Goal: Task Accomplishment & Management: Manage account settings

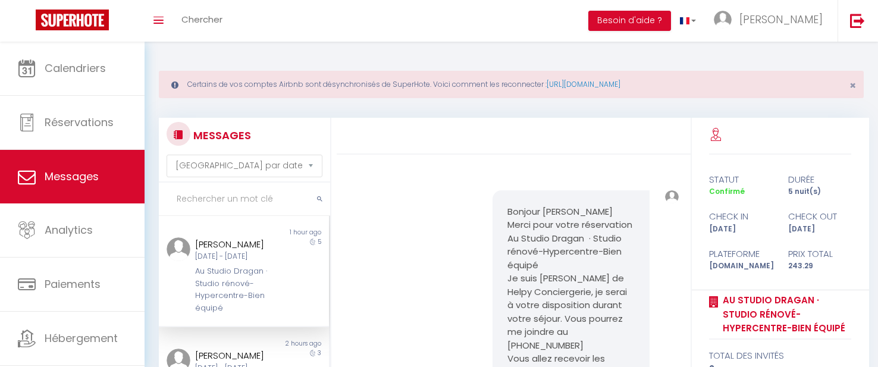
select select "message"
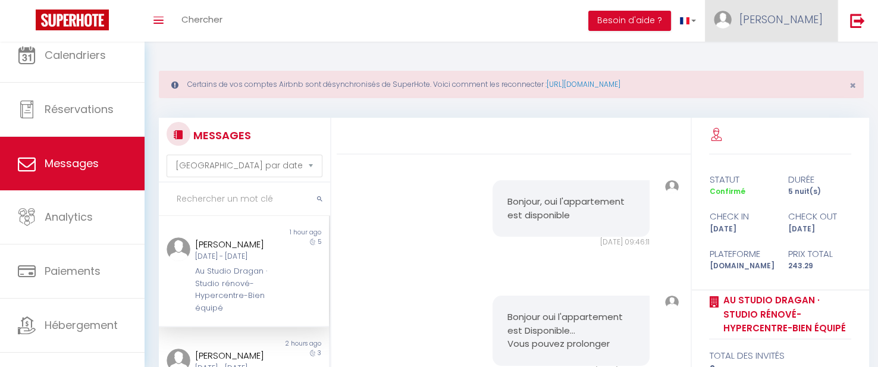
click at [810, 19] on span "[PERSON_NAME]" at bounding box center [780, 19] width 83 height 15
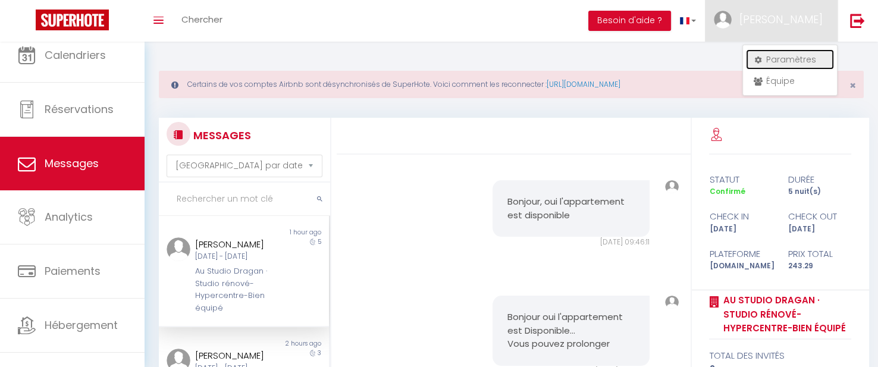
click at [790, 60] on link "Paramètres" at bounding box center [790, 59] width 88 height 20
select select "28"
select select "fr"
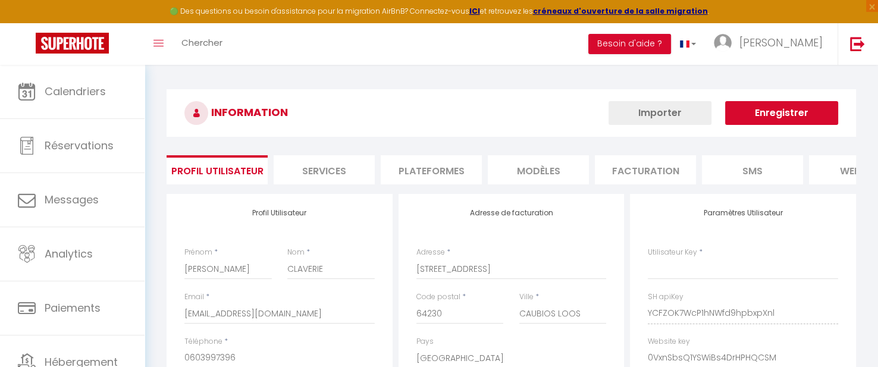
type input "YCFZOK7WcP1hNWfd9hpbxpXnl"
type input "0VxnSbsQ1YSWiBs4DrHPHQCSM"
type input "https://app.superhote.com/#/get-available-rentals/0VxnSbsQ1YSWiBs4DrHPHQCSM"
select select "fr"
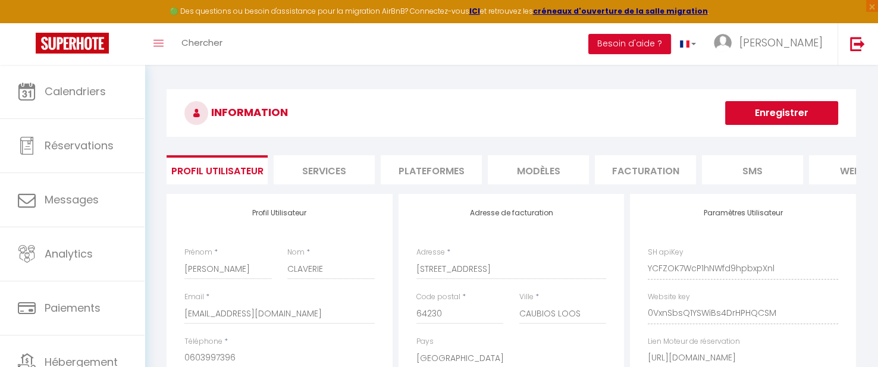
click at [439, 170] on li "Plateformes" at bounding box center [431, 169] width 101 height 29
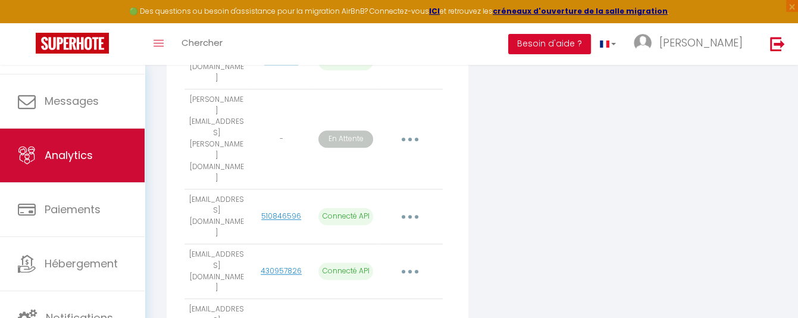
scroll to position [99, 0]
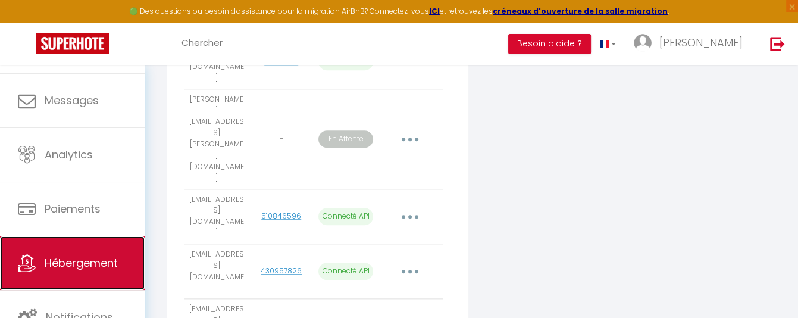
click at [103, 260] on span "Hébergement" at bounding box center [81, 262] width 73 height 15
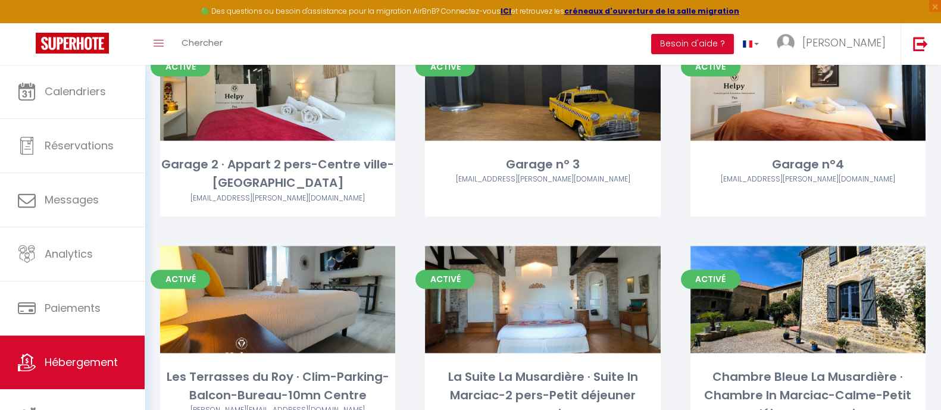
scroll to position [2156, 0]
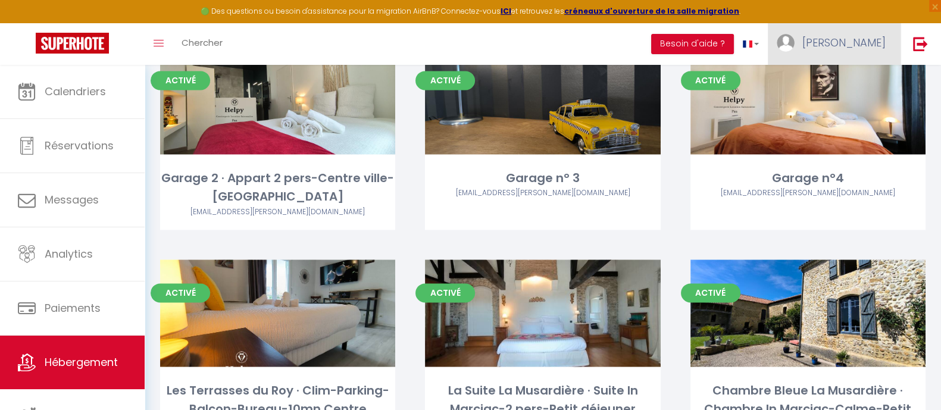
click at [875, 43] on span "[PERSON_NAME]" at bounding box center [843, 42] width 83 height 15
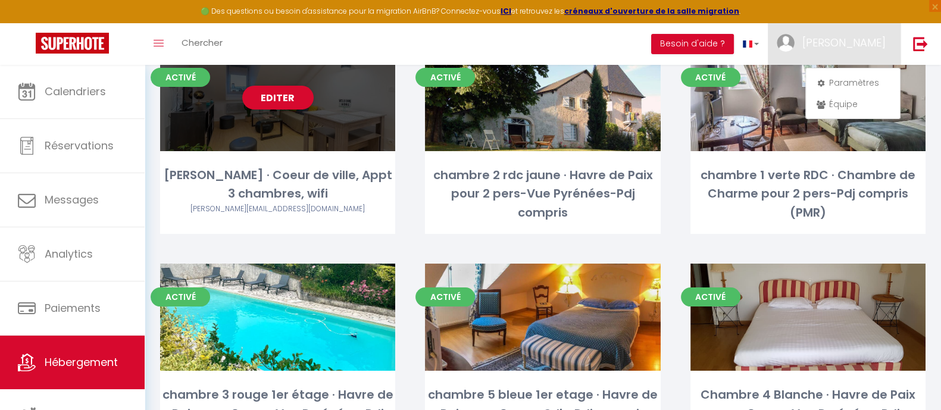
scroll to position [0, 0]
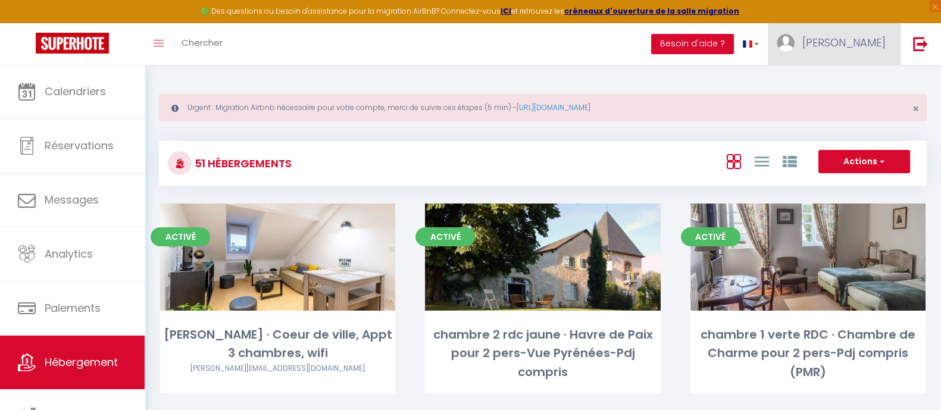
click at [878, 36] on span "[PERSON_NAME]" at bounding box center [843, 42] width 83 height 15
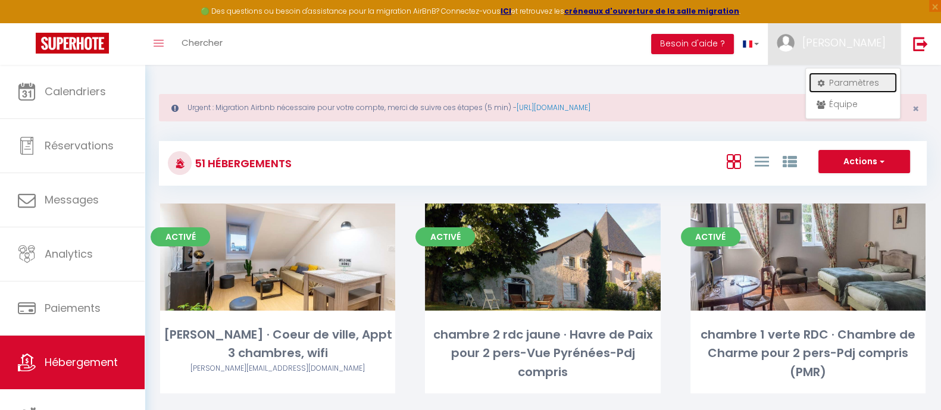
click at [845, 84] on link "Paramètres" at bounding box center [853, 83] width 88 height 20
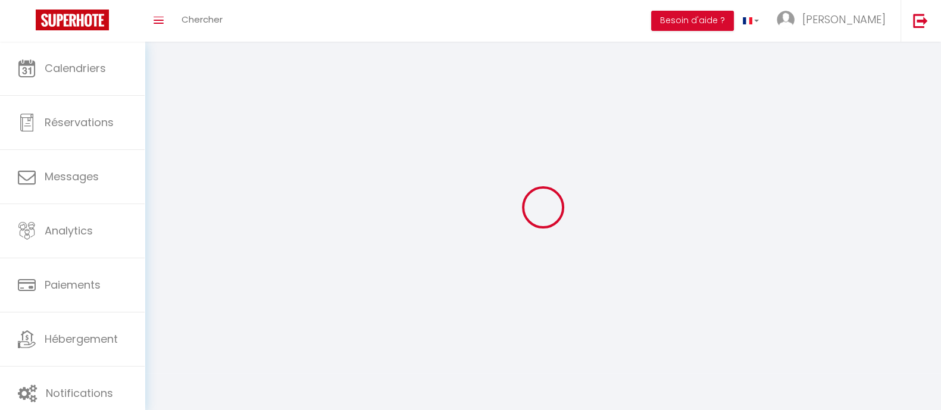
type input "[PERSON_NAME]"
type input "CLAVERIE"
type input "0603997396"
type input "180 CHEMIN DE BORDENAVE"
type input "64230"
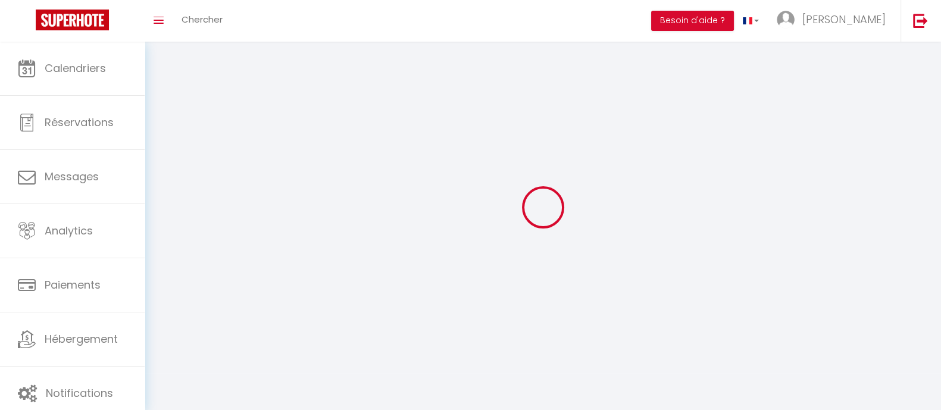
type input "CAUBIOS LOOS"
type input "YCFZOK7WcP1hNWfd9hpbxpXnl"
type input "0VxnSbsQ1YSWiBs4DrHPHQCSM"
type input "https://app.superhote.com/#/get-available-rentals/0VxnSbsQ1YSWiBs4DrHPHQCSM"
select select "28"
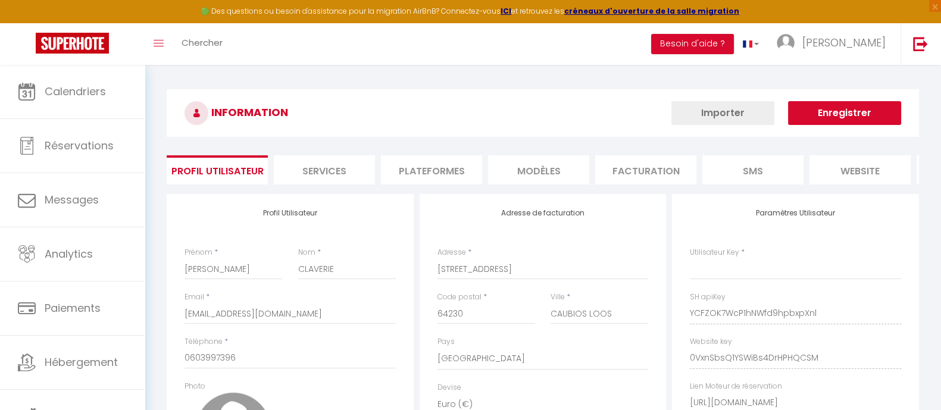
type input "YCFZOK7WcP1hNWfd9hpbxpXnl"
type input "0VxnSbsQ1YSWiBs4DrHPHQCSM"
type input "https://app.superhote.com/#/get-available-rentals/0VxnSbsQ1YSWiBs4DrHPHQCSM"
select select "fr"
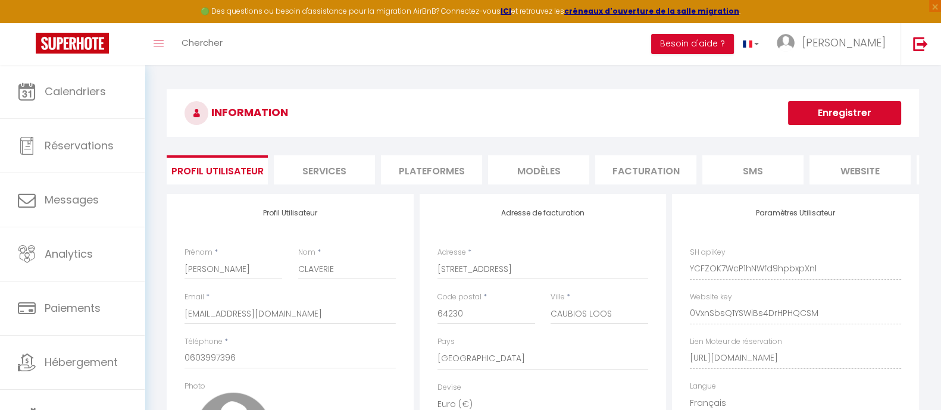
click at [423, 168] on li "Plateformes" at bounding box center [431, 169] width 101 height 29
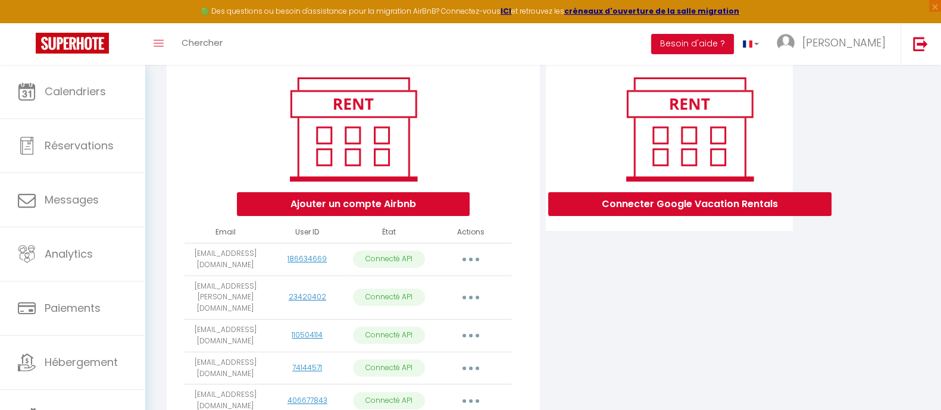
scroll to position [148, 0]
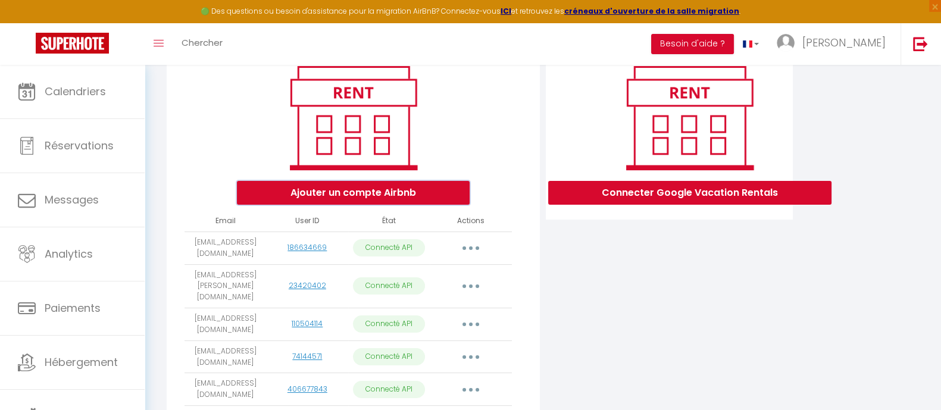
click at [377, 202] on button "Ajouter un compte Airbnb" at bounding box center [353, 193] width 233 height 24
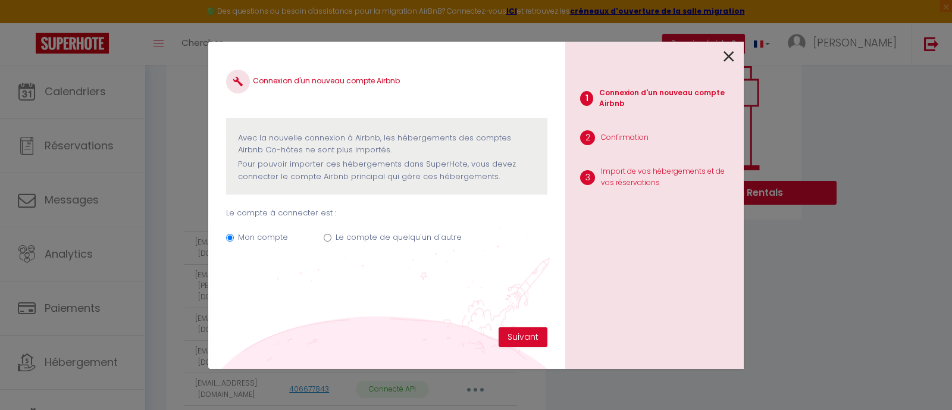
click at [330, 237] on input "Le compte de quelqu'un d'autre" at bounding box center [328, 238] width 8 height 8
radio input "true"
radio input "false"
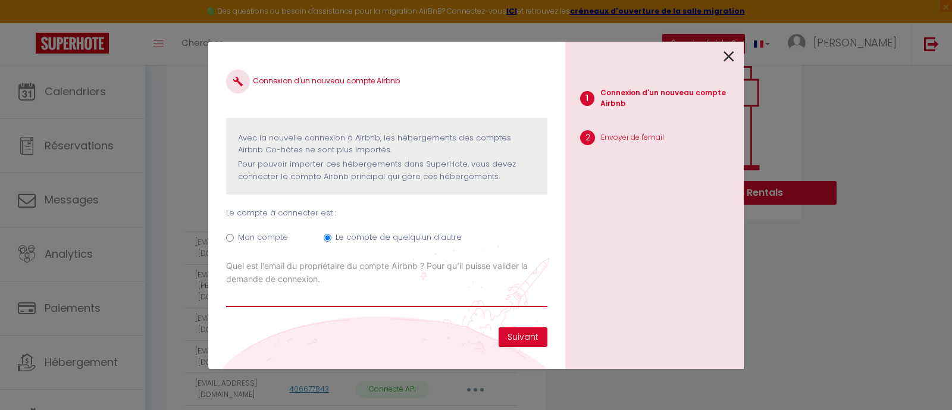
click at [286, 296] on input "Email connexion Airbnb" at bounding box center [386, 296] width 321 height 21
type input "pierre.christophle@orange.fr"
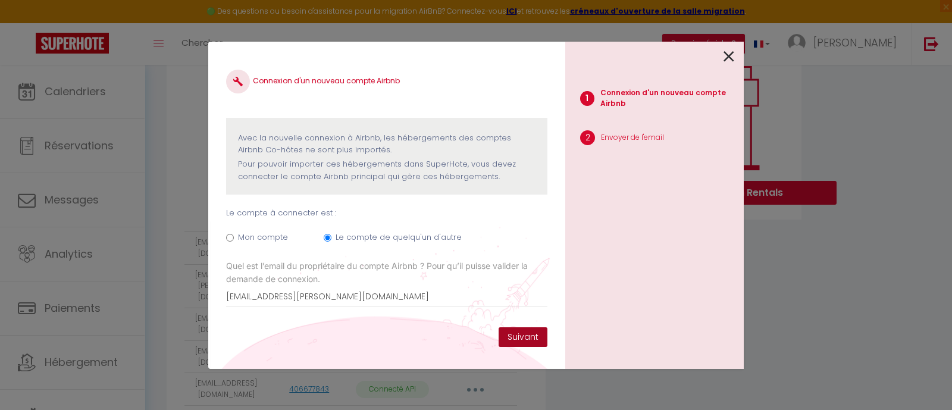
click at [527, 335] on button "Suivant" at bounding box center [523, 337] width 49 height 20
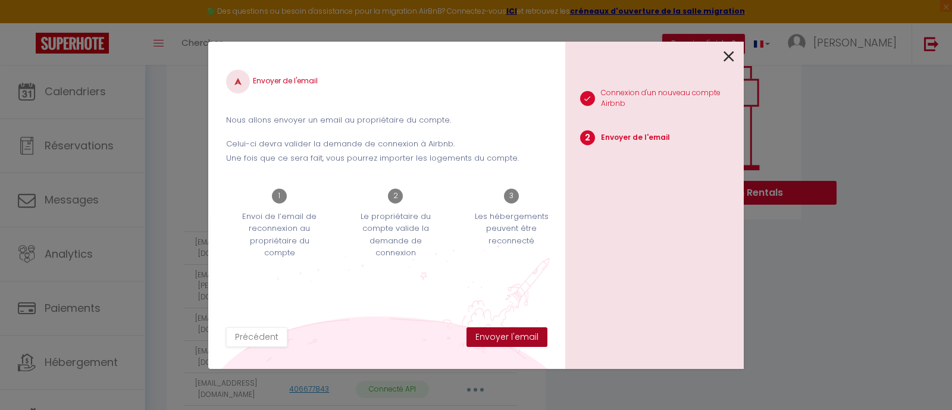
click at [512, 337] on button "Envoyer l'email" at bounding box center [506, 337] width 81 height 20
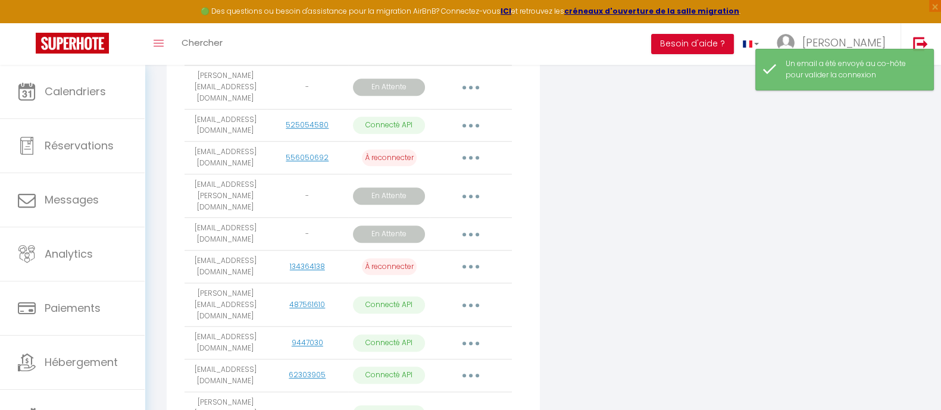
scroll to position [1360, 0]
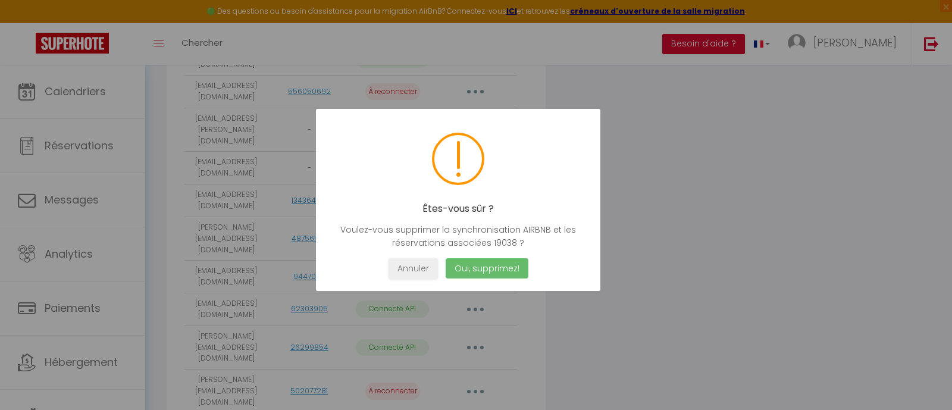
click at [480, 263] on button "Oui, supprimez!" at bounding box center [487, 268] width 83 height 21
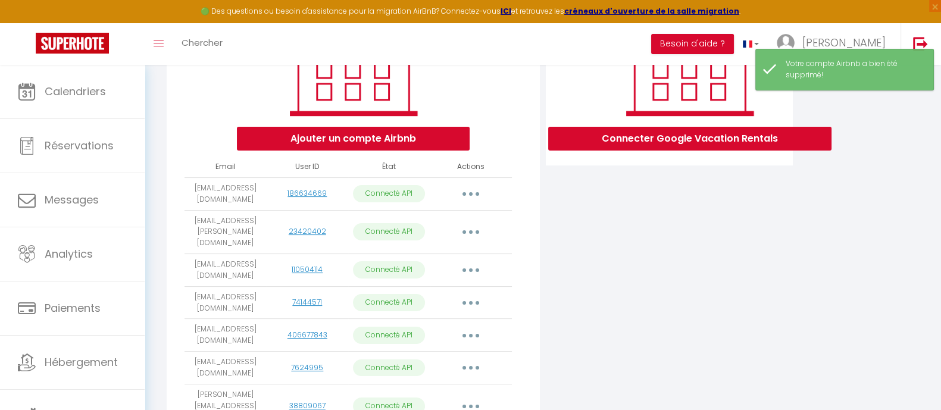
scroll to position [223, 0]
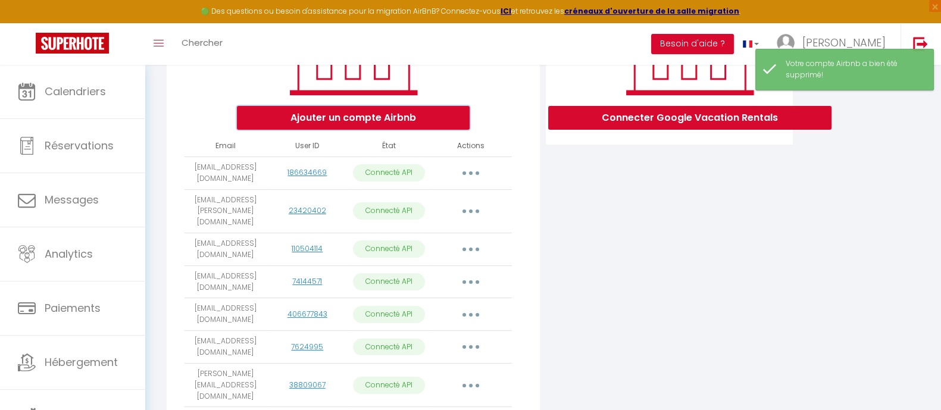
click at [370, 129] on button "Ajouter un compte Airbnb" at bounding box center [353, 118] width 233 height 24
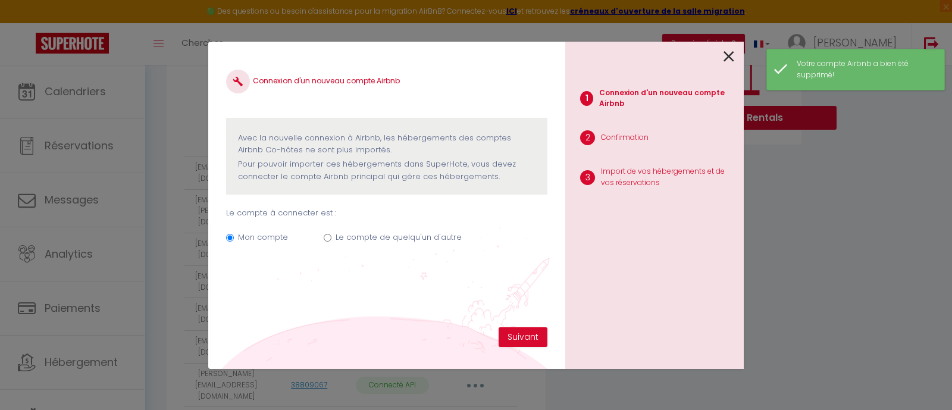
click at [331, 240] on div "Mon compte Le compte de quelqu'un d'autre" at bounding box center [386, 240] width 321 height 40
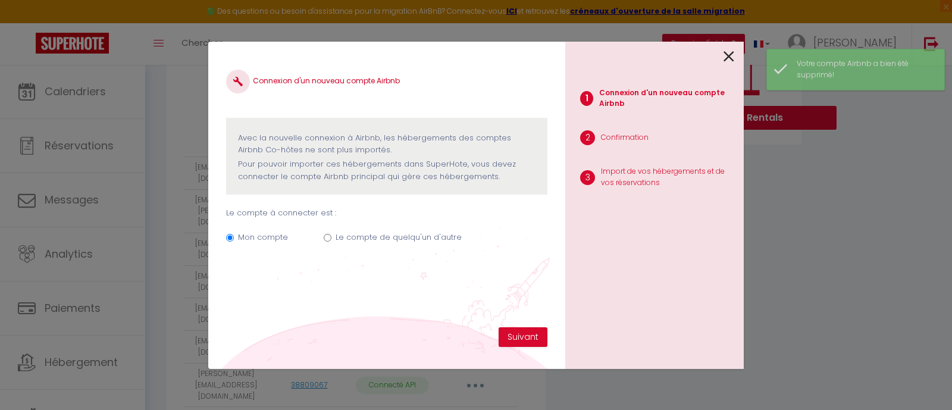
click at [328, 236] on input "Le compte de quelqu'un d'autre" at bounding box center [328, 238] width 8 height 8
radio input "true"
radio input "false"
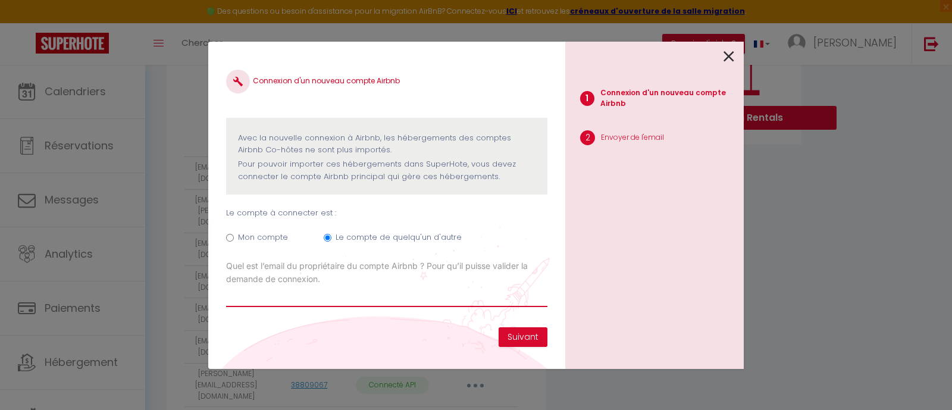
click at [258, 298] on input "Email connexion Airbnb" at bounding box center [386, 296] width 321 height 21
click at [226, 295] on input "rouvrais" at bounding box center [386, 296] width 321 height 21
click at [296, 293] on input "simone.rouvrais" at bounding box center [386, 296] width 321 height 21
type input "simone.rouvrais@orange.fr"
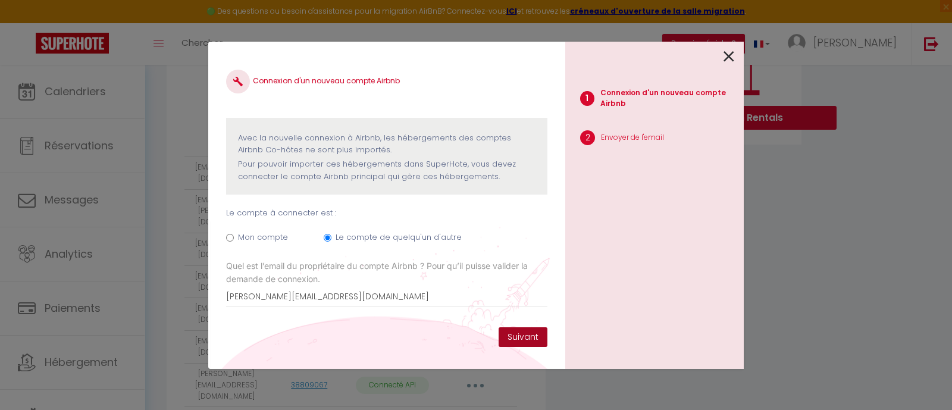
click at [526, 337] on button "Suivant" at bounding box center [523, 337] width 49 height 20
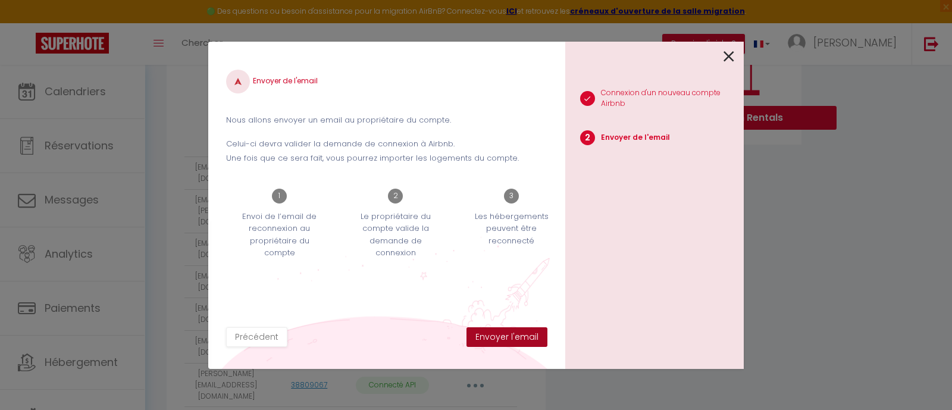
click at [527, 334] on button "Envoyer l'email" at bounding box center [506, 337] width 81 height 20
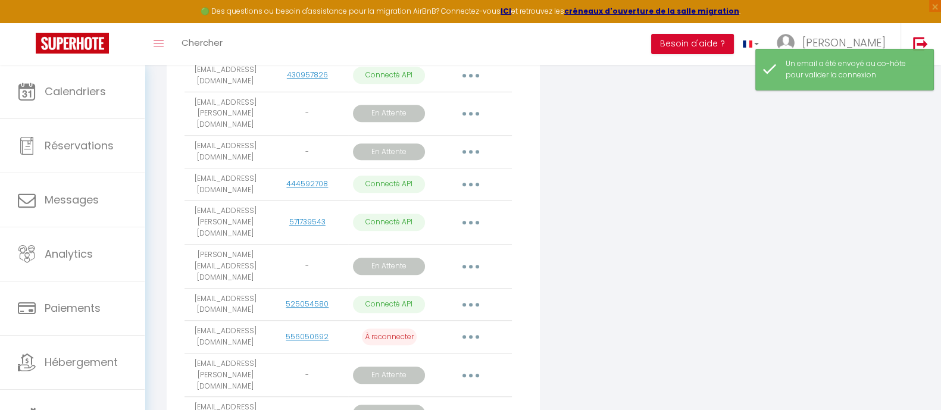
scroll to position [1189, 0]
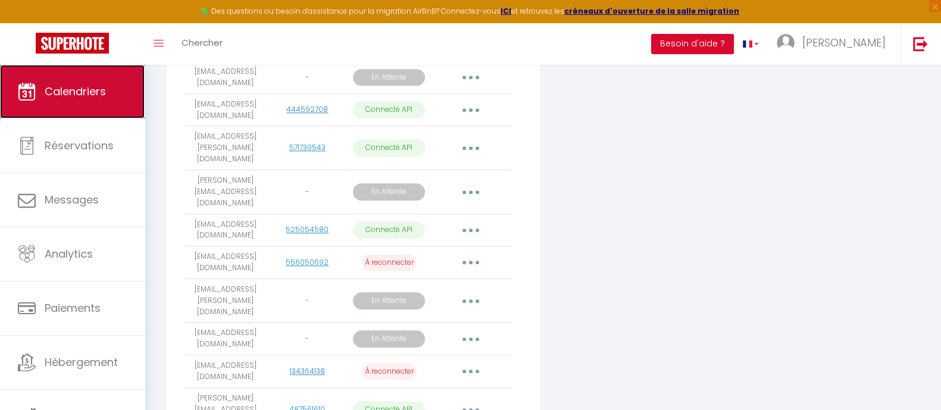
click at [80, 94] on span "Calendriers" at bounding box center [75, 91] width 61 height 15
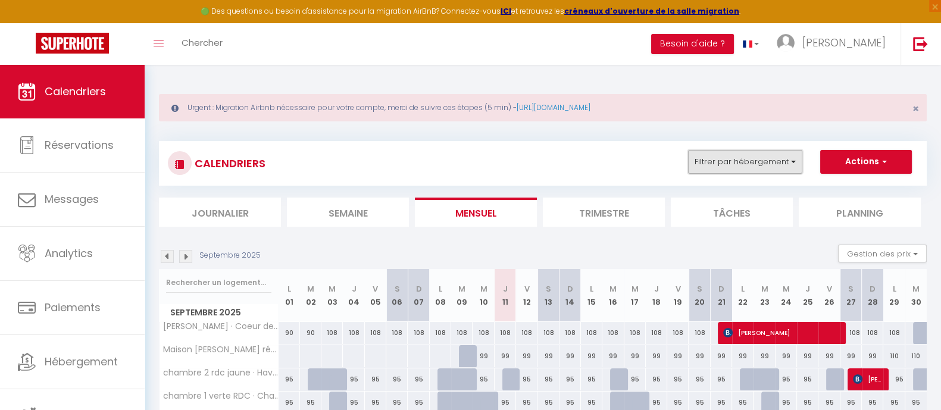
click at [794, 159] on button "Filtrer par hébergement" at bounding box center [745, 162] width 114 height 24
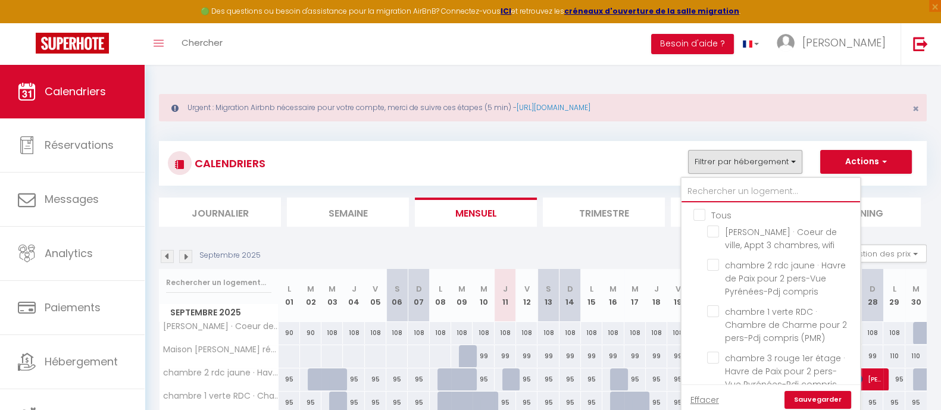
click at [707, 189] on input "text" at bounding box center [770, 191] width 178 height 21
type input "a"
checkbox input "false"
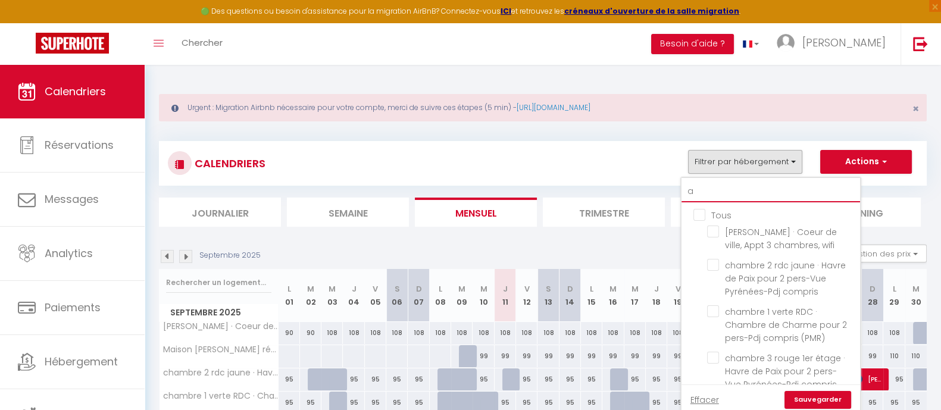
checkbox input "false"
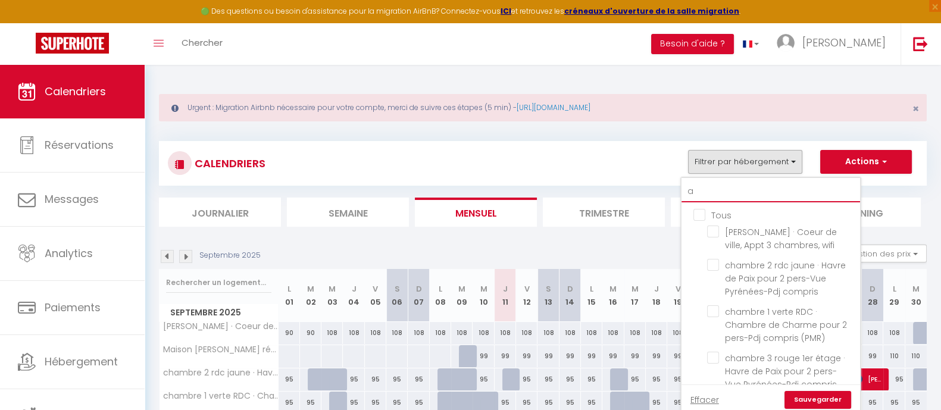
checkbox input "false"
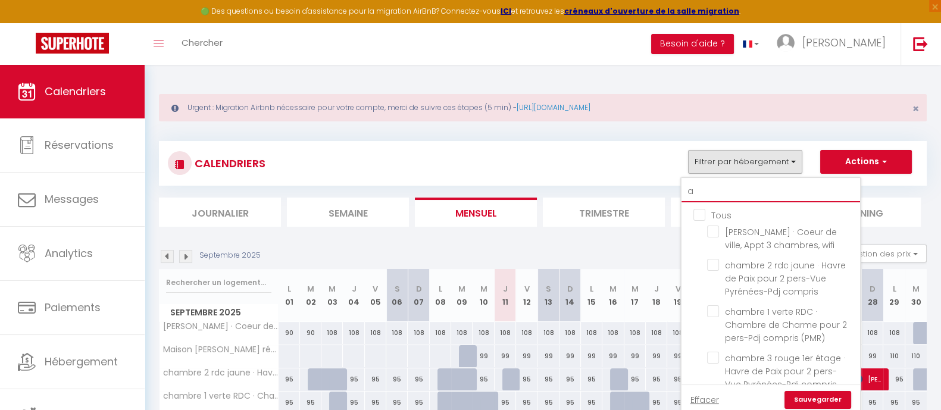
checkbox input "false"
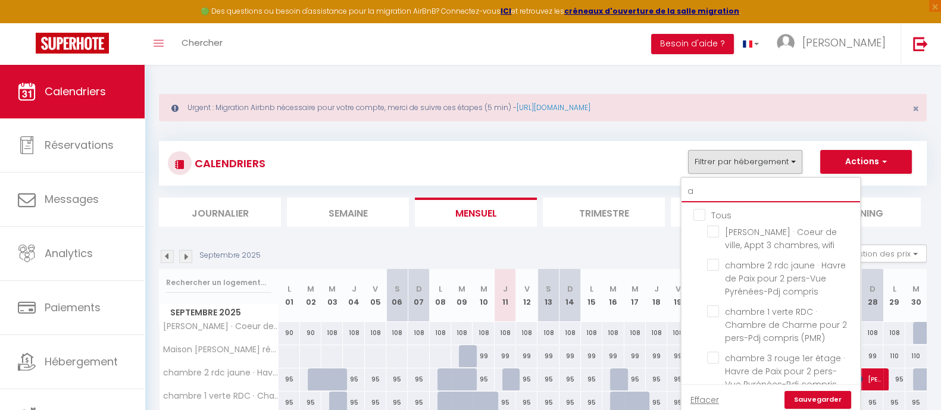
checkbox input "false"
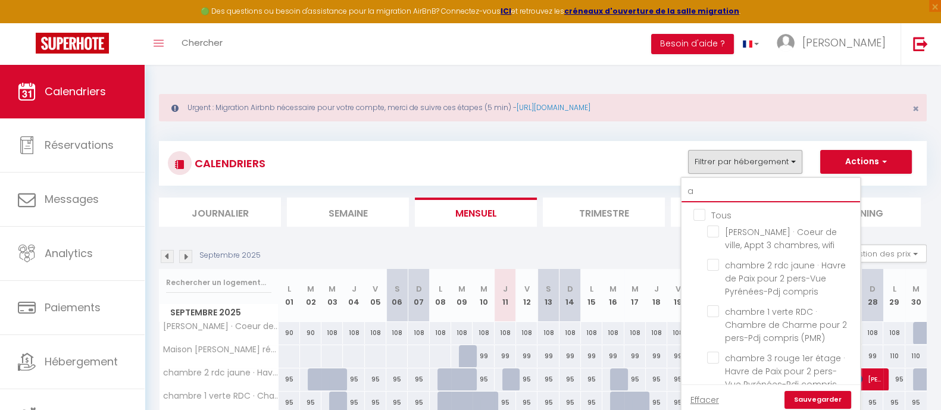
checkbox input "false"
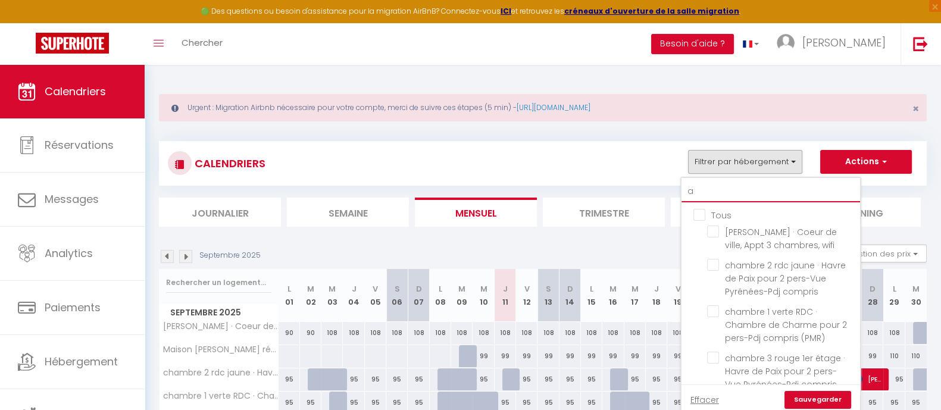
checkbox input "false"
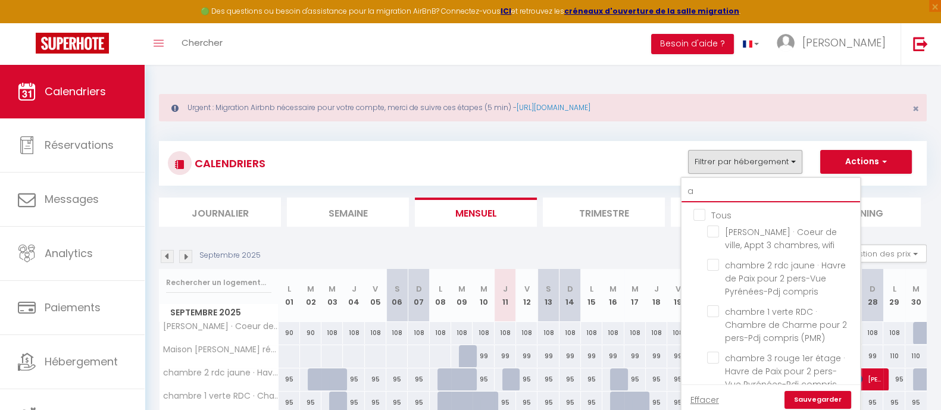
checkbox input "false"
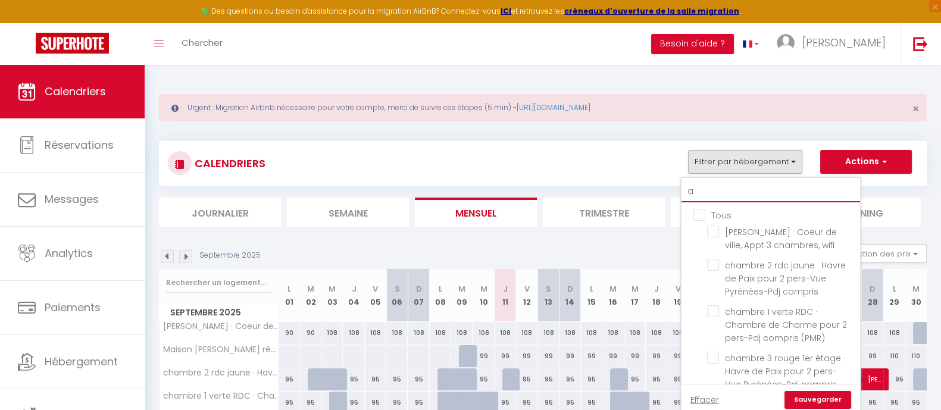
checkbox input "false"
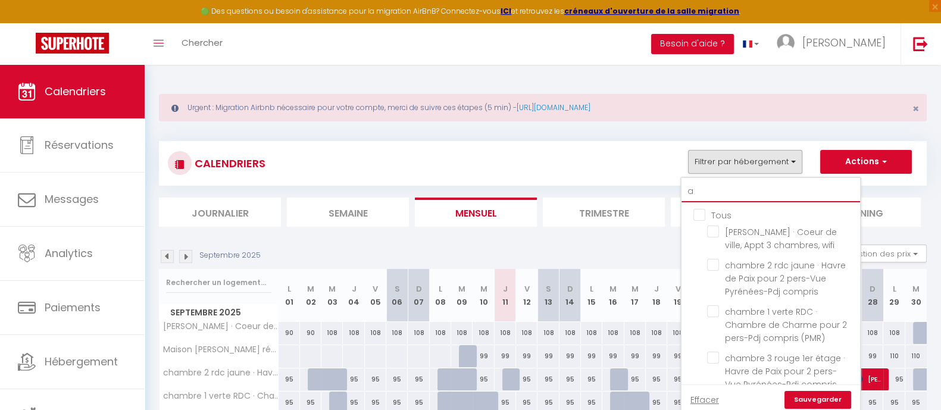
checkbox input "false"
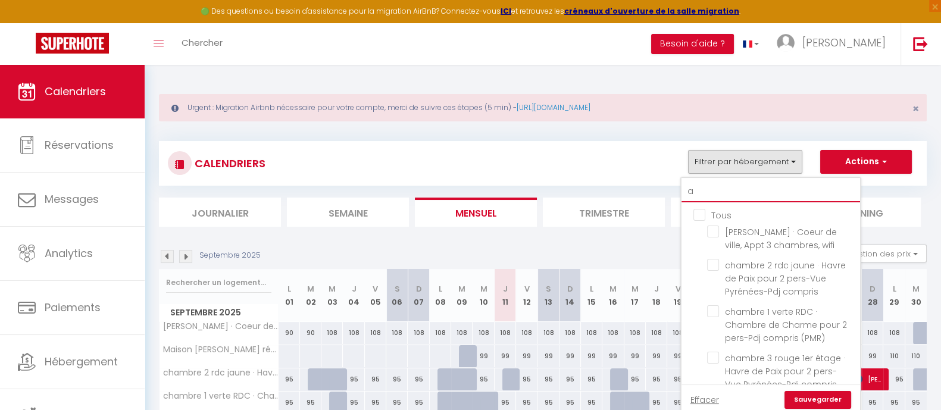
checkbox input "false"
type input "au"
checkbox input "false"
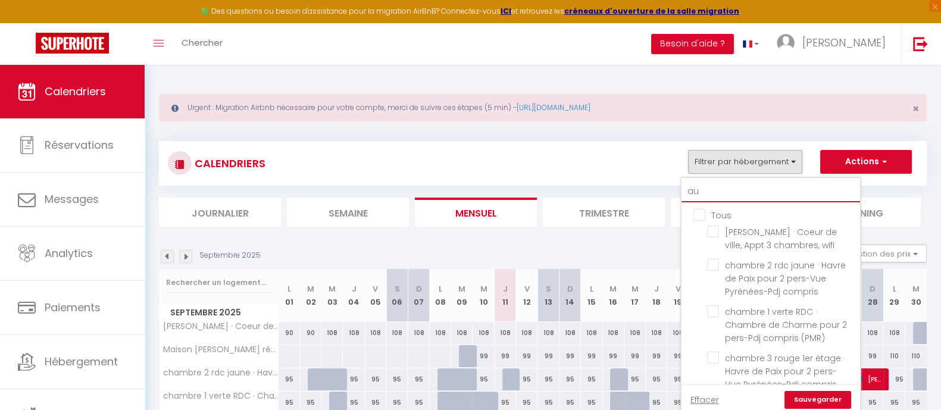
checkbox input "false"
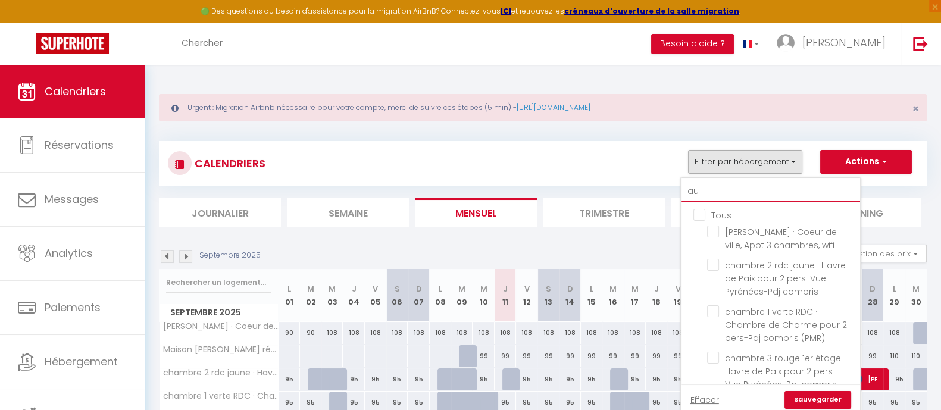
checkbox input "false"
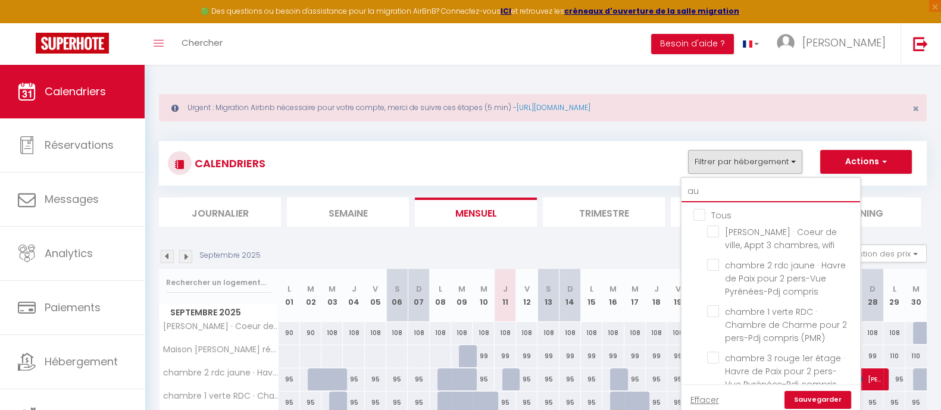
checkbox input "false"
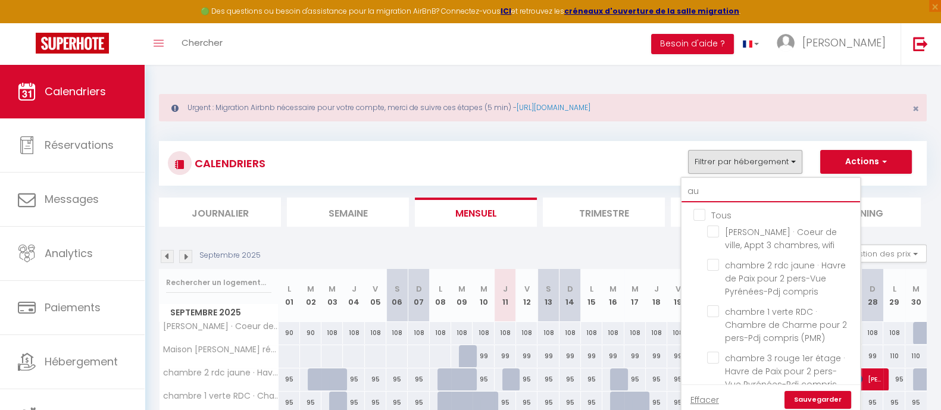
checkbox input "false"
type input "au"
checkbox input "false"
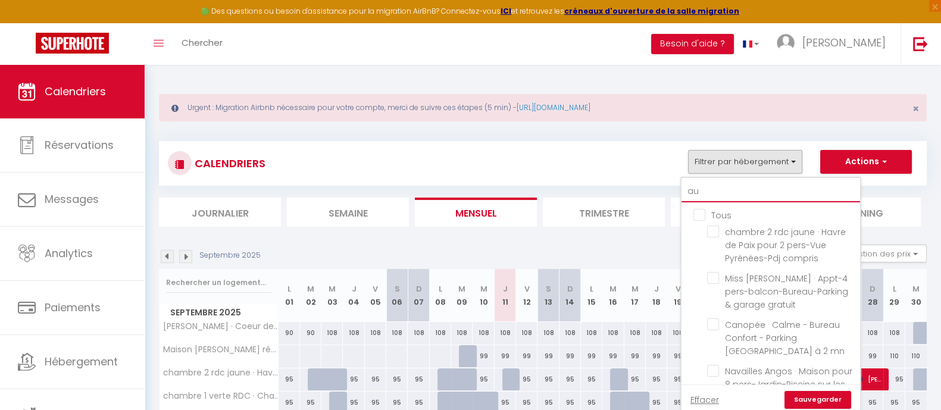
checkbox input "false"
type input "au s"
checkbox input "false"
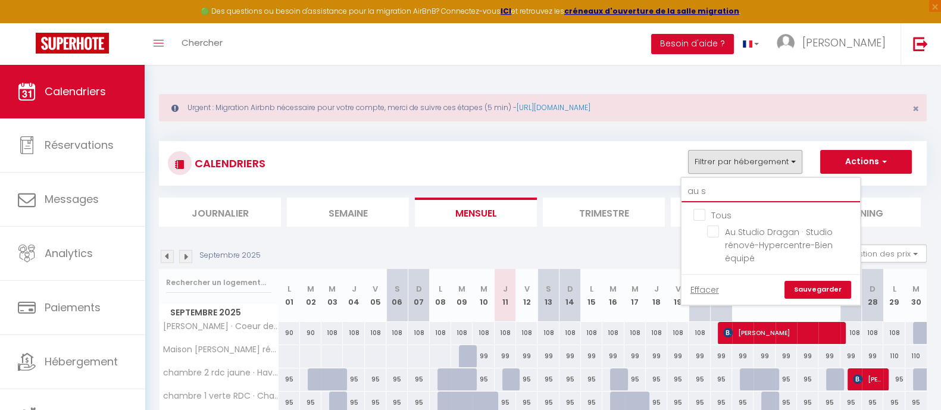
type input "au st"
checkbox input "false"
type input "au stu"
checkbox input "false"
type input "au stud"
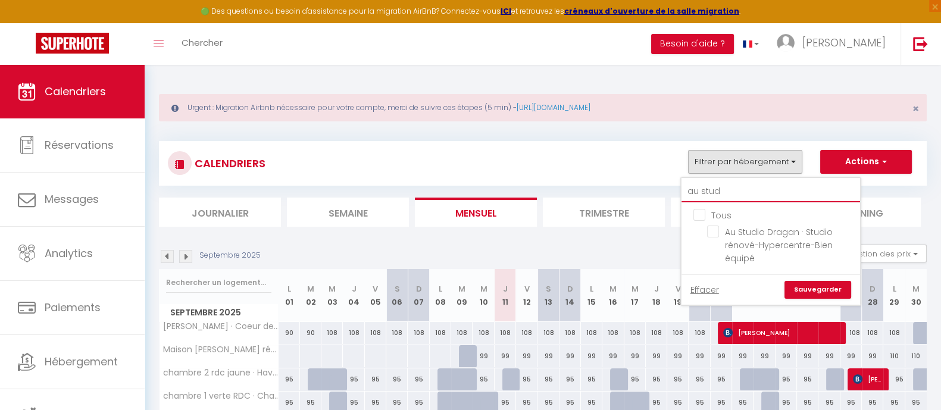
checkbox input "false"
type input "au studi"
checkbox input "false"
type input "au studio"
checkbox input "false"
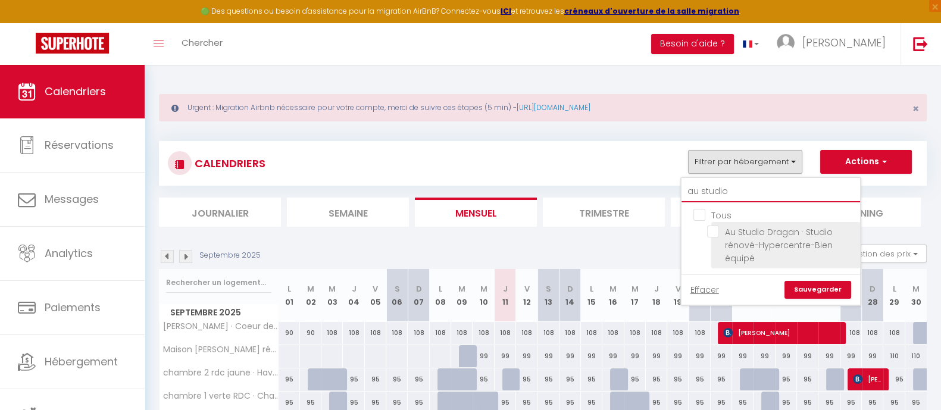
type input "au studio"
click at [723, 233] on input "Au Studio Dragan · Studio rénové-Hypercentre-Bien équipé" at bounding box center [781, 231] width 149 height 12
checkbox input "true"
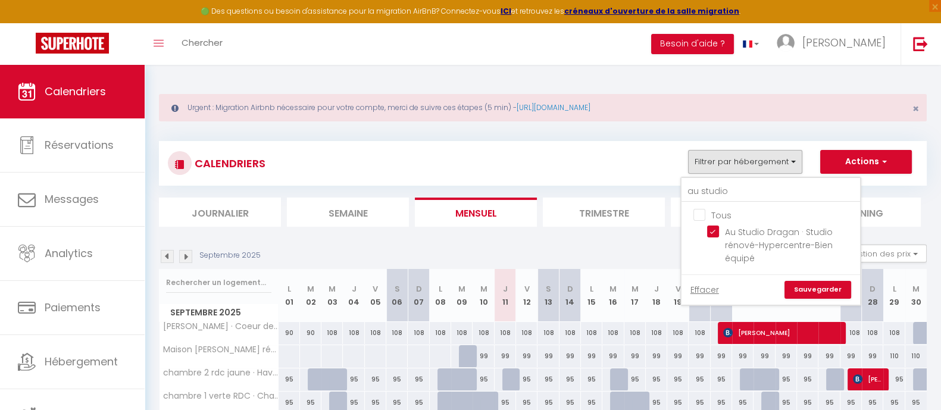
click at [818, 290] on link "Sauvegarder" at bounding box center [817, 290] width 67 height 18
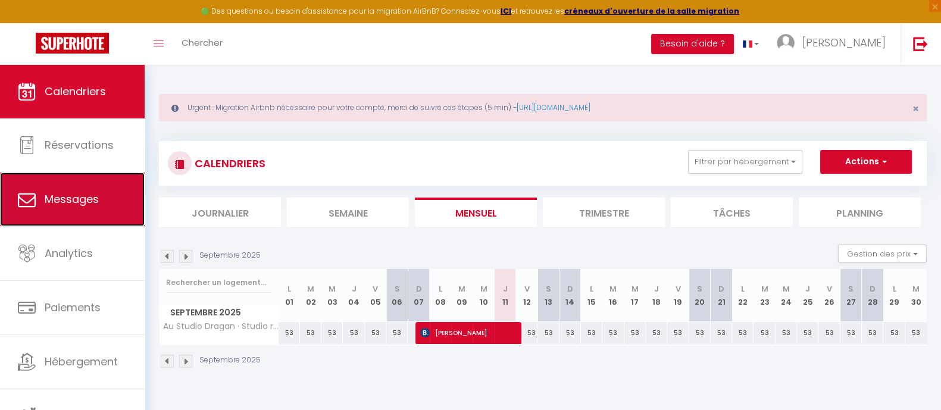
click at [73, 200] on span "Messages" at bounding box center [72, 199] width 54 height 15
select select "message"
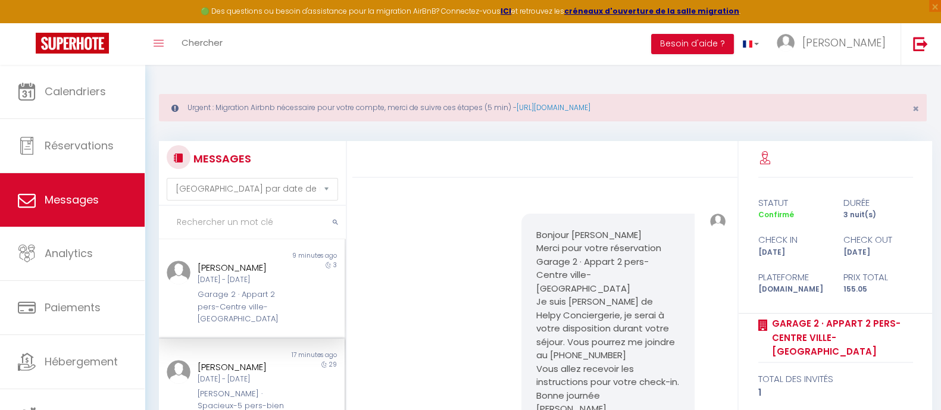
click at [275, 366] on div "Mer 29 Avr - Jeu 28 Mai" at bounding box center [244, 379] width 93 height 11
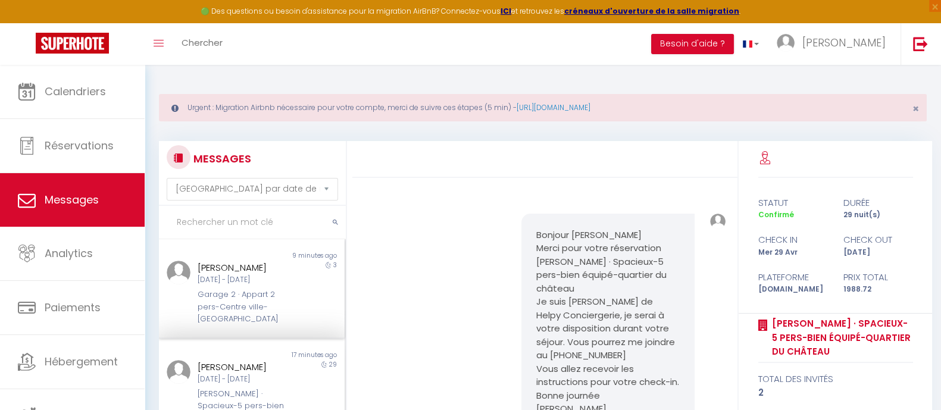
click at [246, 315] on div "Garage 2 · Appart 2 pers-Centre ville-[GEOGRAPHIC_DATA]" at bounding box center [244, 307] width 93 height 36
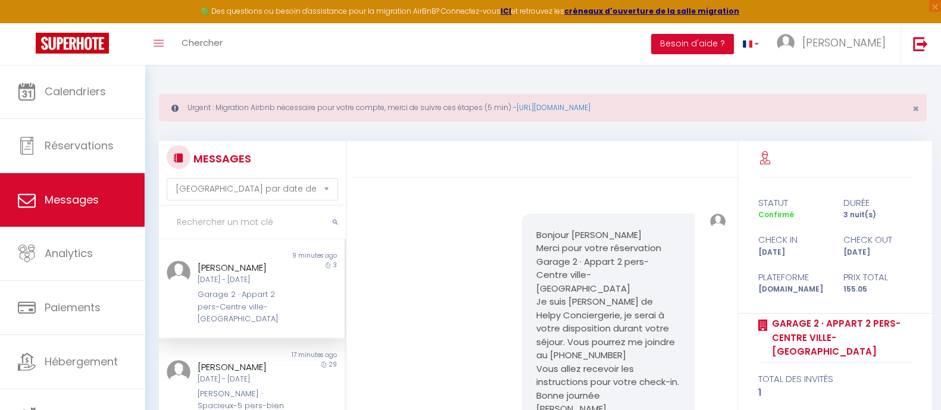
scroll to position [42, 0]
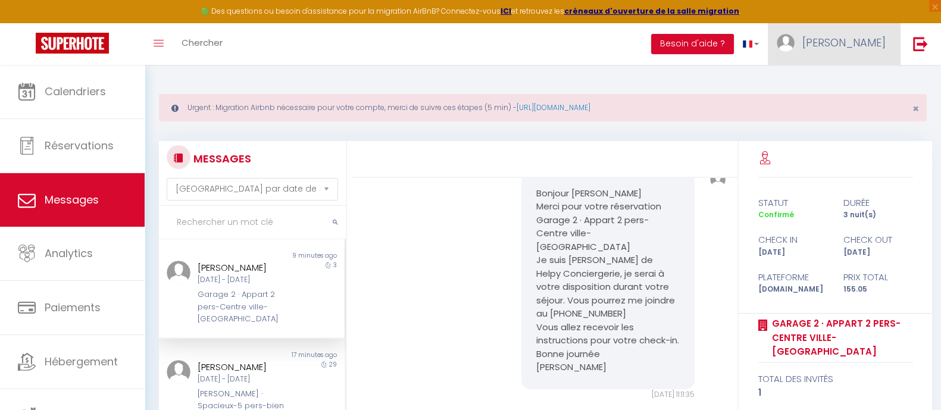
click at [878, 40] on span "[PERSON_NAME]" at bounding box center [843, 42] width 83 height 15
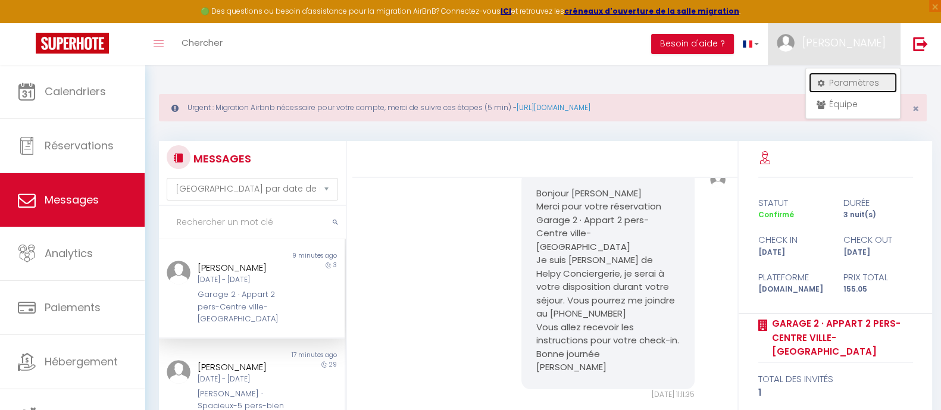
click at [851, 80] on link "Paramètres" at bounding box center [853, 83] width 88 height 20
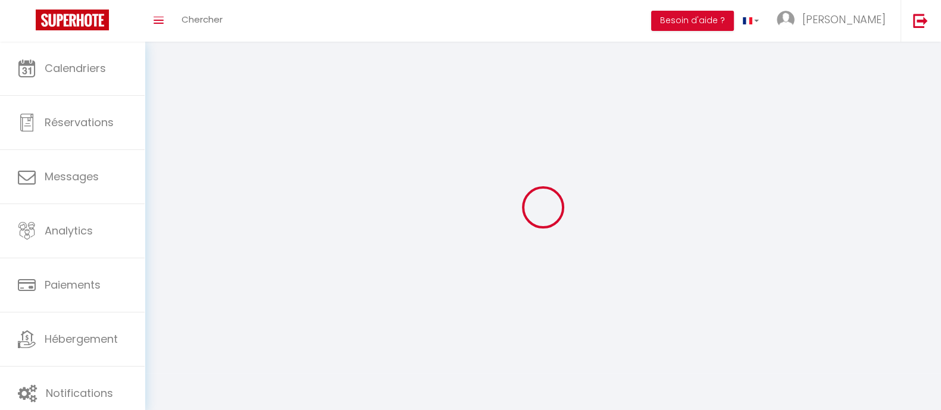
select select
type input "[PERSON_NAME]"
type input "CLAVERIE"
type input "0603997396"
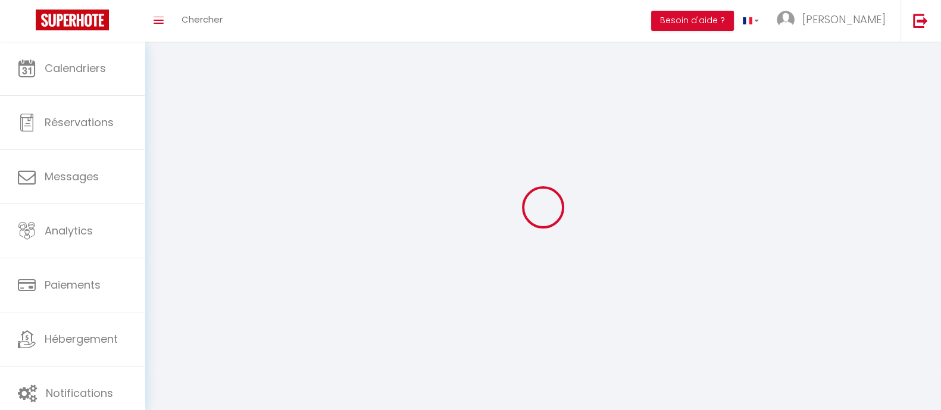
type input "[STREET_ADDRESS][PERSON_NAME]"
type input "64230"
type input "CAUBIOS LOOS"
type input "YCFZOK7WcP1hNWfd9hpbxpXnl"
type input "0VxnSbsQ1YSWiBs4DrHPHQCSM"
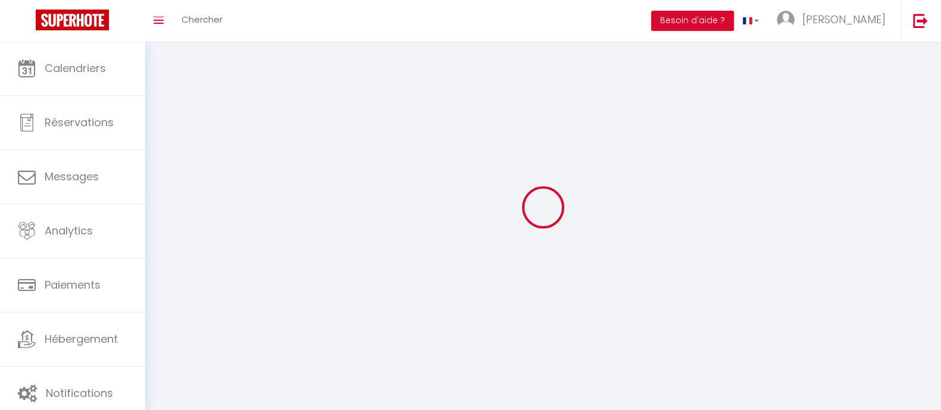
type input "[URL][DOMAIN_NAME]"
select select "28"
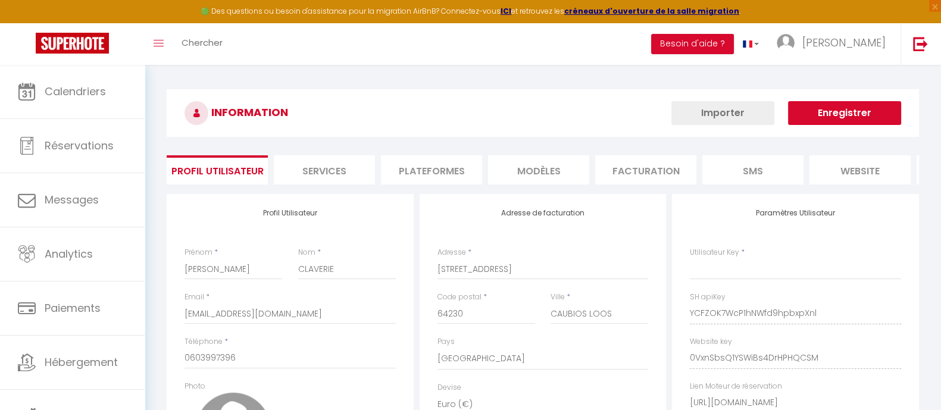
type input "YCFZOK7WcP1hNWfd9hpbxpXnl"
type input "0VxnSbsQ1YSWiBs4DrHPHQCSM"
type input "[URL][DOMAIN_NAME]"
select select "fr"
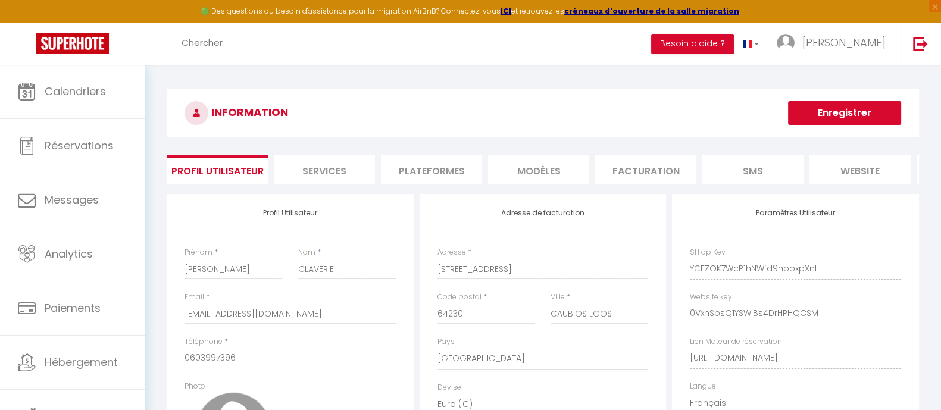
click at [443, 165] on li "Plateformes" at bounding box center [431, 169] width 101 height 29
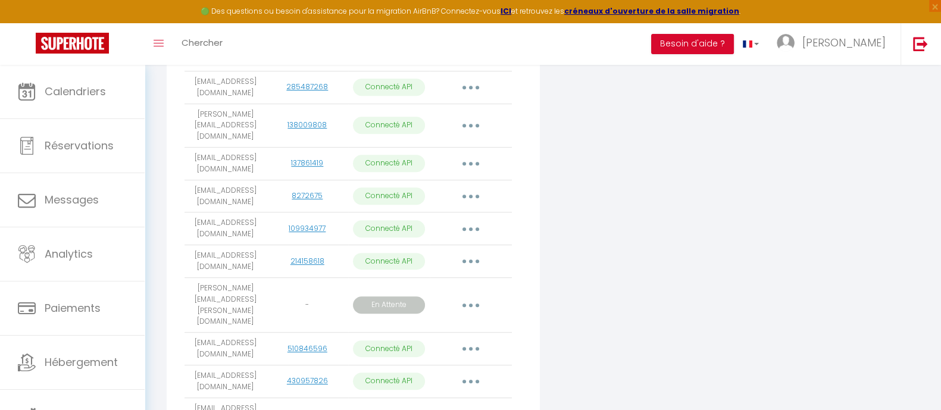
scroll to position [818, 0]
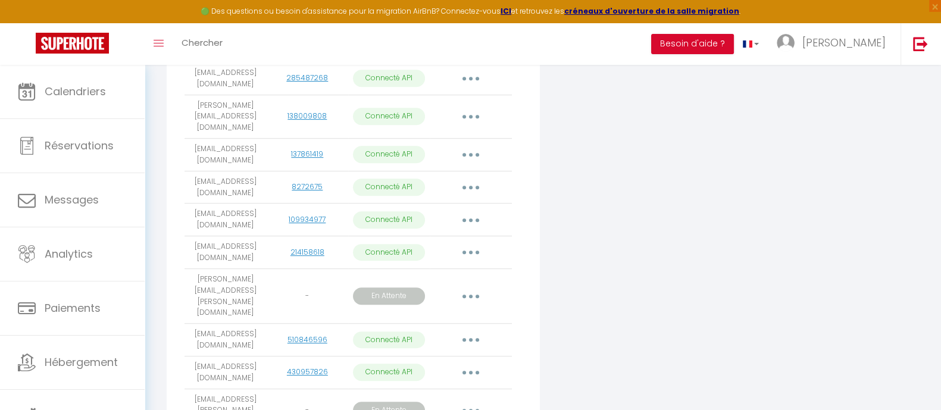
click at [466, 287] on button "button" at bounding box center [470, 296] width 33 height 19
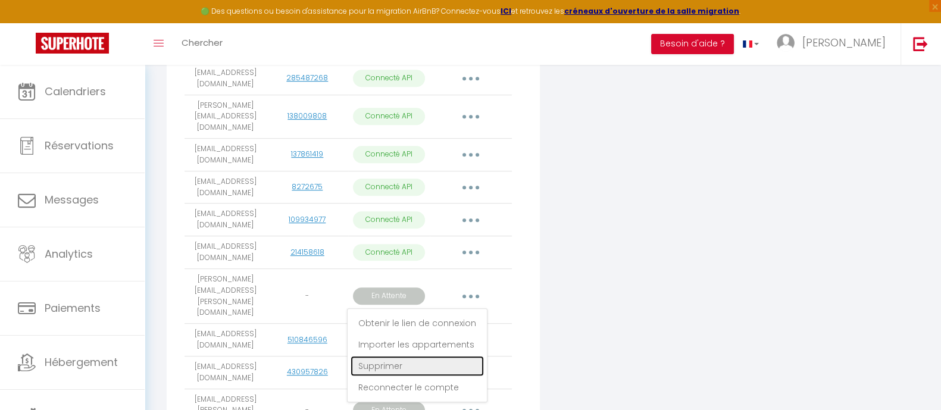
click at [405, 356] on link "Supprimer" at bounding box center [416, 366] width 133 height 20
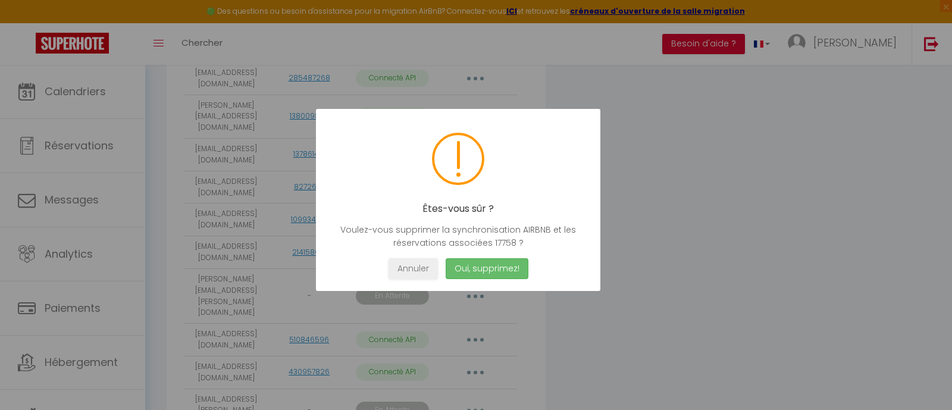
click at [493, 267] on button "Oui, supprimez!" at bounding box center [487, 268] width 83 height 21
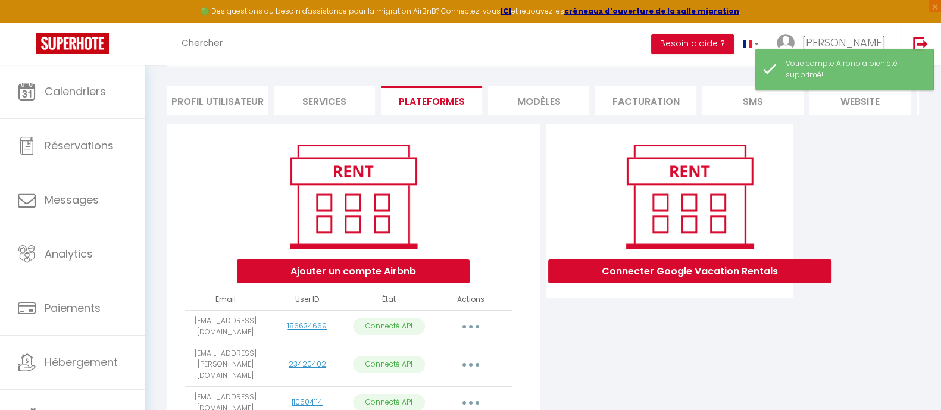
scroll to position [74, 0]
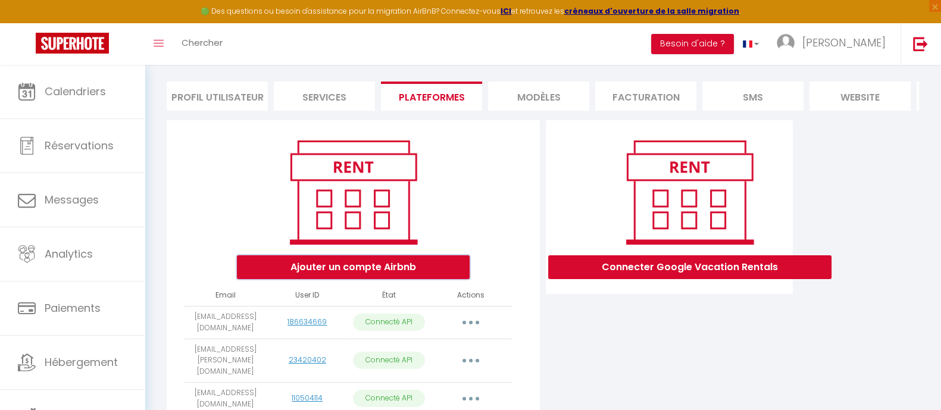
click at [416, 279] on button "Ajouter un compte Airbnb" at bounding box center [353, 267] width 233 height 24
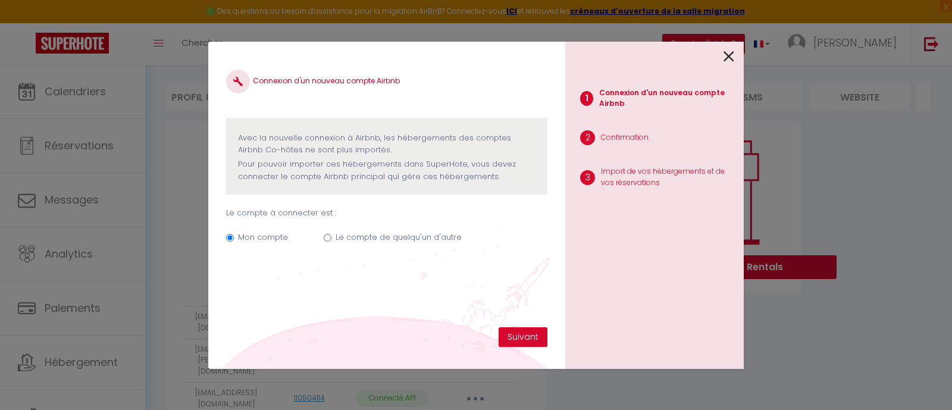
click at [364, 237] on label "Le compte de quelqu'un d'autre" at bounding box center [399, 237] width 126 height 12
click at [331, 237] on input "Le compte de quelqu'un d'autre" at bounding box center [328, 238] width 8 height 8
radio input "true"
radio input "false"
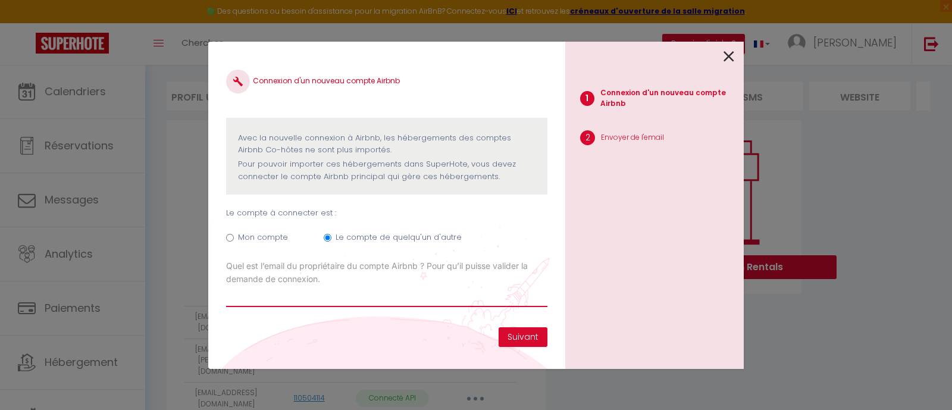
click at [261, 297] on input "Email connexion Airbnb" at bounding box center [386, 296] width 321 height 21
type input "[PERSON_NAME][EMAIL_ADDRESS][DOMAIN_NAME]"
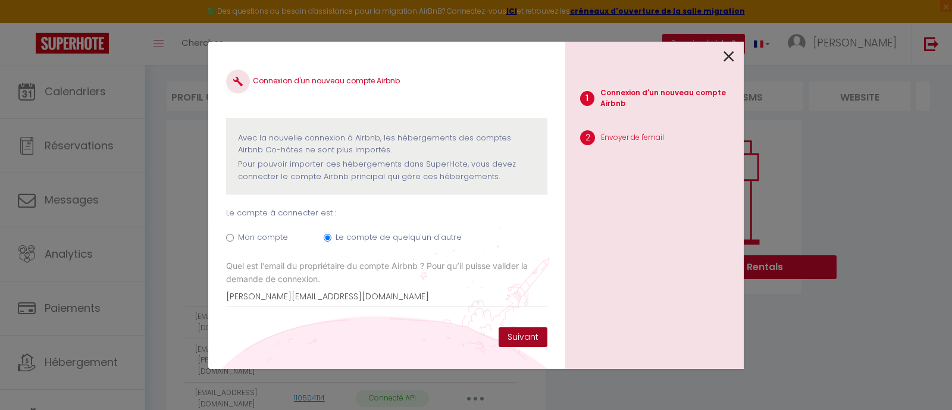
click at [527, 334] on button "Suivant" at bounding box center [523, 337] width 49 height 20
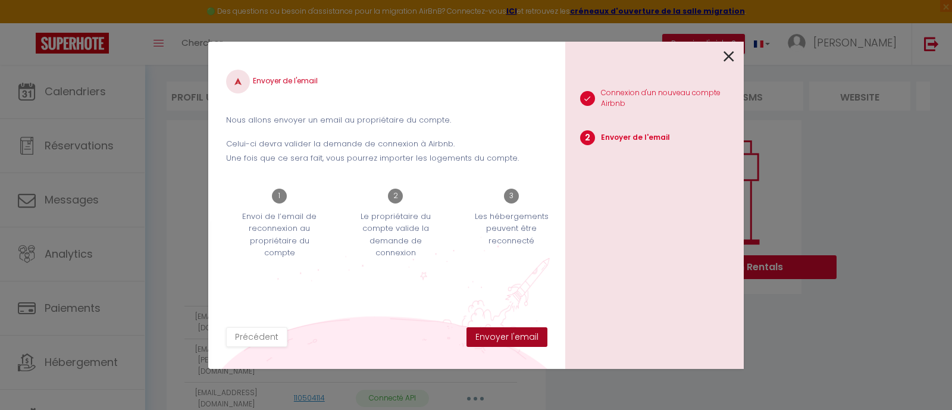
click at [527, 333] on button "Envoyer l'email" at bounding box center [506, 337] width 81 height 20
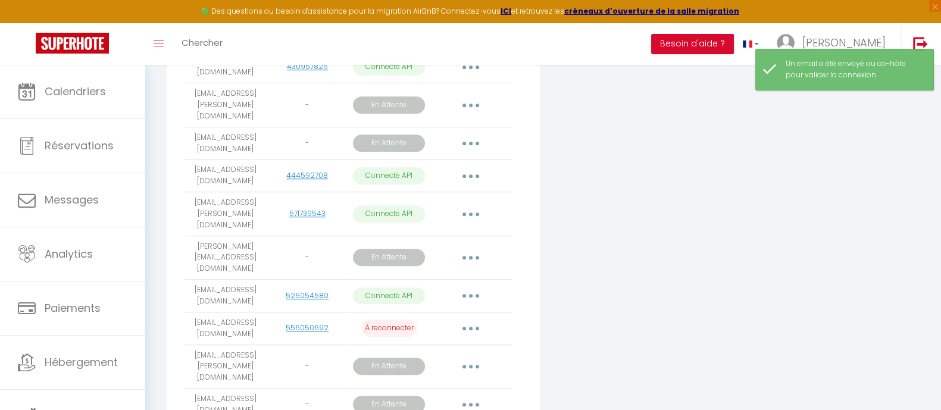
scroll to position [1115, 0]
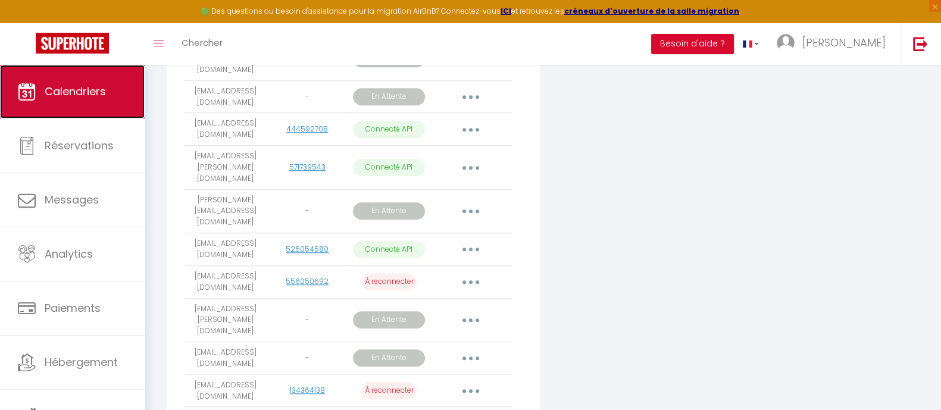
click at [73, 90] on span "Calendriers" at bounding box center [75, 91] width 61 height 15
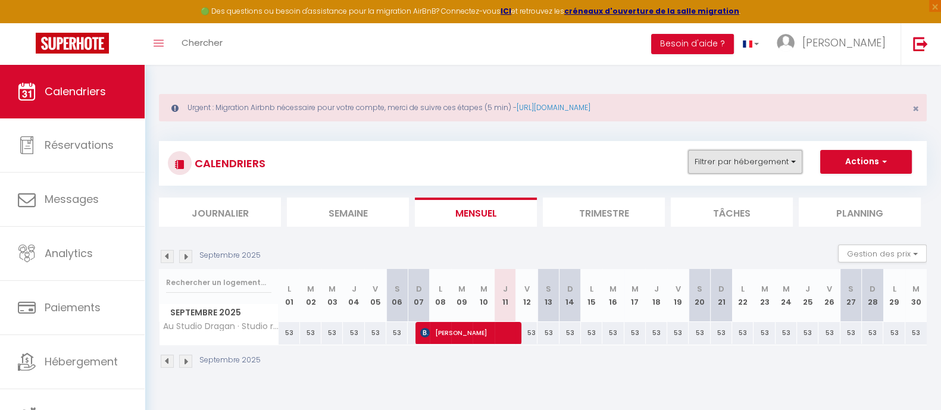
click at [791, 159] on button "Filtrer par hébergement" at bounding box center [745, 162] width 114 height 24
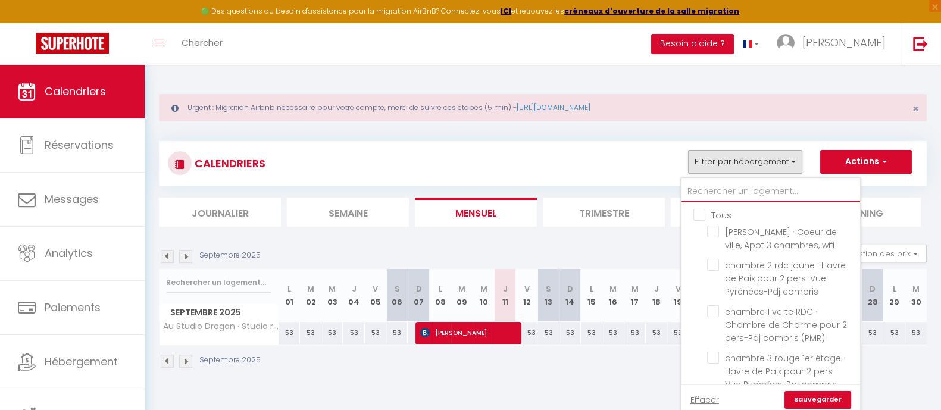
click at [719, 191] on input "text" at bounding box center [770, 191] width 178 height 21
type input "g"
checkbox input "false"
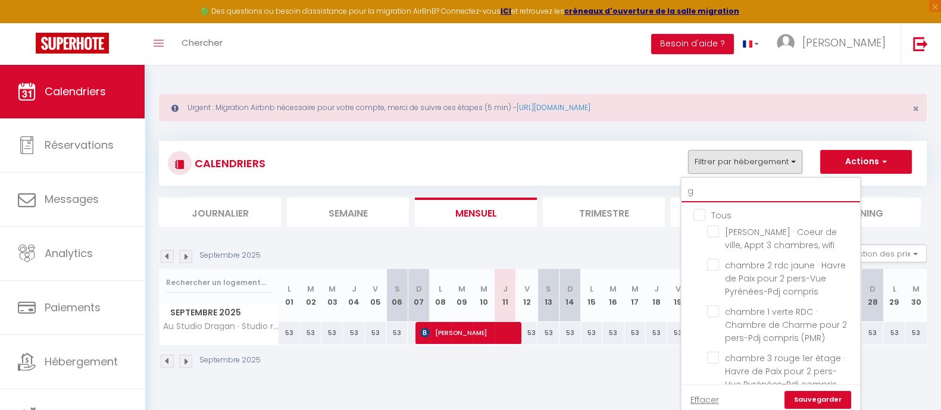
checkbox input "false"
checkbox input "true"
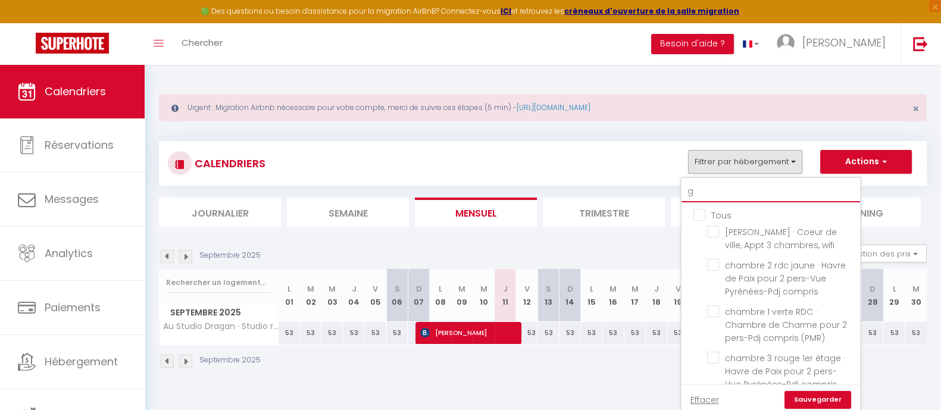
checkbox input "false"
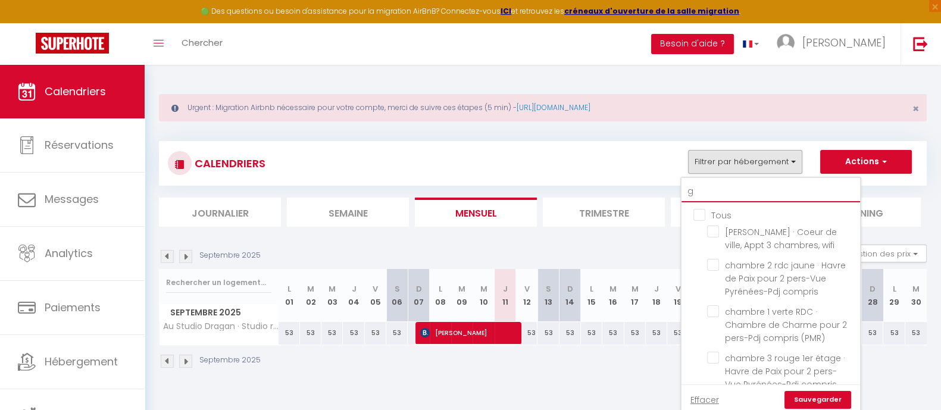
checkbox input "false"
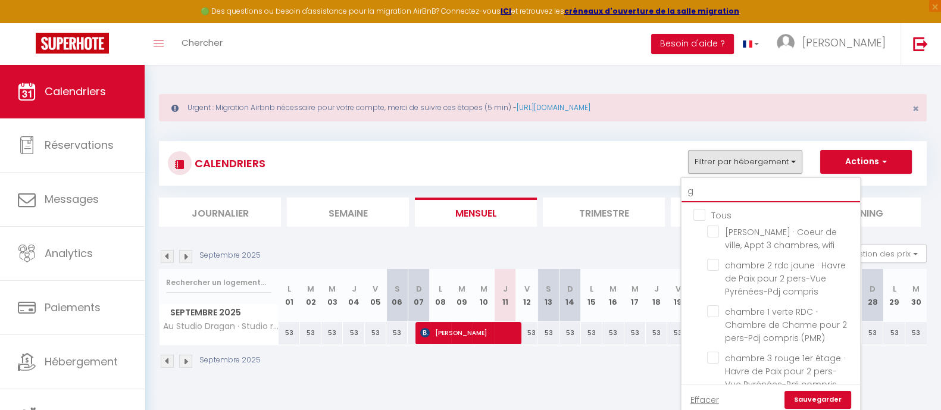
checkbox input "false"
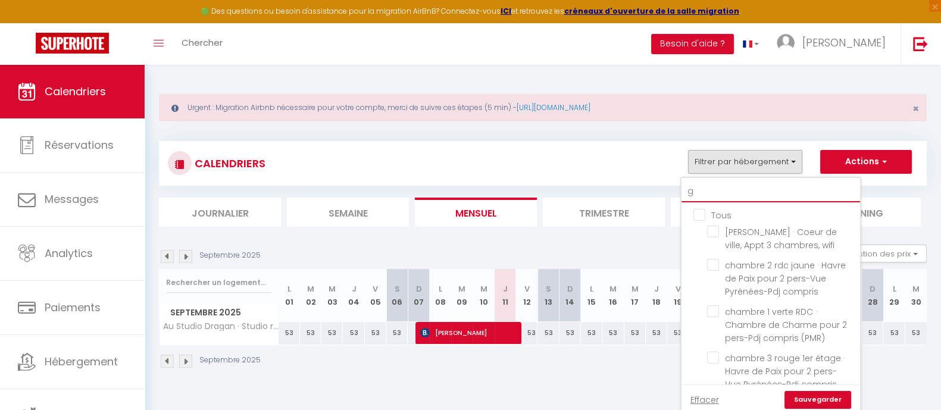
checkbox input "false"
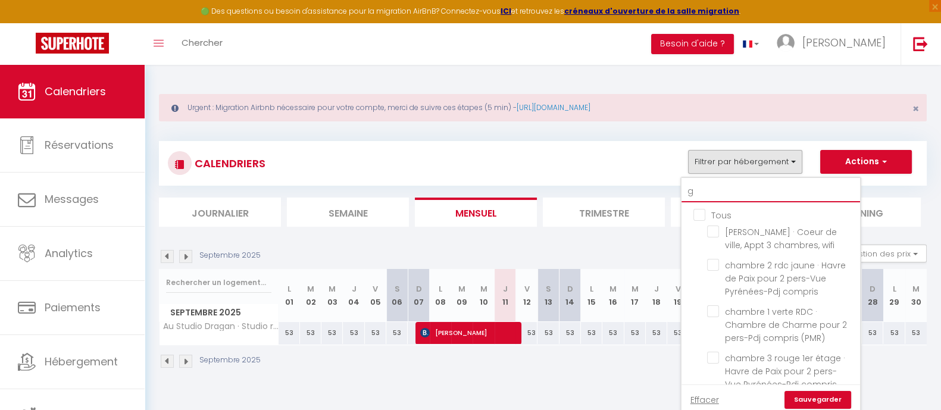
checkbox input "false"
type input "ga"
checkbox input "false"
checkbox input "true"
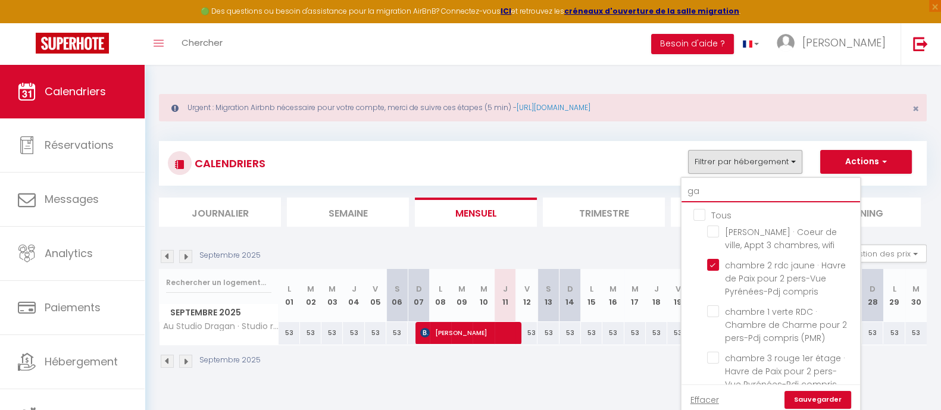
checkbox input "false"
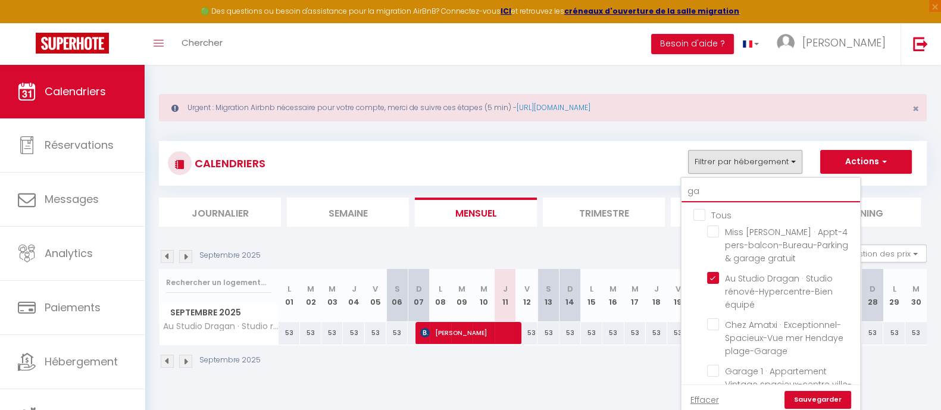
type input "gar"
checkbox input "false"
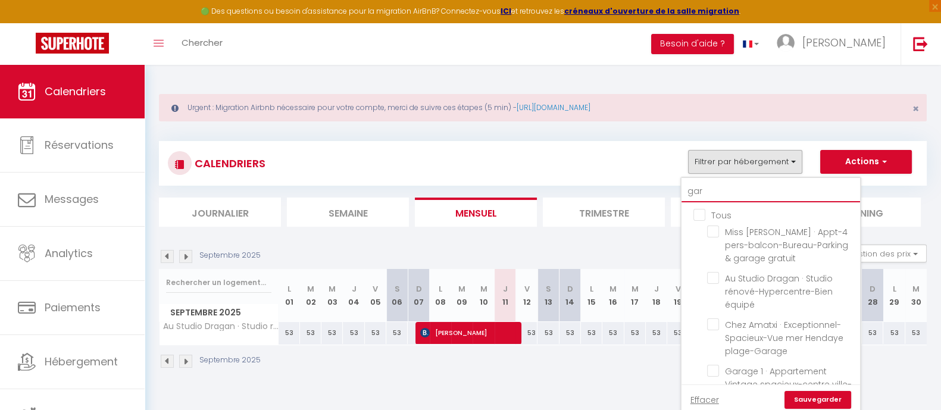
checkbox input "false"
type input "gara"
checkbox input "false"
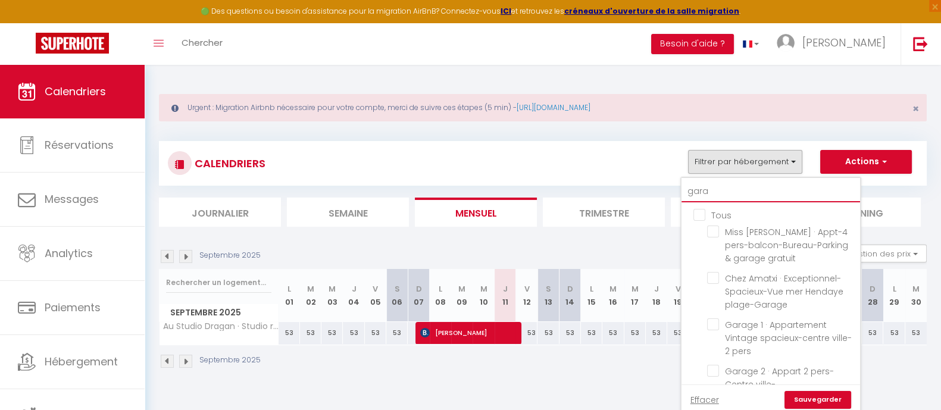
checkbox input "false"
type input "garag"
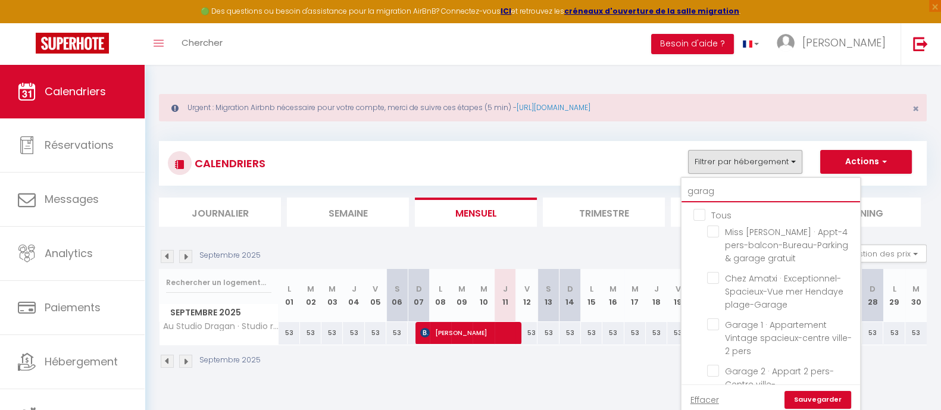
checkbox input "false"
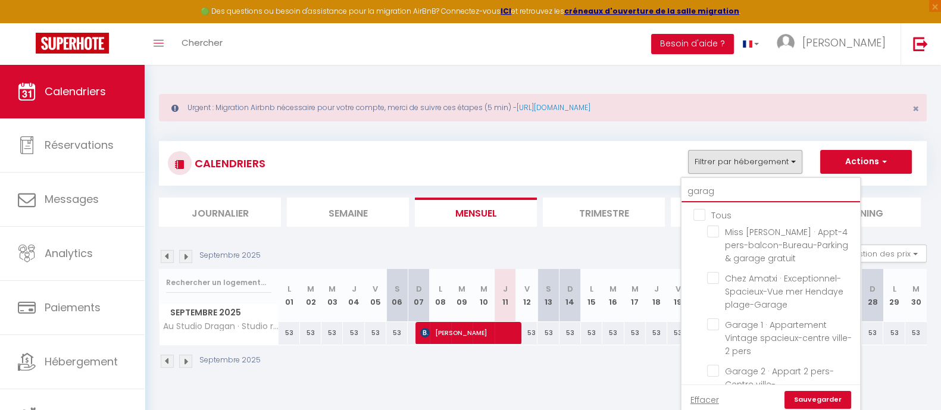
checkbox input "false"
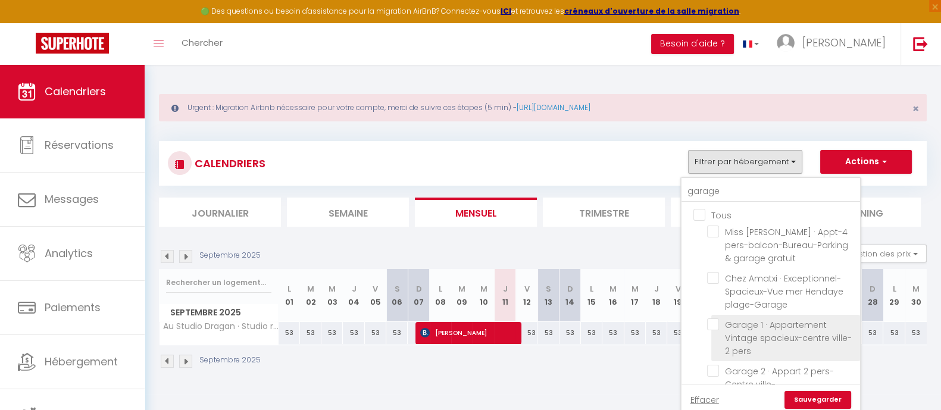
click at [714, 322] on input "Garage 1 · Appartement Vintage spacieux-centre ville-2 pers" at bounding box center [781, 324] width 149 height 12
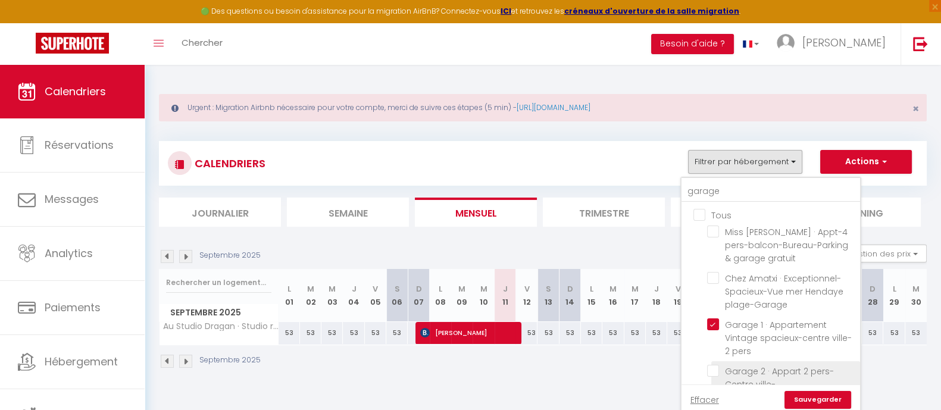
click at [717, 366] on input "Garage 2 · Appart 2 pers-Centre ville-[GEOGRAPHIC_DATA]" at bounding box center [781, 371] width 149 height 12
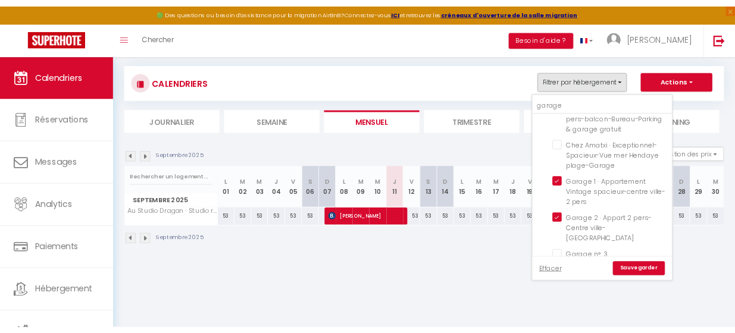
scroll to position [57, 0]
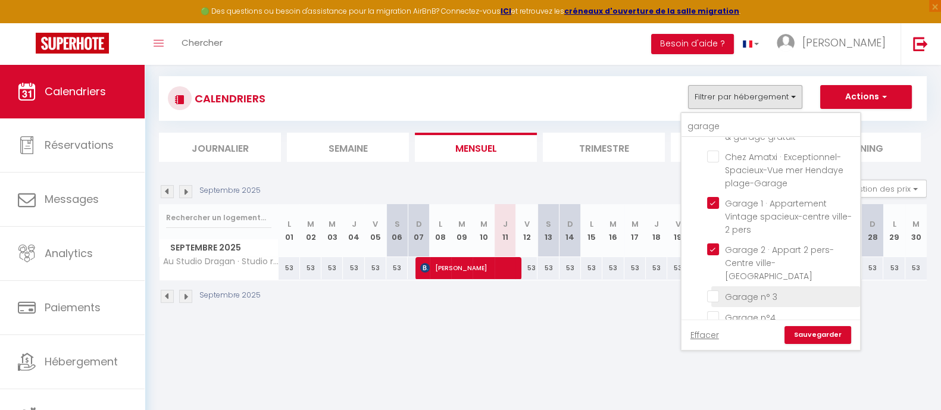
click at [717, 290] on input "Garage n° 3" at bounding box center [781, 296] width 149 height 12
click at [714, 311] on input "Garage n°4" at bounding box center [781, 317] width 149 height 12
click at [822, 336] on link "Sauvegarder" at bounding box center [817, 335] width 67 height 18
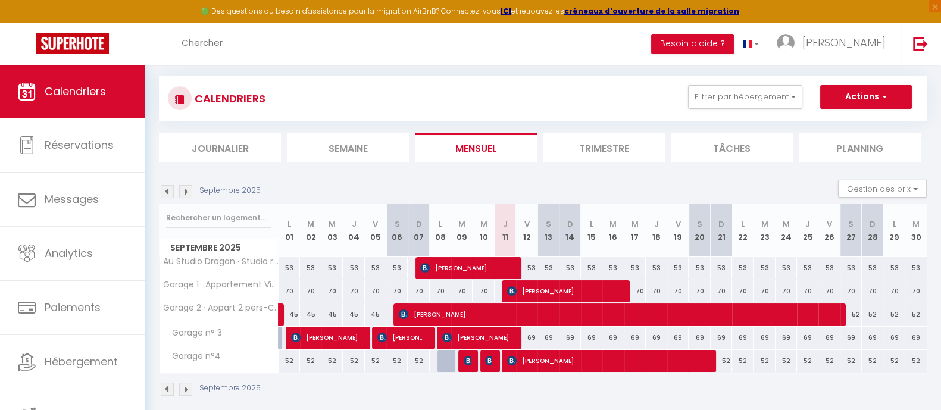
click at [189, 366] on img at bounding box center [185, 389] width 13 height 13
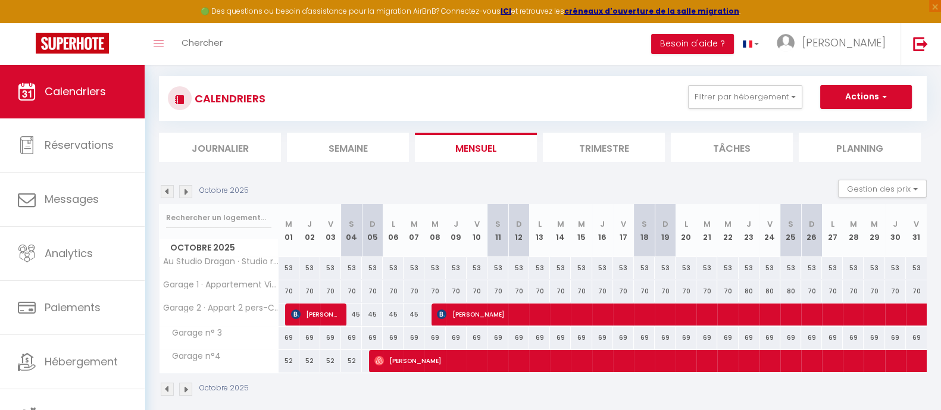
click at [354, 316] on div "45" at bounding box center [351, 314] width 21 height 22
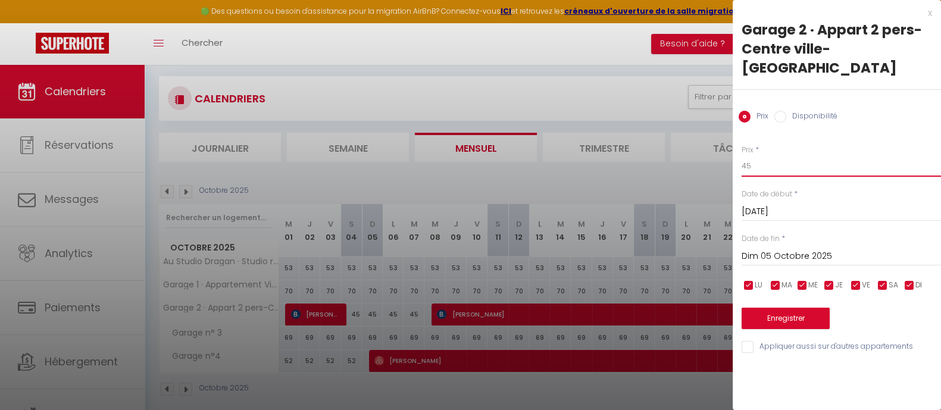
click at [771, 155] on input "45" at bounding box center [840, 165] width 199 height 21
click at [801, 249] on input "Dim 05 Octobre 2025" at bounding box center [840, 256] width 199 height 15
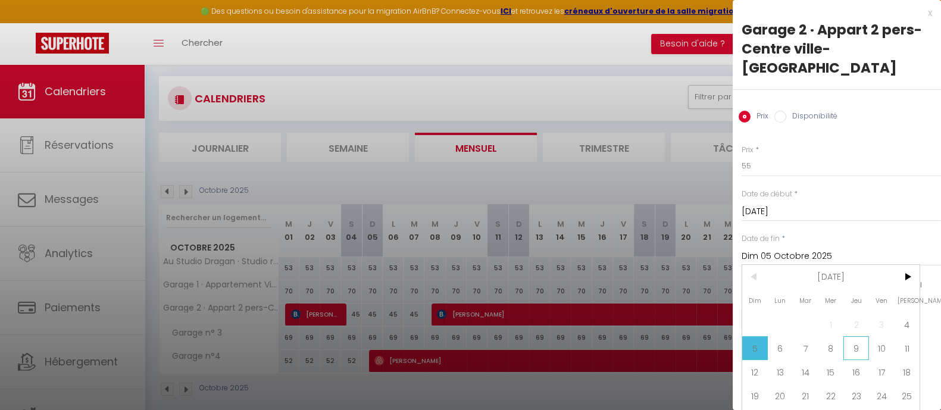
click at [867, 336] on span "9" at bounding box center [856, 348] width 26 height 24
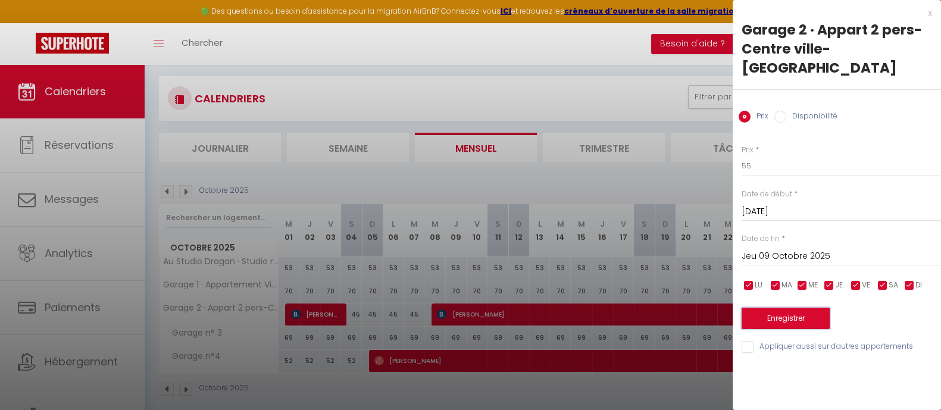
click at [818, 308] on button "Enregistrer" at bounding box center [785, 318] width 88 height 21
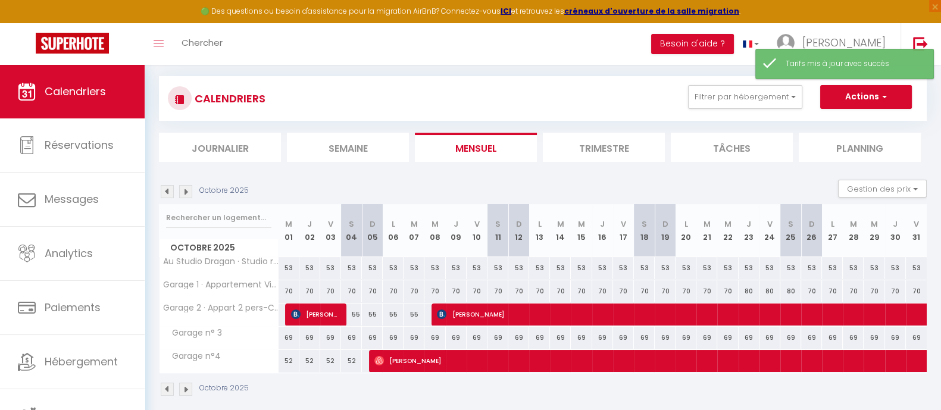
click at [183, 366] on img at bounding box center [185, 389] width 13 height 13
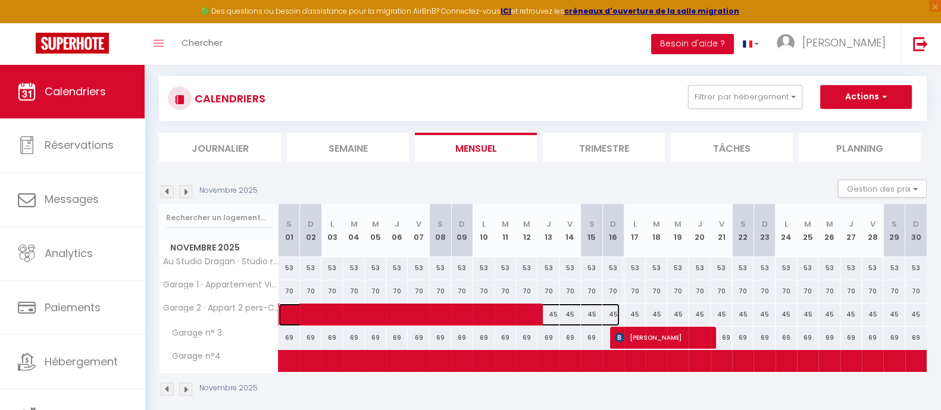
click at [553, 312] on span at bounding box center [455, 314] width 328 height 23
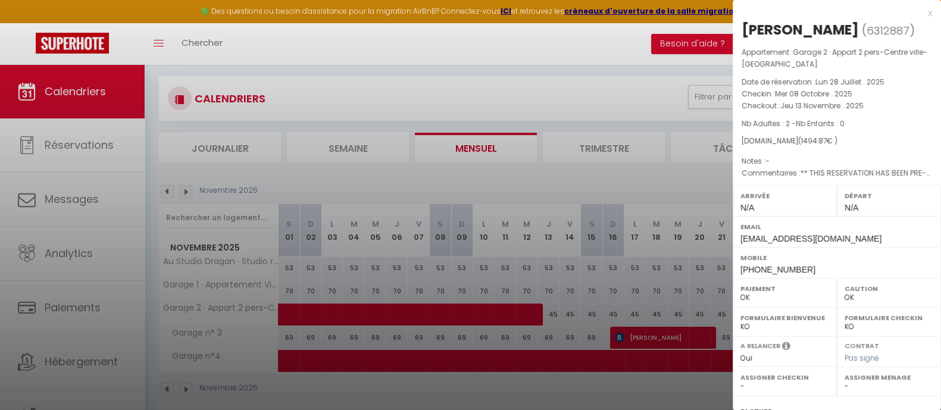
click at [576, 311] on div at bounding box center [470, 205] width 941 height 410
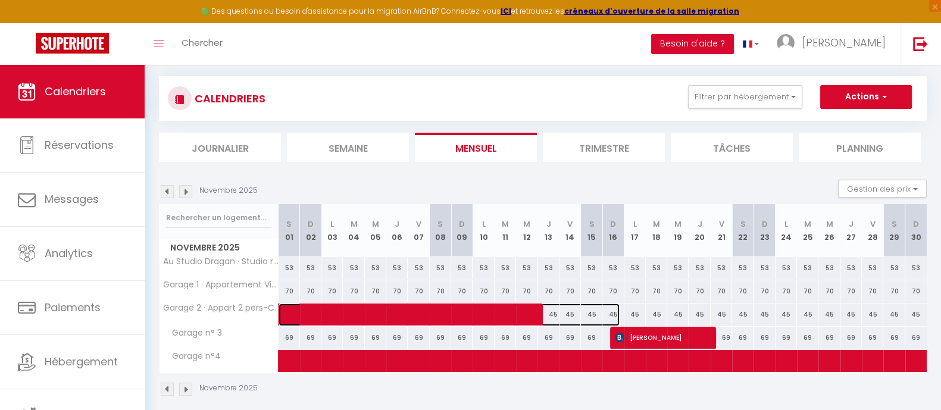
click at [591, 312] on span at bounding box center [455, 314] width 328 height 23
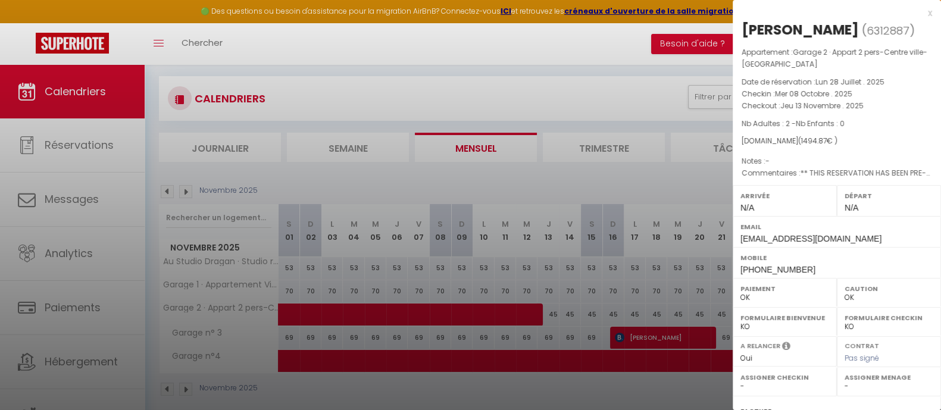
click at [593, 315] on div at bounding box center [470, 205] width 941 height 410
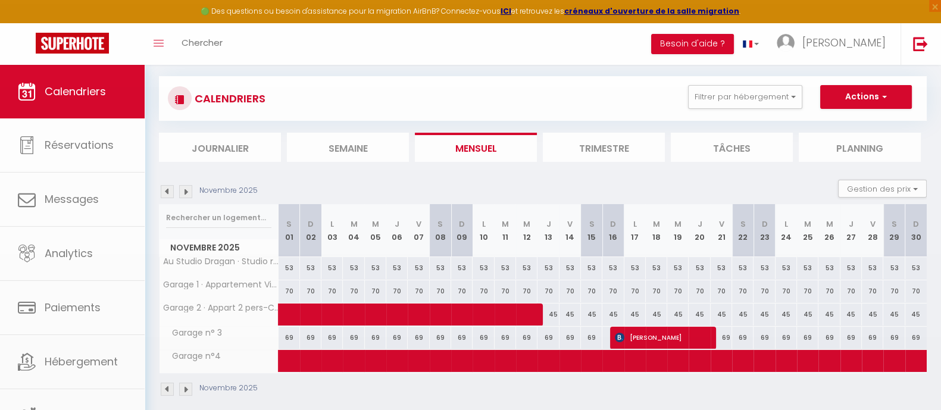
click at [612, 310] on body "🟢 Des questions ou besoin d'assistance pour la migration AirBnB? Connectez-vous…" at bounding box center [470, 211] width 941 height 422
click at [664, 314] on div "45" at bounding box center [656, 314] width 21 height 22
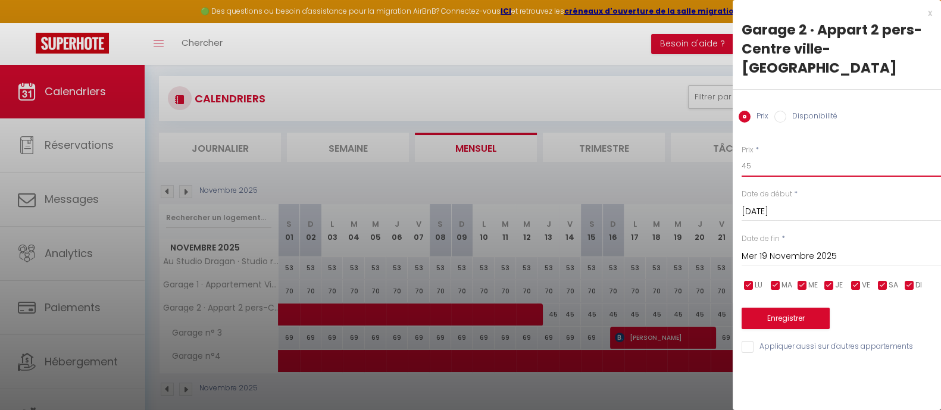
click at [783, 155] on input "45" at bounding box center [840, 165] width 199 height 21
click at [800, 204] on input "Mar 18 Novembre 2025" at bounding box center [840, 211] width 199 height 15
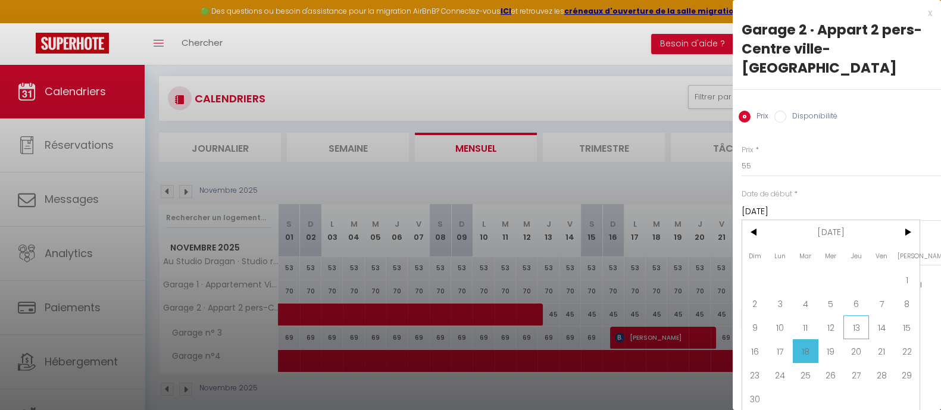
click at [860, 315] on span "13" at bounding box center [856, 327] width 26 height 24
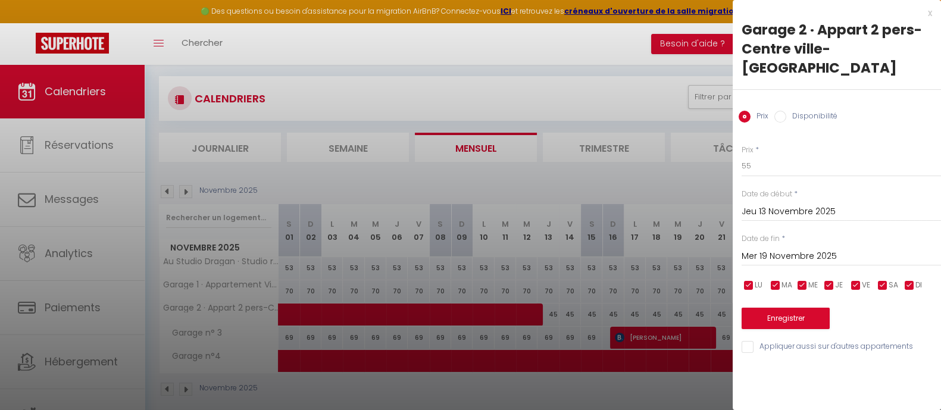
click at [805, 249] on input "Mer 19 Novembre 2025" at bounding box center [840, 256] width 199 height 15
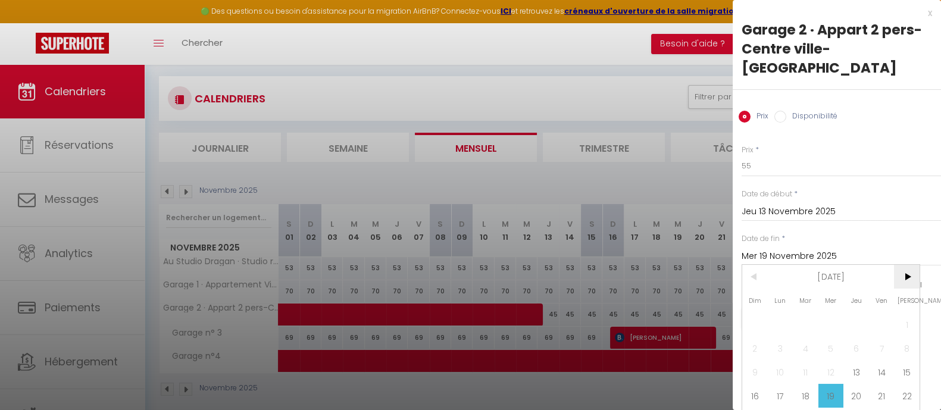
click at [878, 265] on span ">" at bounding box center [907, 277] width 26 height 24
click at [780, 312] on span "1" at bounding box center [780, 324] width 26 height 24
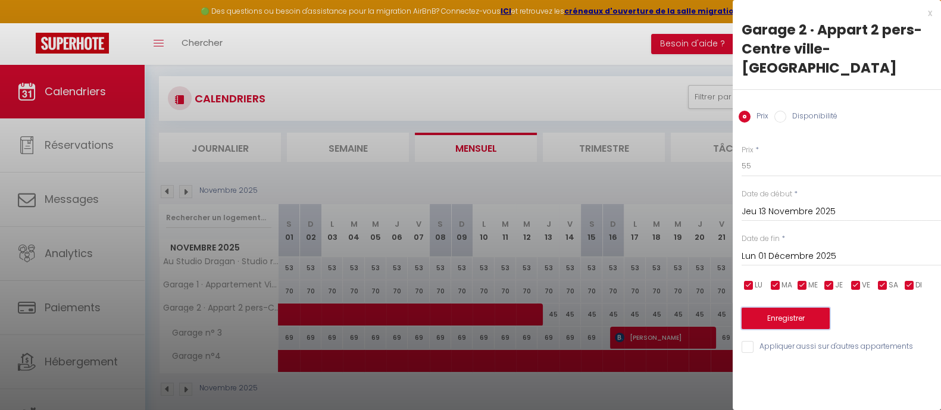
click at [782, 308] on button "Enregistrer" at bounding box center [785, 318] width 88 height 21
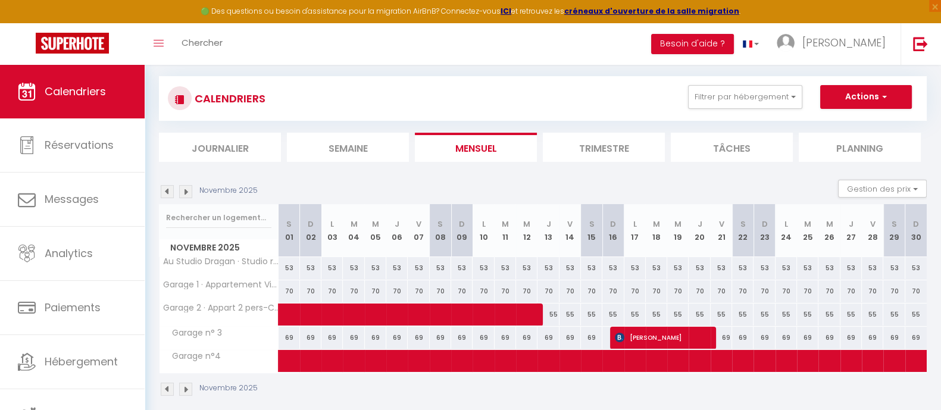
click at [184, 366] on img at bounding box center [185, 389] width 13 height 13
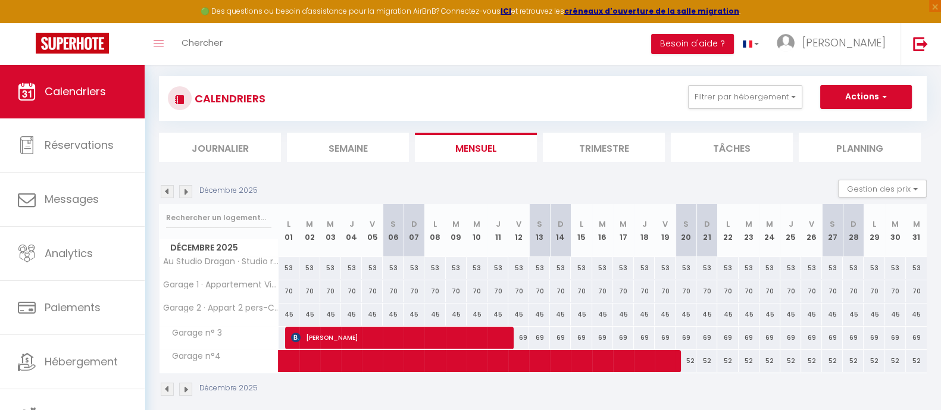
click at [290, 314] on div "45" at bounding box center [288, 314] width 21 height 22
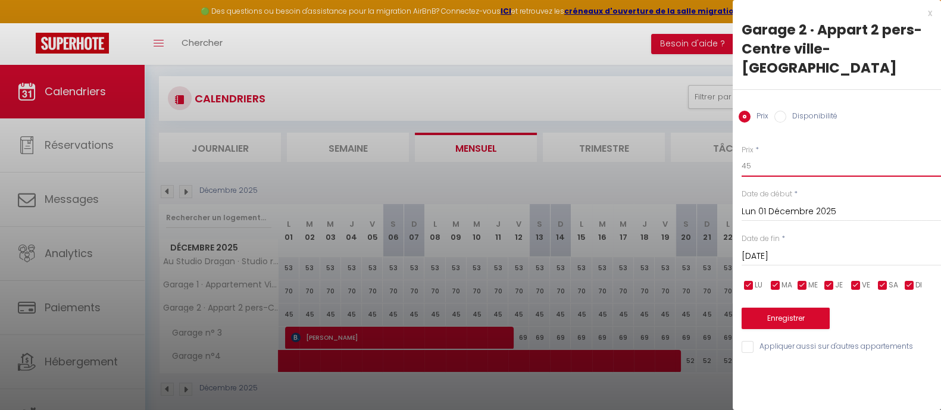
click at [785, 155] on input "45" at bounding box center [840, 165] width 199 height 21
click at [801, 249] on input "Mar 02 Décembre 2025" at bounding box center [840, 256] width 199 height 15
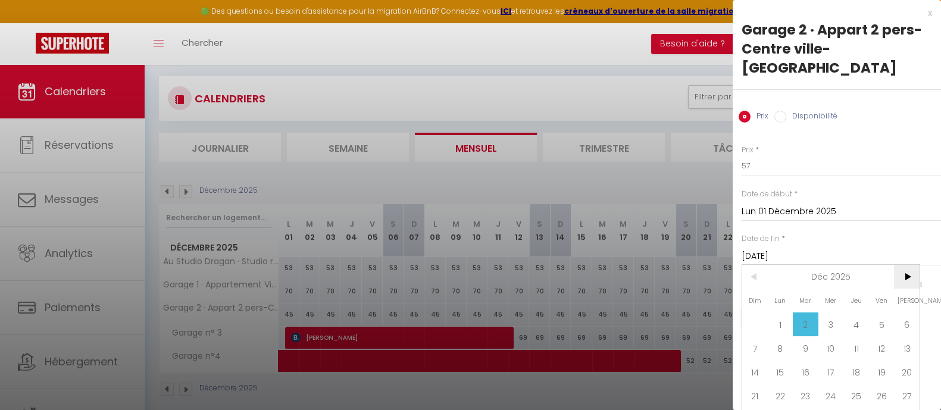
click at [878, 265] on span ">" at bounding box center [907, 277] width 26 height 24
click at [876, 312] on span "2" at bounding box center [882, 324] width 26 height 24
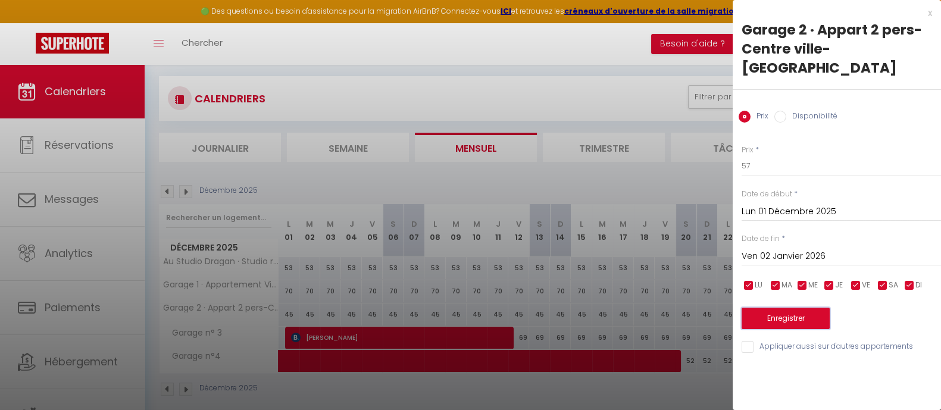
click at [818, 308] on button "Enregistrer" at bounding box center [785, 318] width 88 height 21
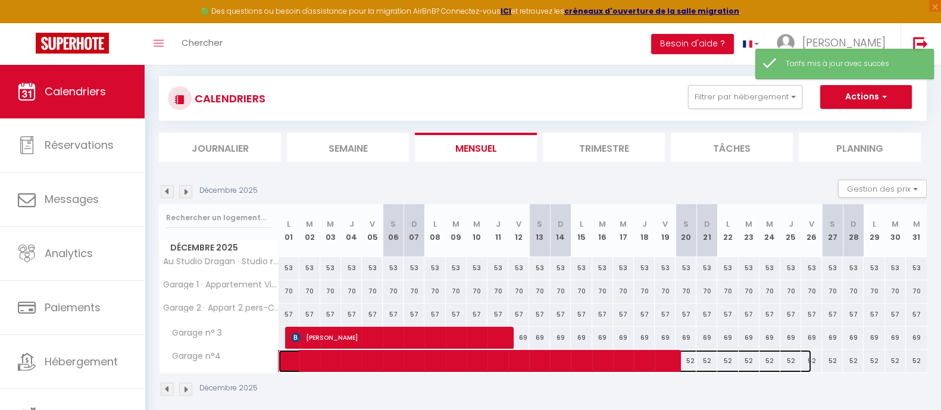
click at [691, 360] on span at bounding box center [551, 361] width 520 height 23
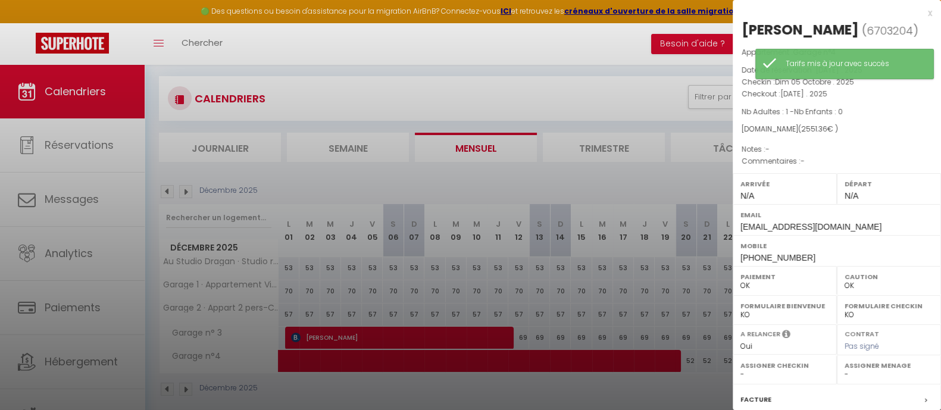
click at [709, 355] on div at bounding box center [470, 205] width 941 height 410
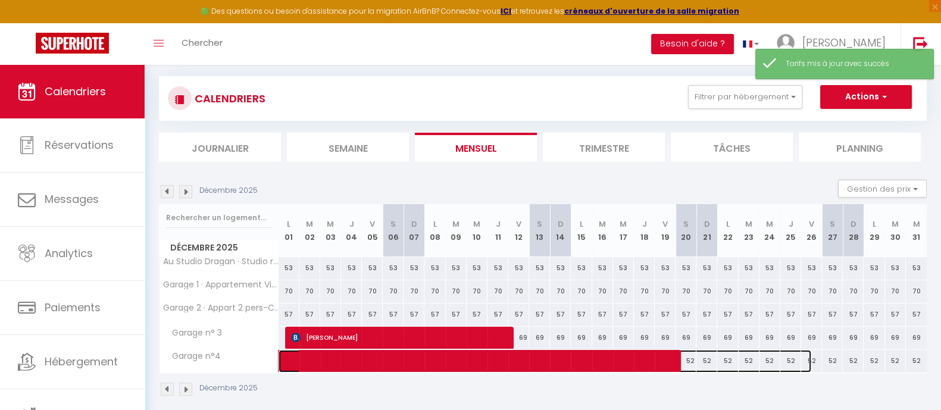
click at [748, 364] on span at bounding box center [551, 361] width 520 height 23
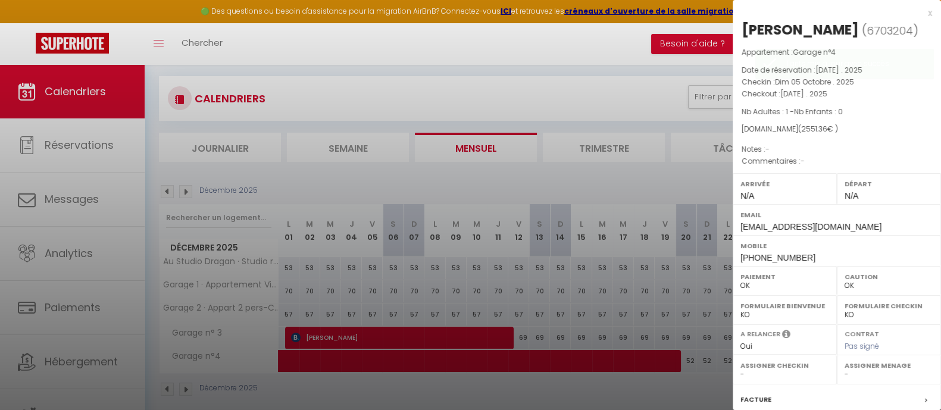
click at [726, 359] on div at bounding box center [470, 205] width 941 height 410
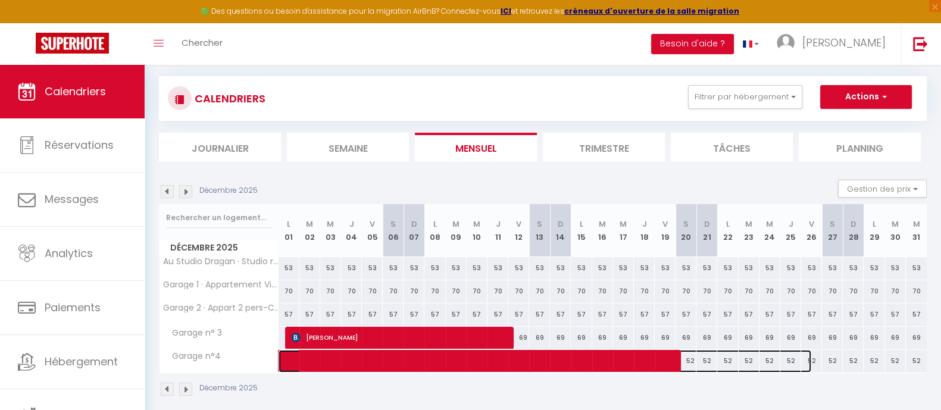
click at [756, 351] on span at bounding box center [551, 361] width 520 height 23
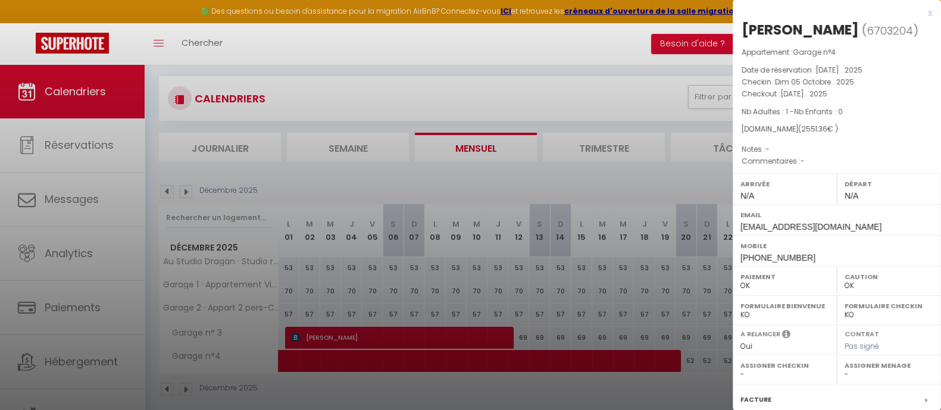
click at [714, 356] on div at bounding box center [470, 205] width 941 height 410
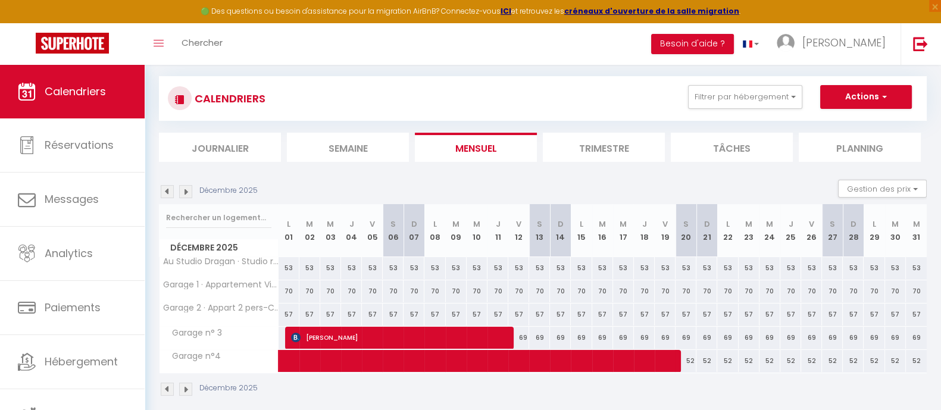
click at [850, 358] on div "52" at bounding box center [852, 361] width 21 height 22
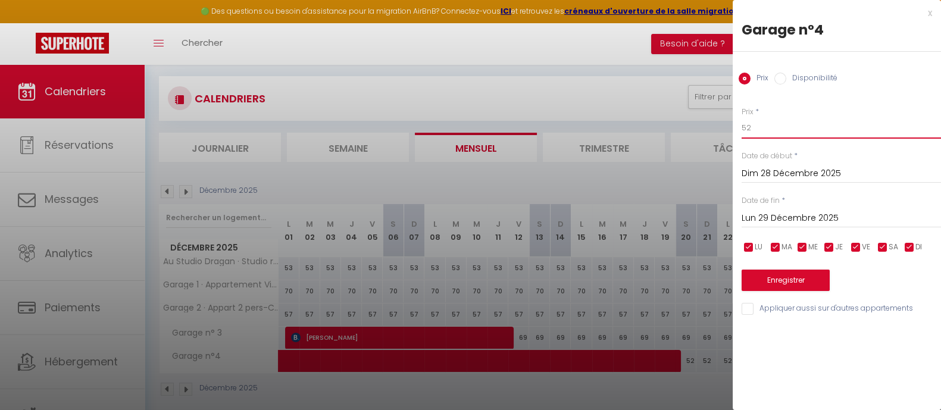
click at [759, 130] on input "52" at bounding box center [840, 127] width 199 height 21
click at [801, 217] on input "Lun 29 Décembre 2025" at bounding box center [840, 218] width 199 height 15
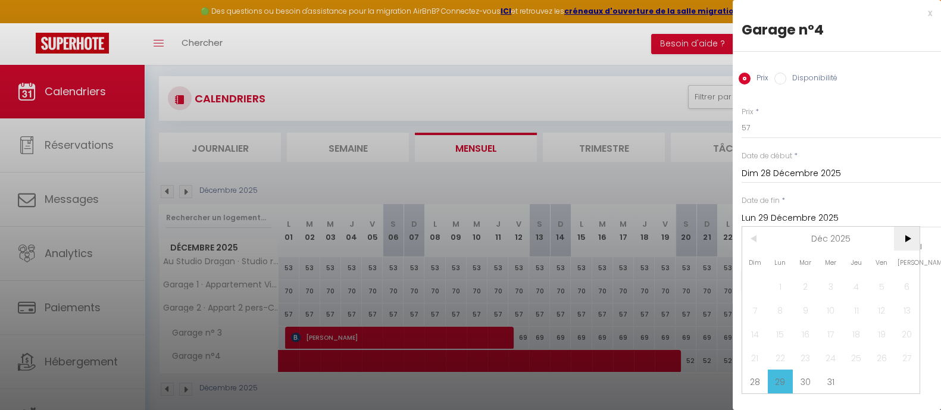
click at [878, 237] on span ">" at bounding box center [907, 239] width 26 height 24
click at [878, 285] on span "2" at bounding box center [882, 286] width 26 height 24
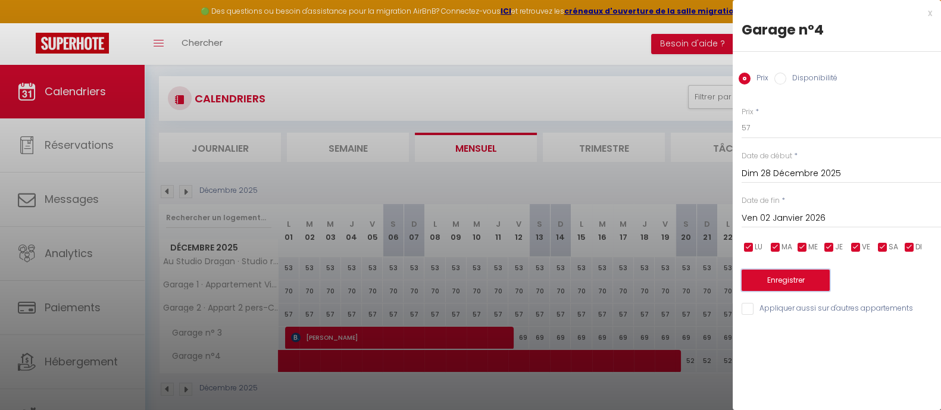
click at [810, 283] on button "Enregistrer" at bounding box center [785, 280] width 88 height 21
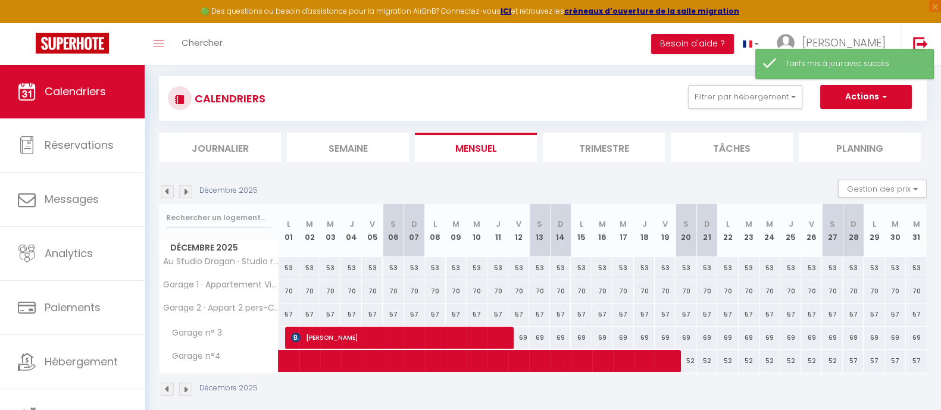
click at [854, 359] on div "57" at bounding box center [852, 361] width 21 height 22
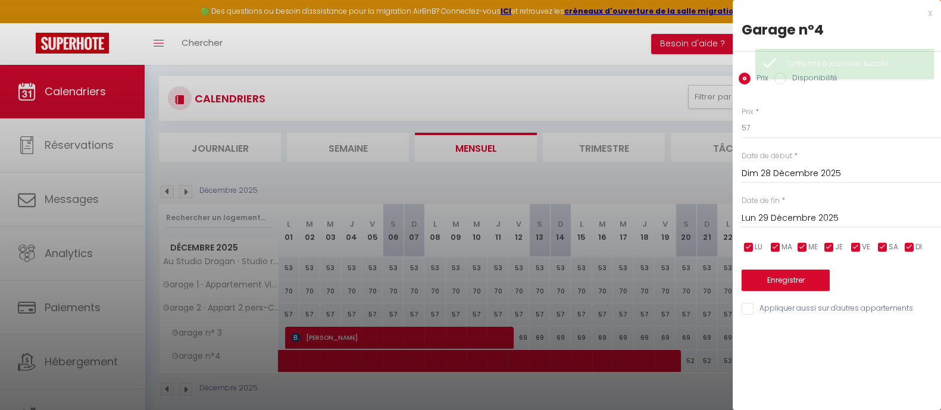
click at [777, 173] on input "Dim 28 Décembre 2025" at bounding box center [840, 173] width 199 height 15
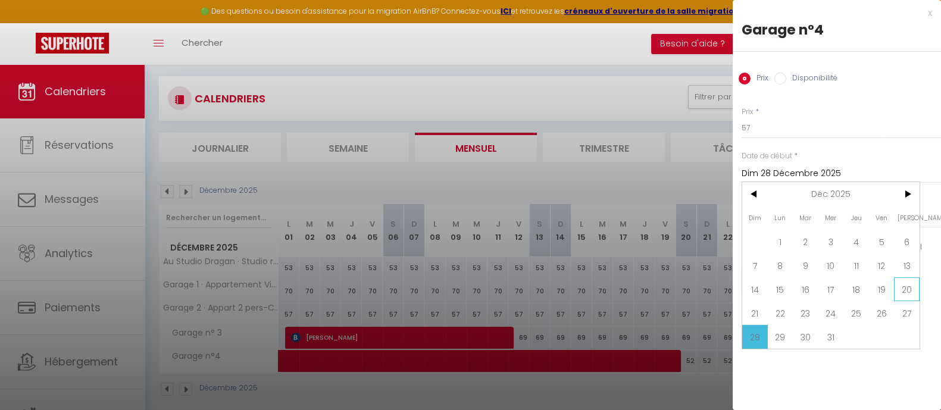
click at [878, 284] on span "20" at bounding box center [907, 289] width 26 height 24
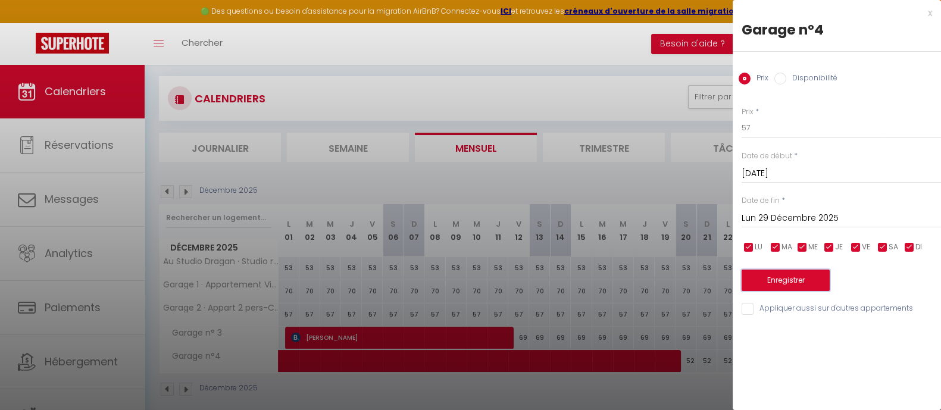
click at [786, 281] on button "Enregistrer" at bounding box center [785, 280] width 88 height 21
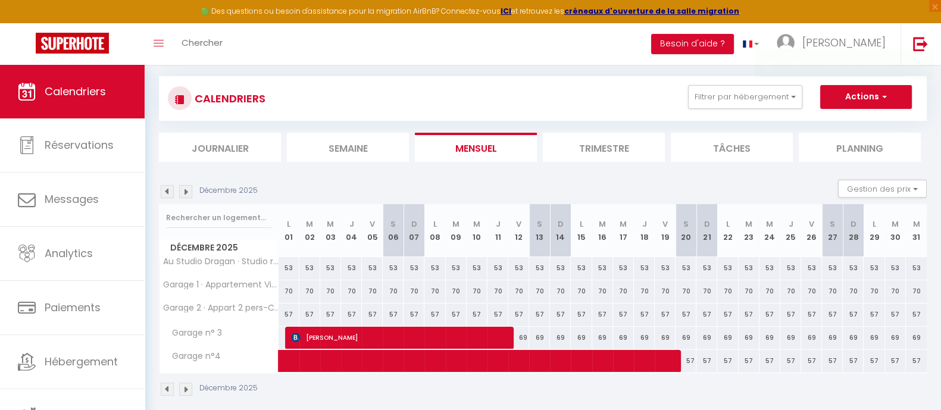
click at [168, 366] on img at bounding box center [167, 389] width 13 height 13
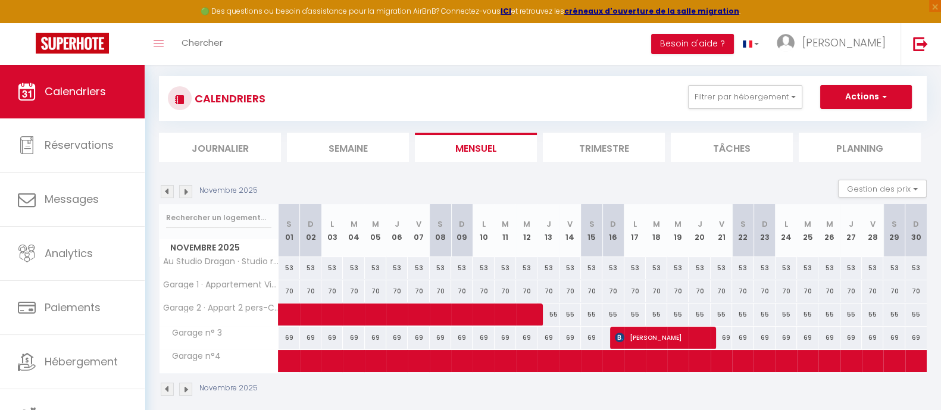
click at [167, 366] on img at bounding box center [167, 389] width 13 height 13
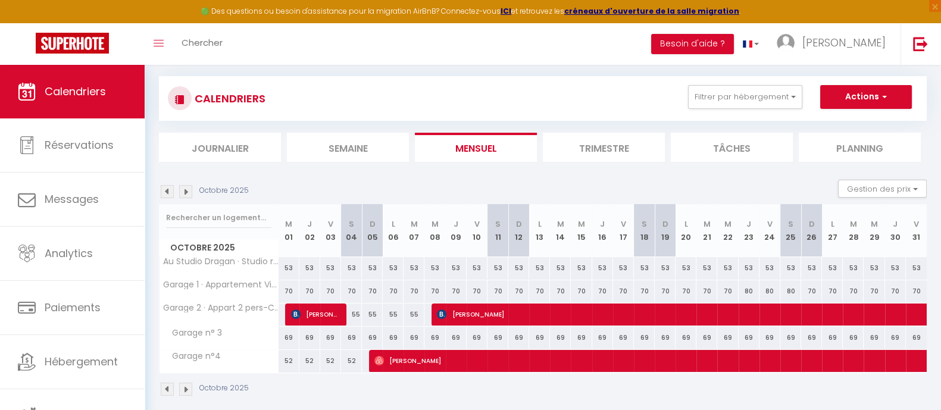
click at [167, 366] on img at bounding box center [167, 389] width 13 height 13
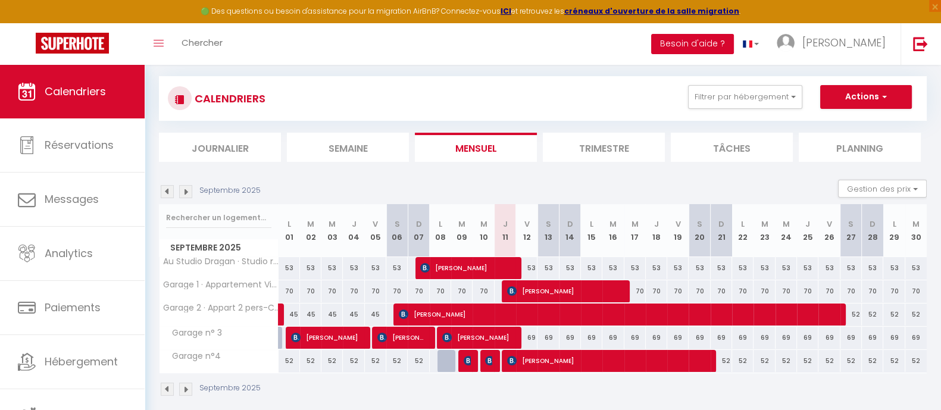
click at [734, 47] on button "Besoin d'aide ?" at bounding box center [692, 44] width 83 height 20
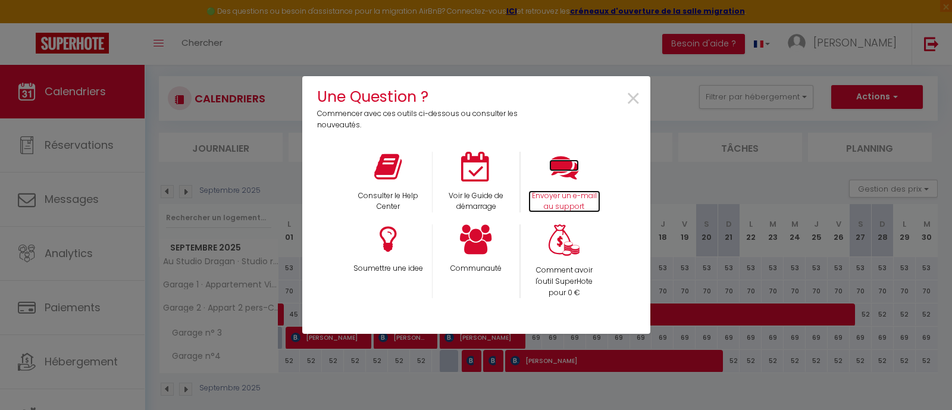
click at [568, 163] on icon at bounding box center [564, 167] width 30 height 30
click at [631, 92] on span "×" at bounding box center [633, 98] width 16 height 37
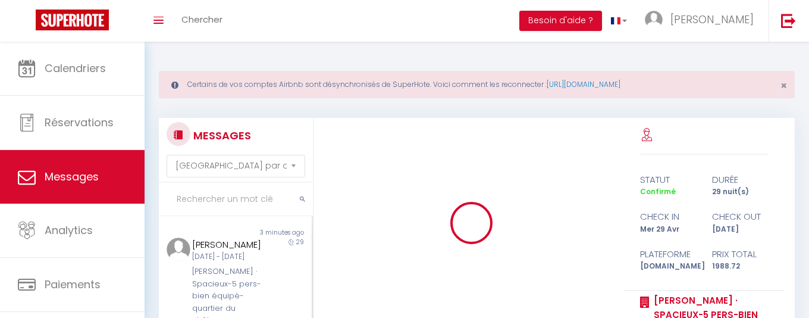
select select "message"
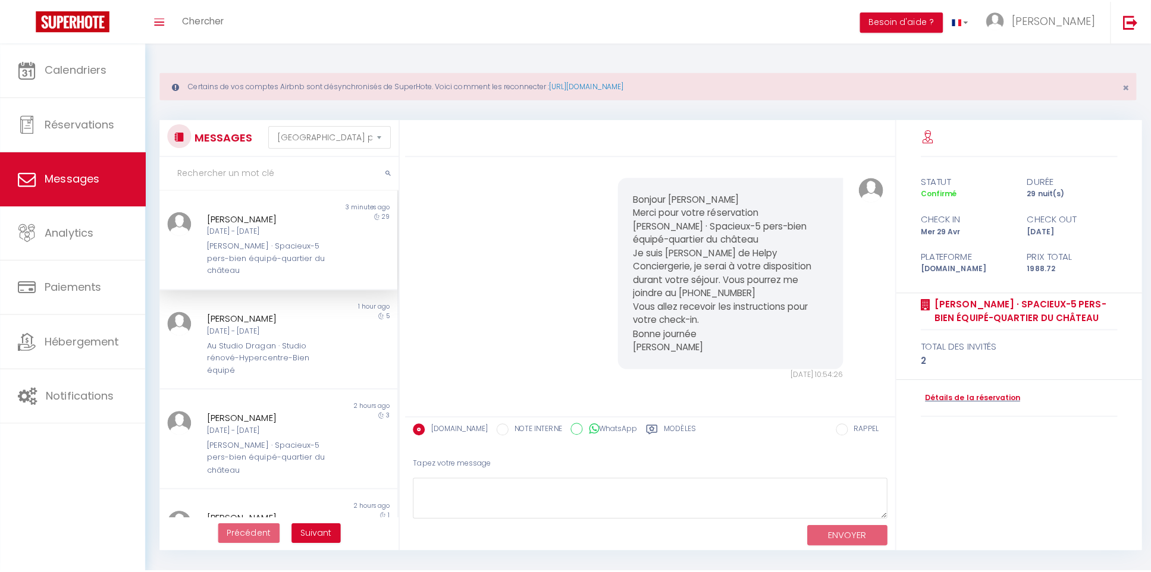
scroll to position [1, 0]
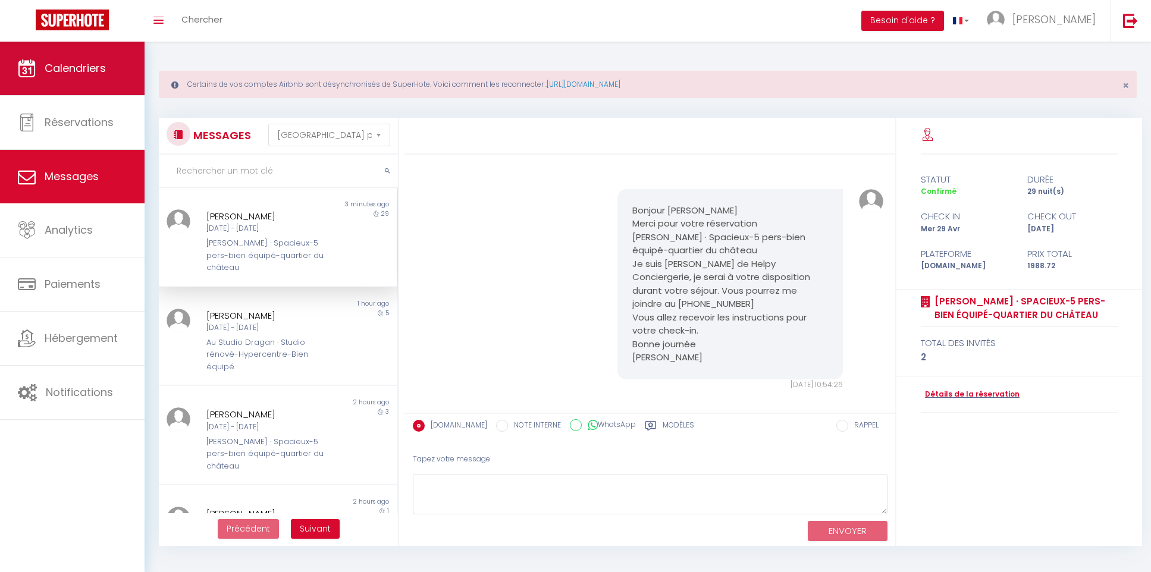
click at [72, 65] on span "Calendriers" at bounding box center [75, 68] width 61 height 15
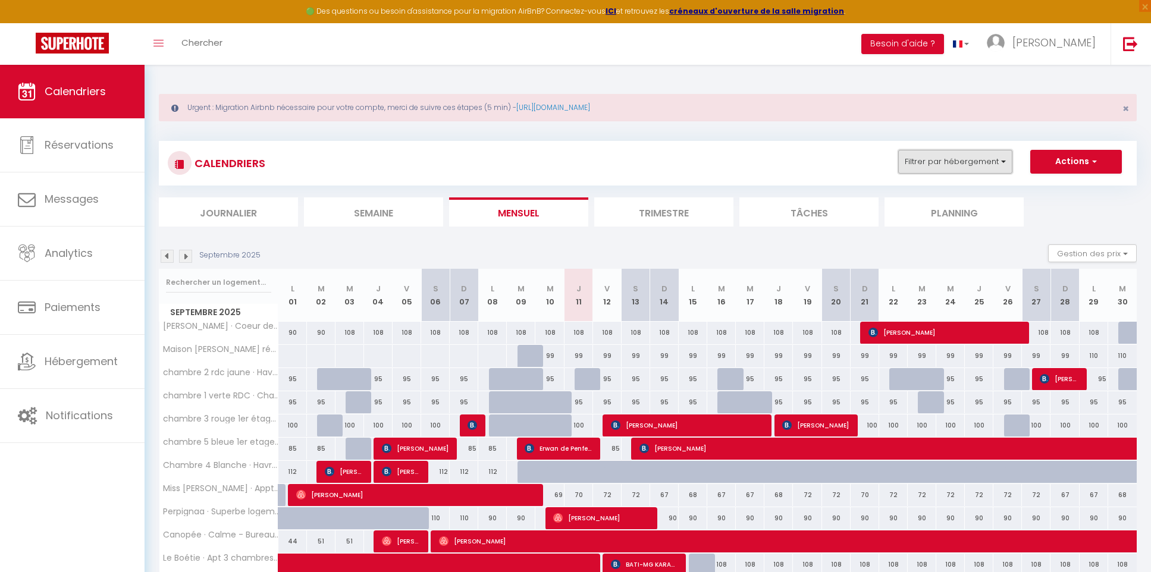
click at [809, 161] on button "Filtrer par hébergement" at bounding box center [955, 162] width 114 height 24
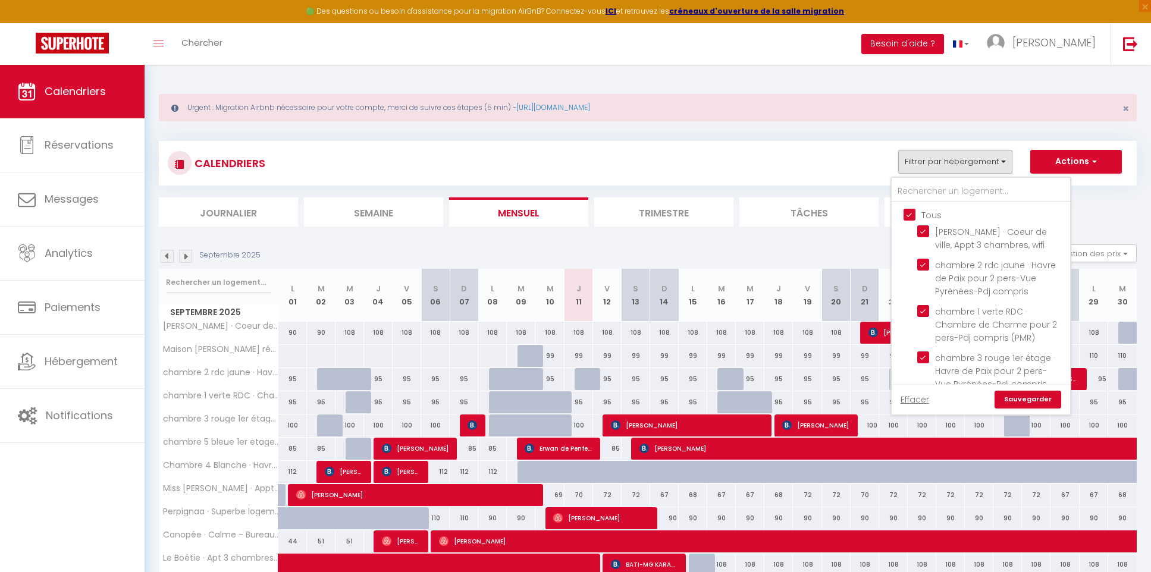
click at [809, 214] on input "Tous" at bounding box center [993, 214] width 178 height 12
checkbox input "false"
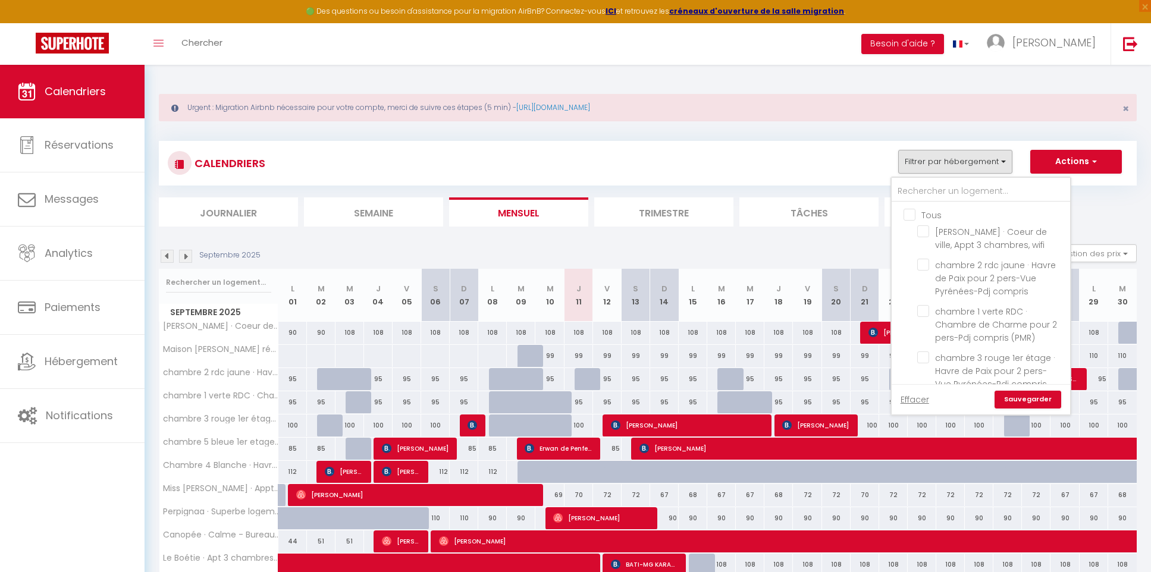
checkbox input "false"
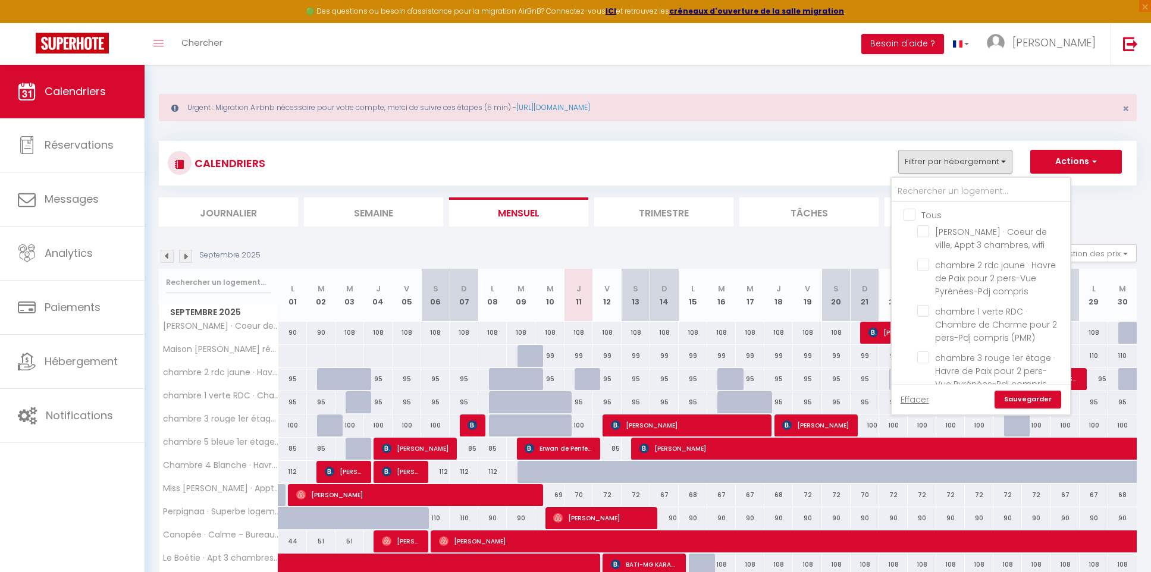
checkbox input "false"
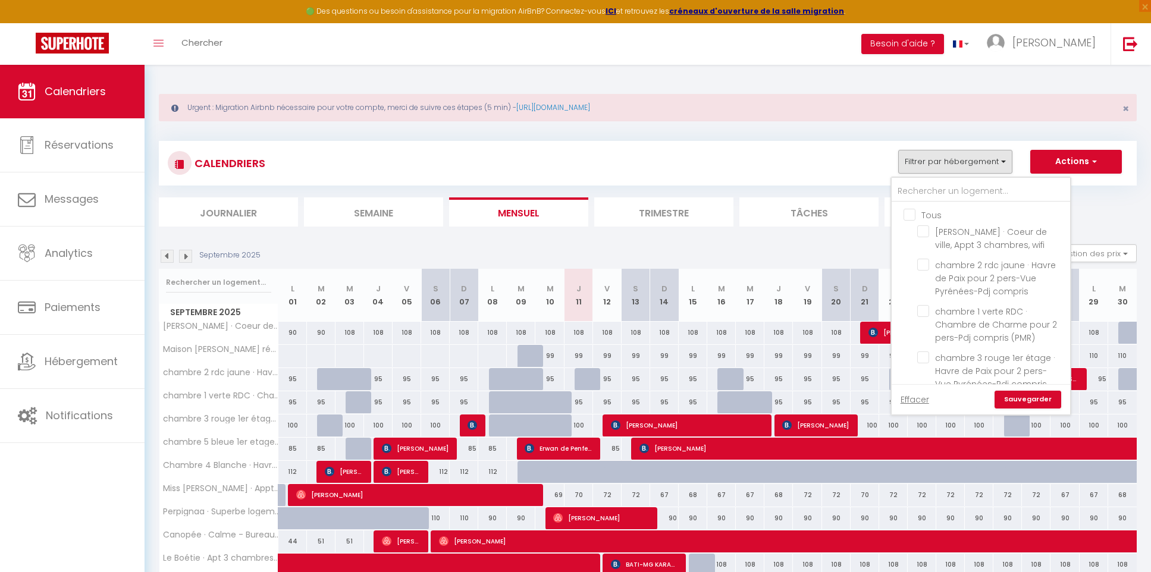
checkbox input "false"
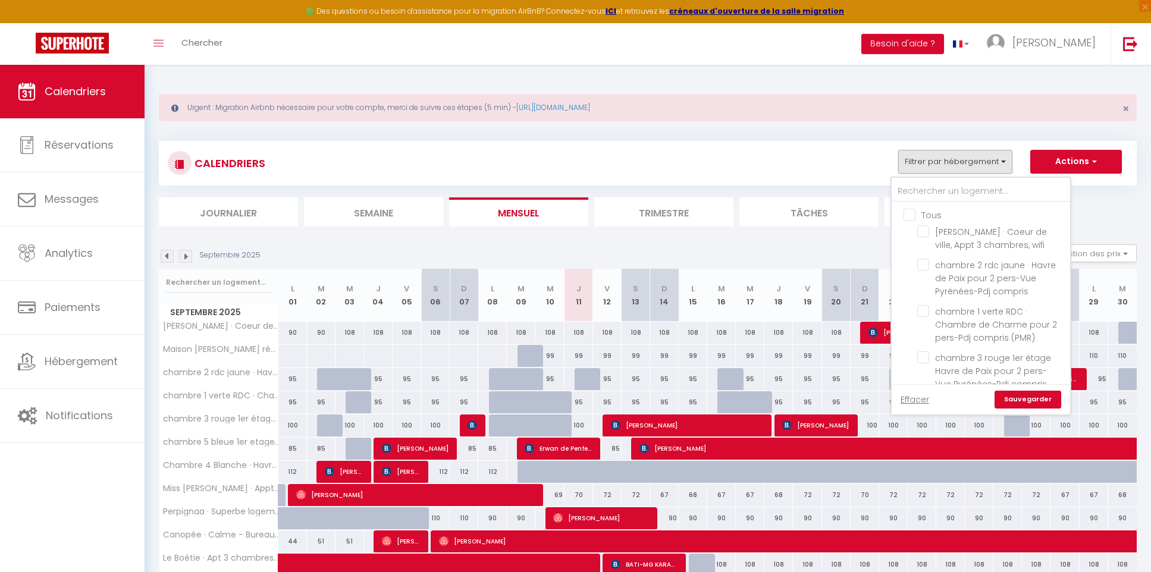
checkbox input "false"
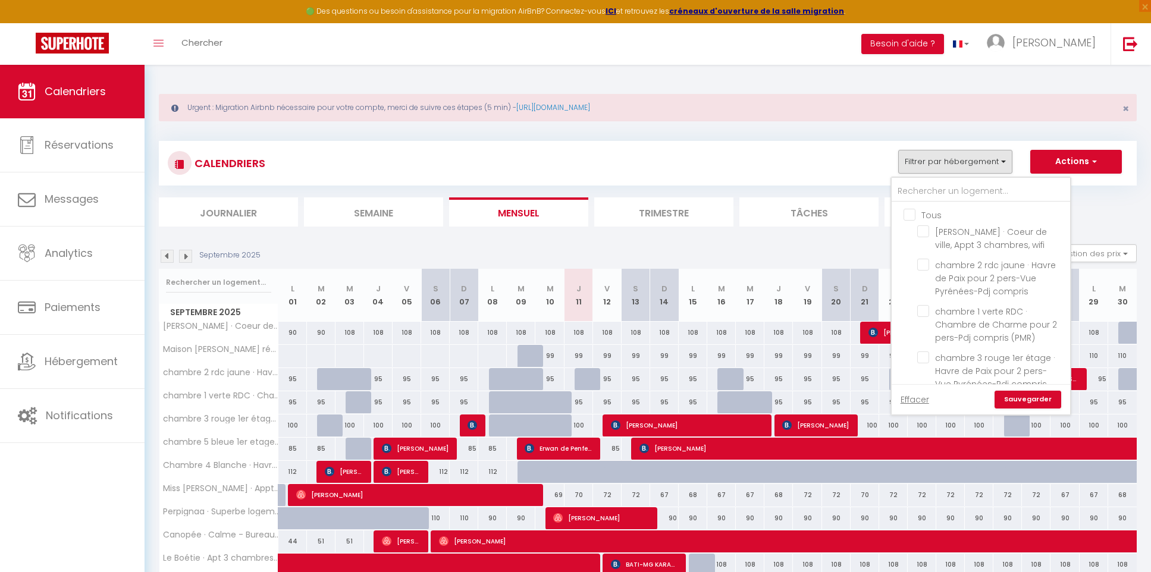
checkbox input "false"
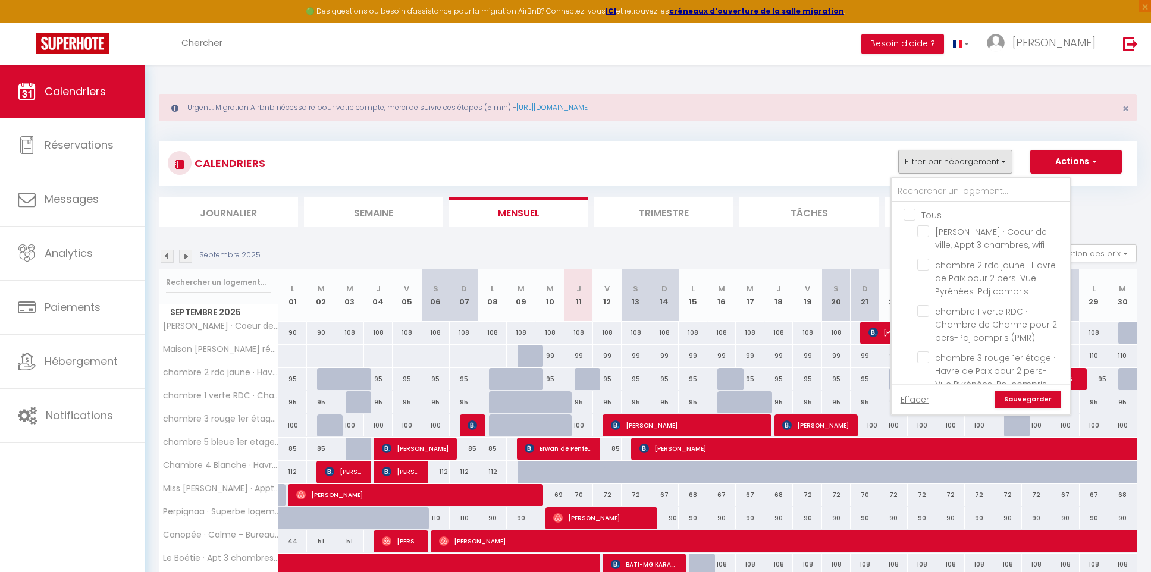
checkbox input "false"
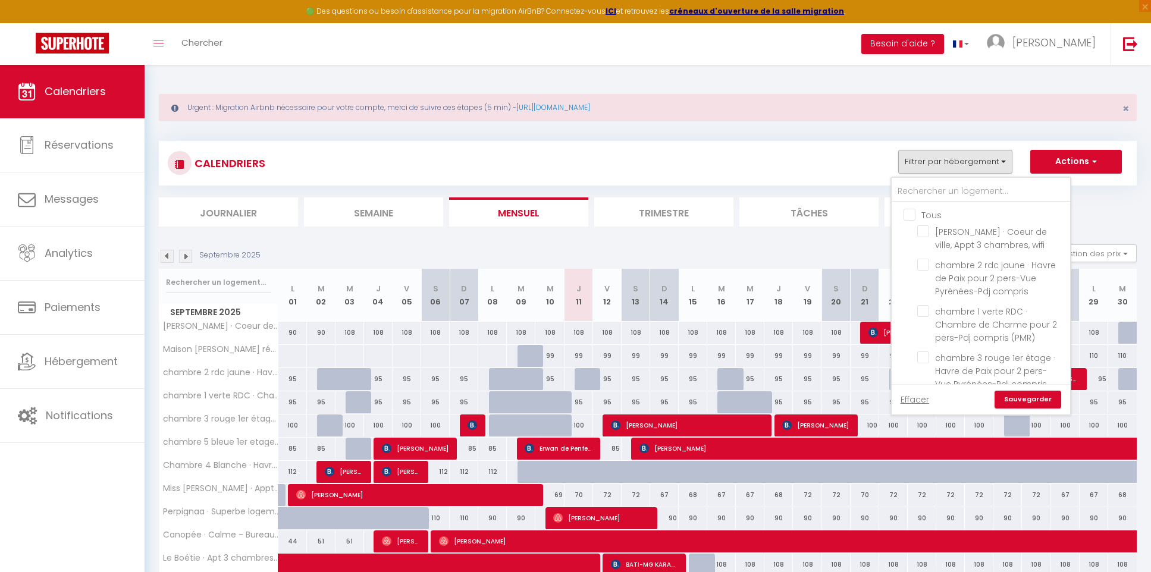
checkbox input "false"
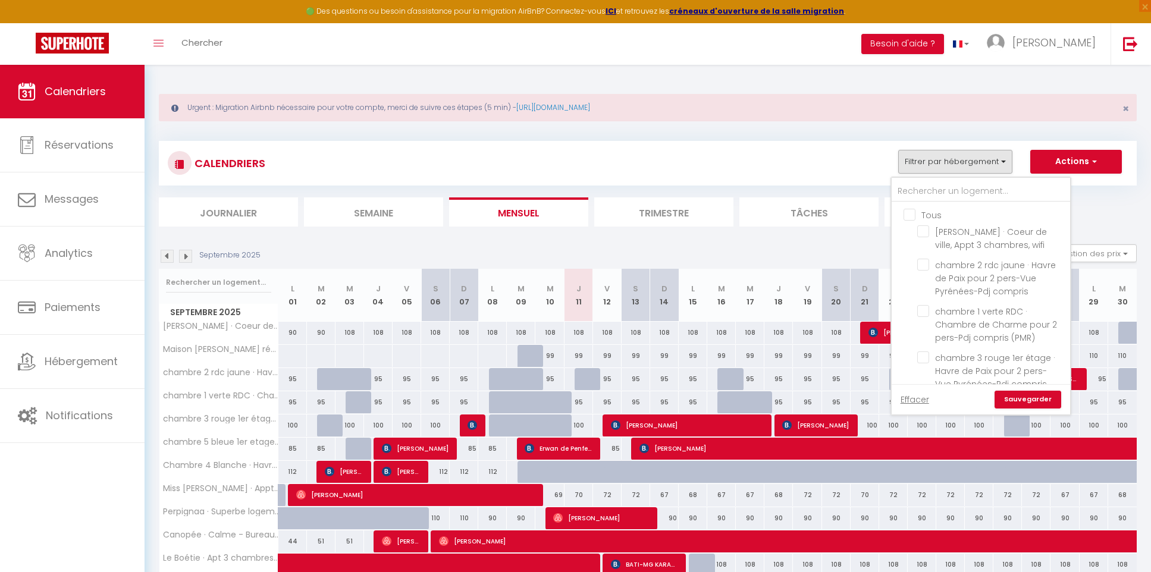
checkbox input "false"
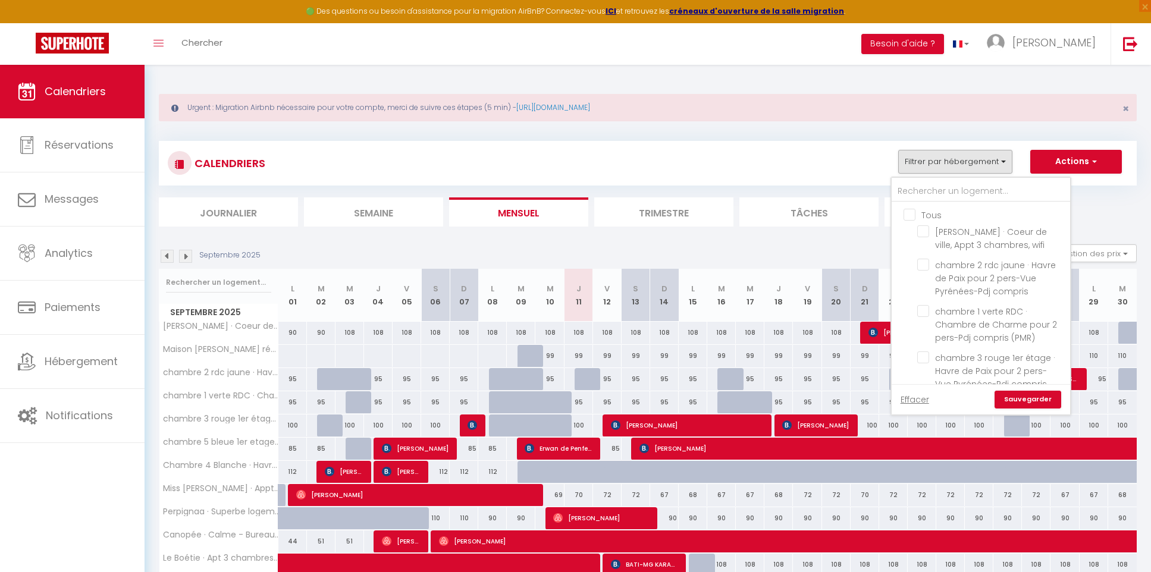
checkbox input "false"
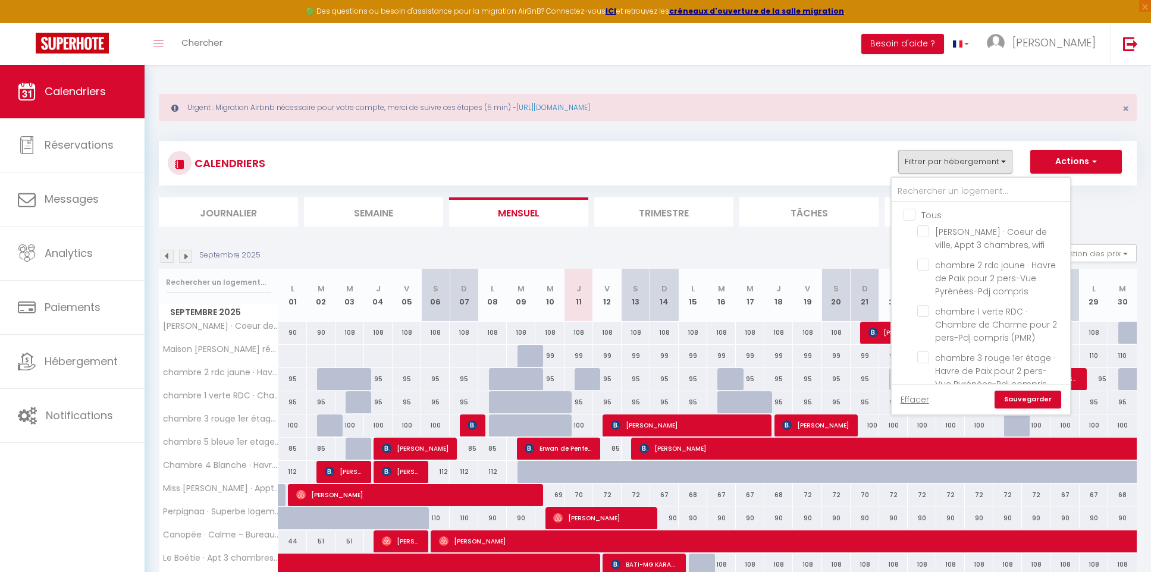
checkbox input "false"
click at [809, 186] on input "text" at bounding box center [981, 191] width 178 height 21
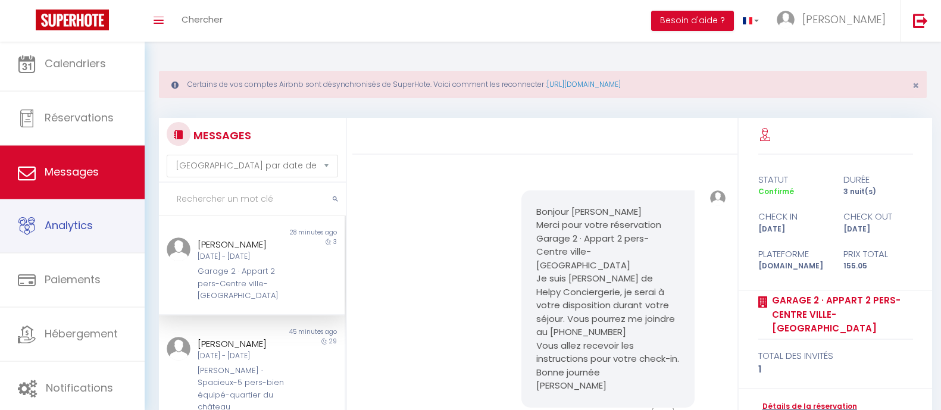
select select "message"
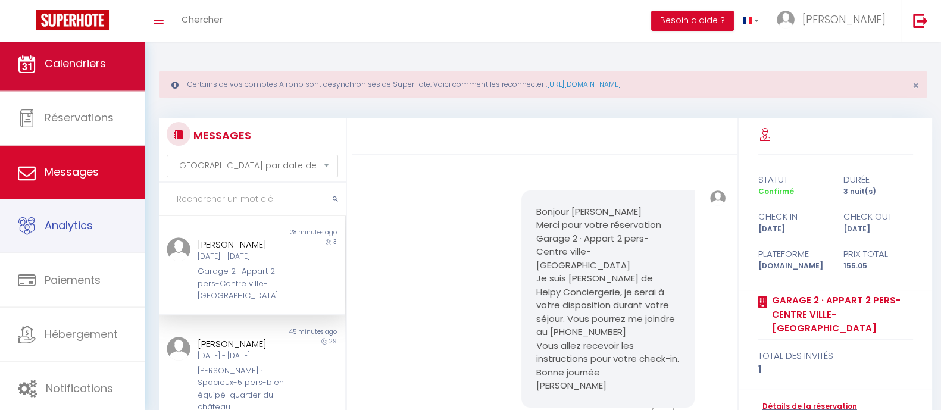
scroll to position [571, 0]
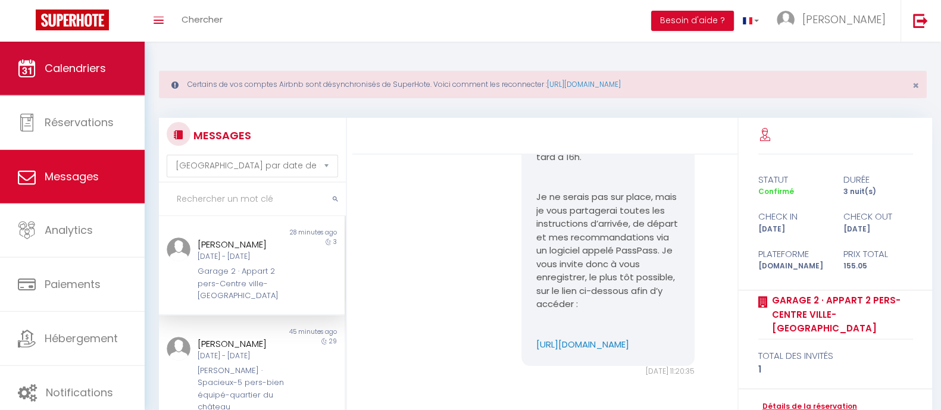
click at [62, 67] on span "Calendriers" at bounding box center [75, 68] width 61 height 15
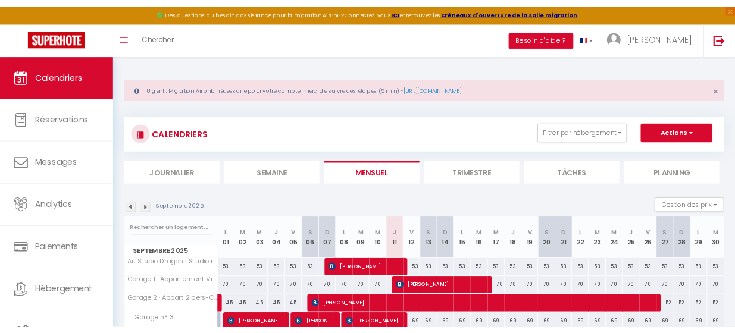
scroll to position [74, 0]
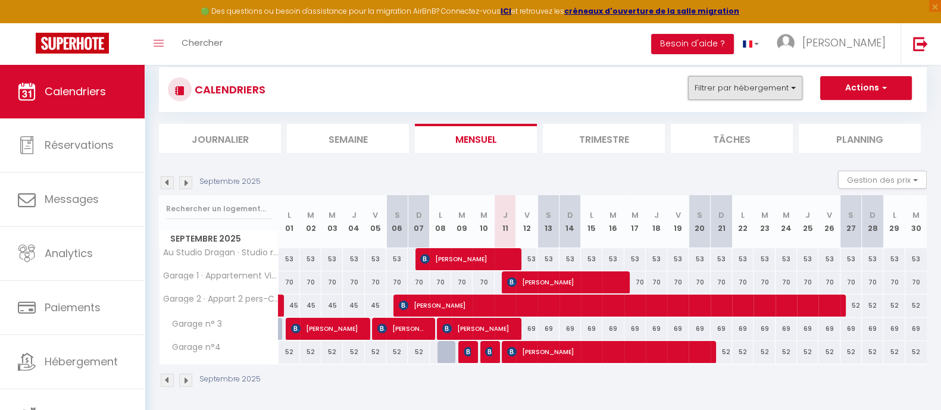
click at [793, 91] on button "Filtrer par hébergement" at bounding box center [745, 88] width 114 height 24
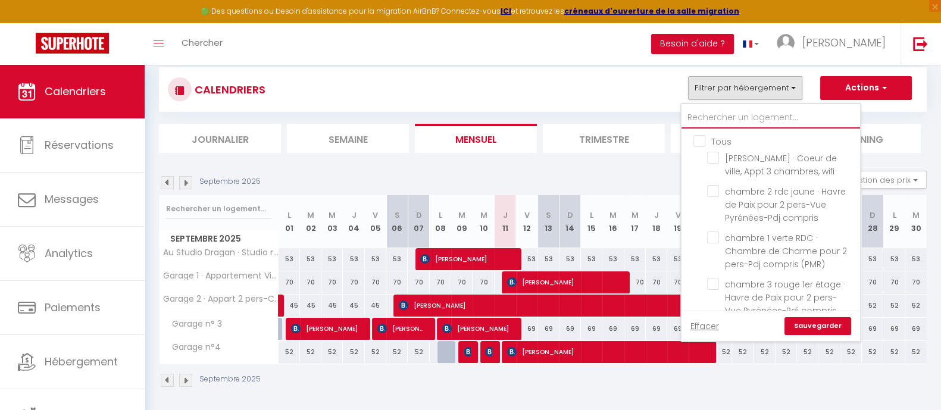
click at [729, 114] on input "text" at bounding box center [770, 117] width 178 height 21
type input "q"
checkbox input "true"
checkbox input "false"
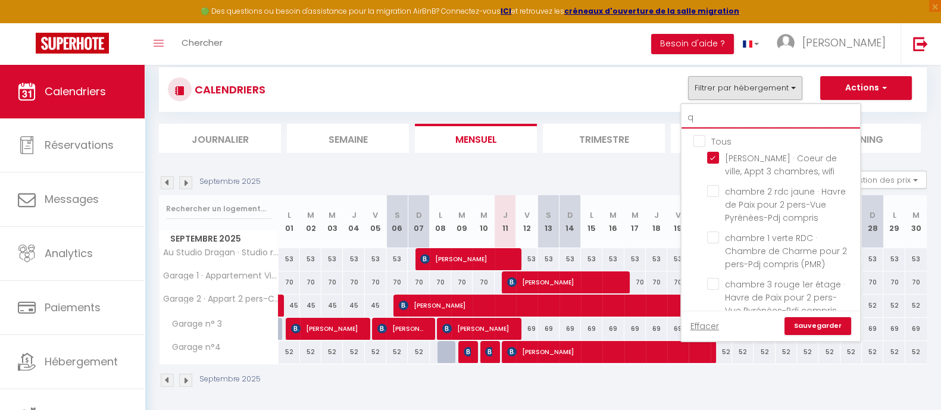
checkbox input "false"
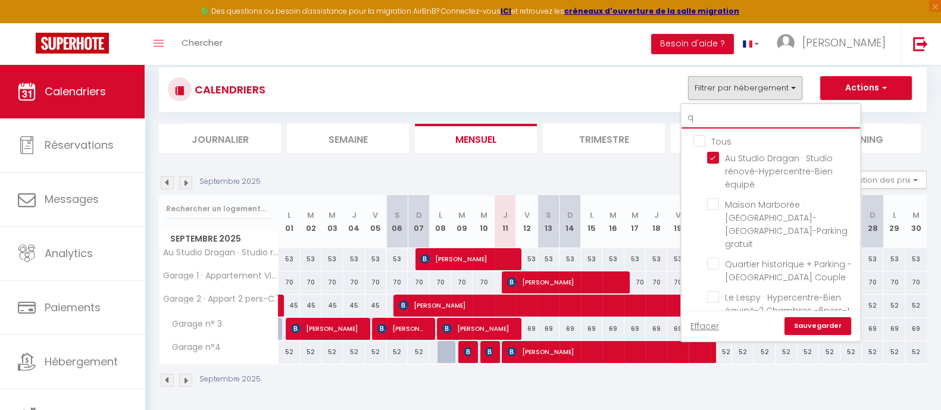
type input "qu"
checkbox input "false"
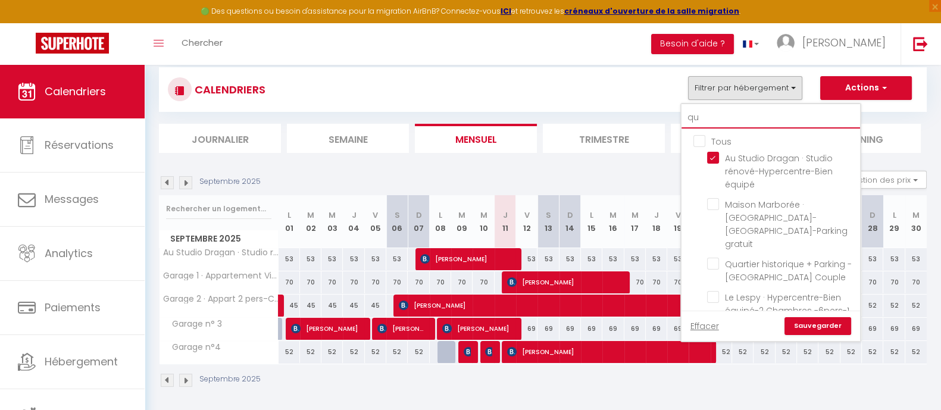
checkbox input "false"
type input "qua"
checkbox input "false"
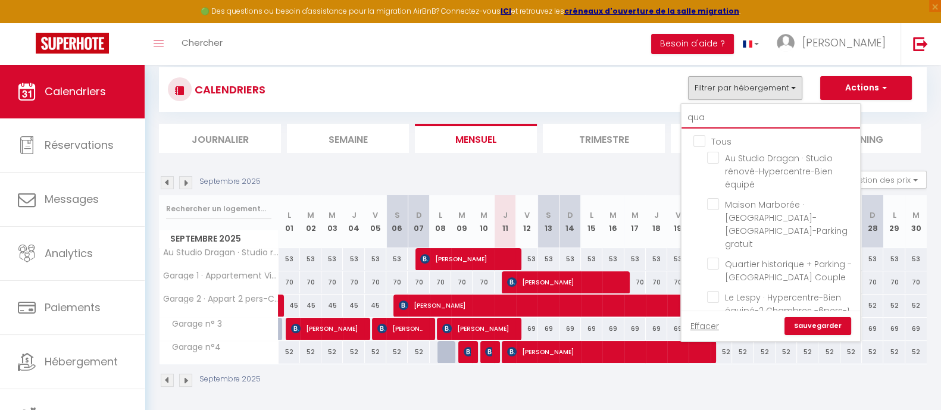
checkbox input "false"
type input "quar"
checkbox input "false"
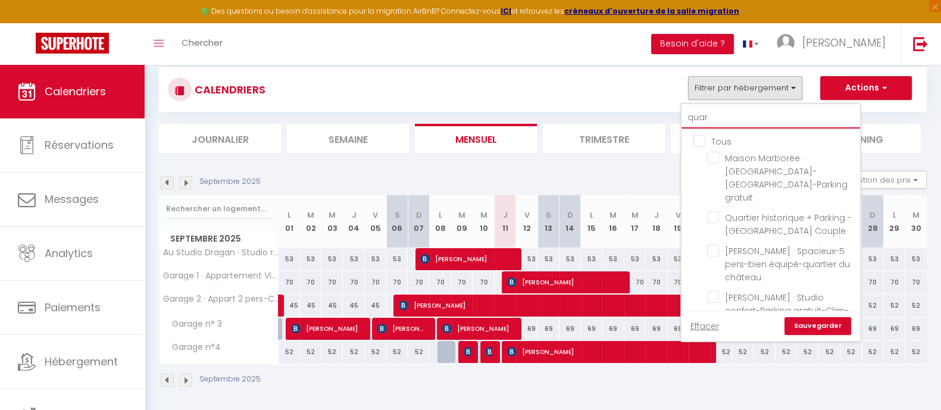
checkbox input "false"
type input "quart"
checkbox input "false"
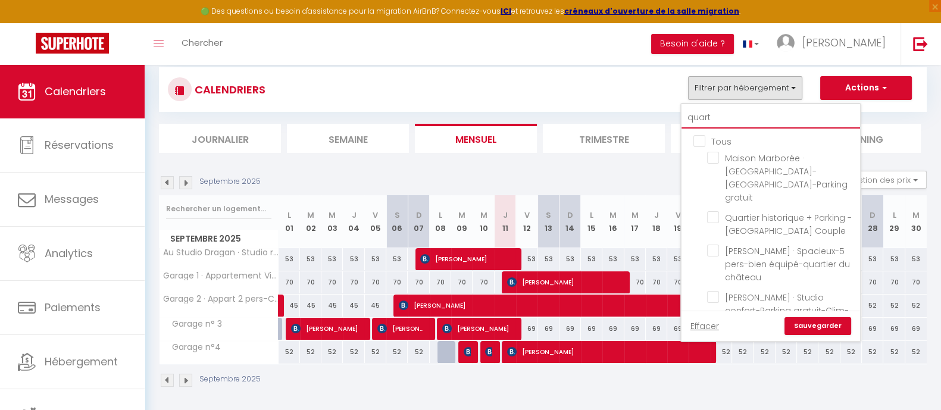
checkbox input "false"
type input "quarti"
checkbox input "false"
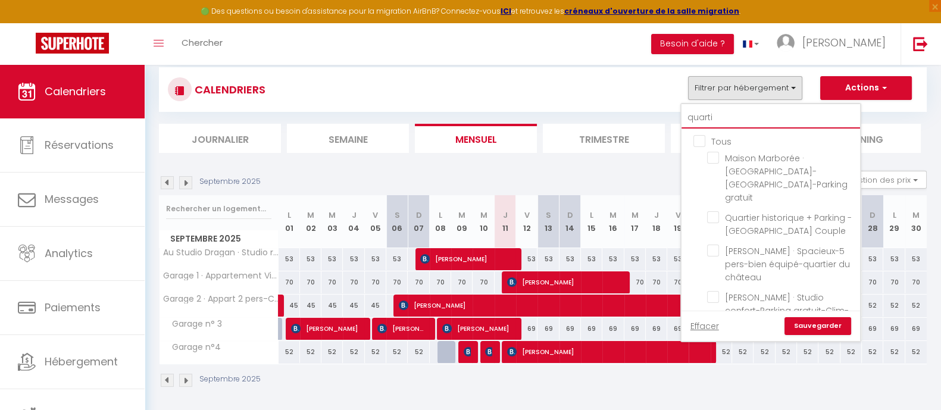
checkbox input "false"
type input "quartie"
checkbox input "false"
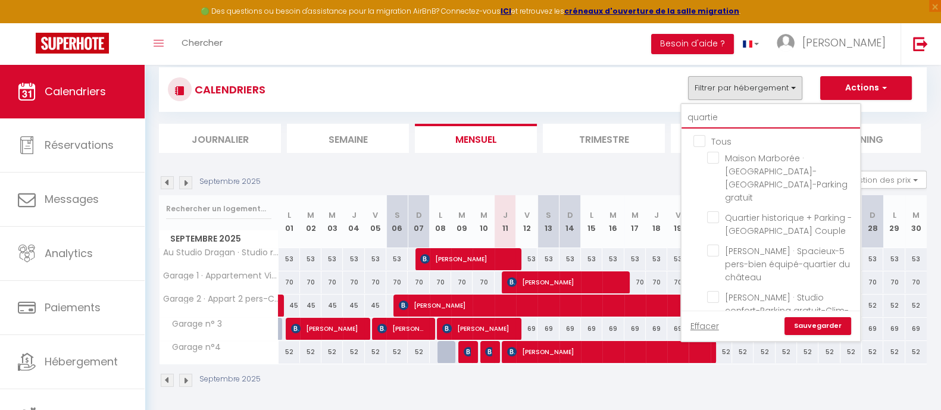
checkbox input "false"
type input "quartier"
checkbox input "false"
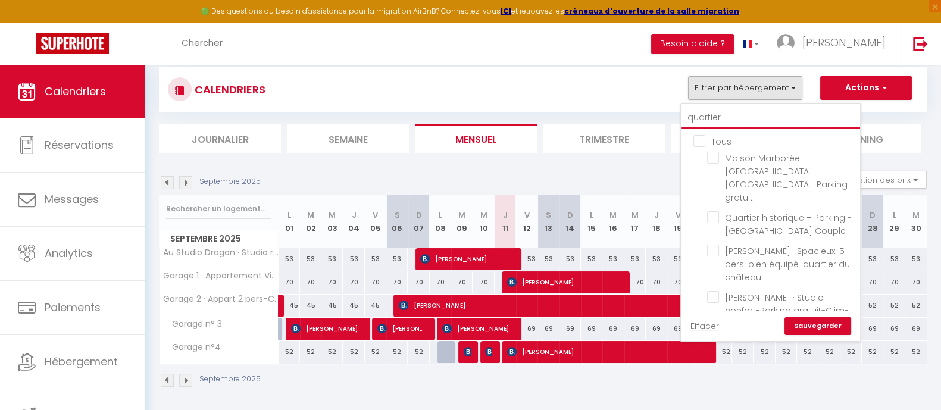
checkbox input "false"
type input "quartier"
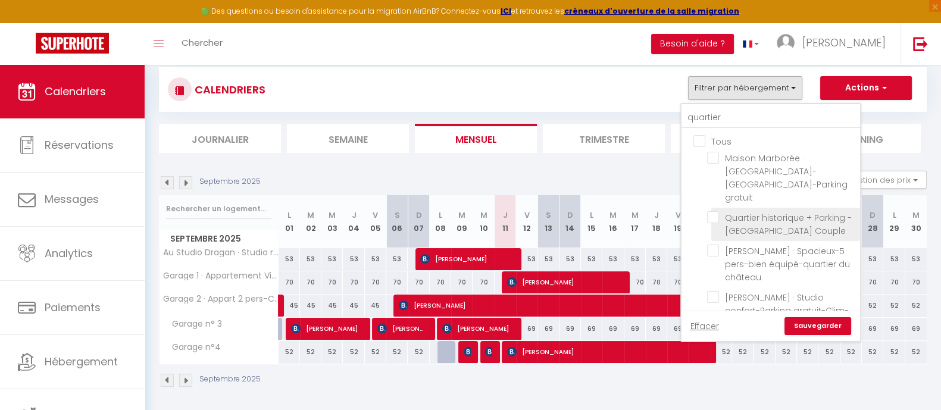
click at [713, 211] on input "Quartier historique + Parking - [GEOGRAPHIC_DATA] Couple" at bounding box center [781, 217] width 149 height 12
checkbox input "true"
checkbox input "false"
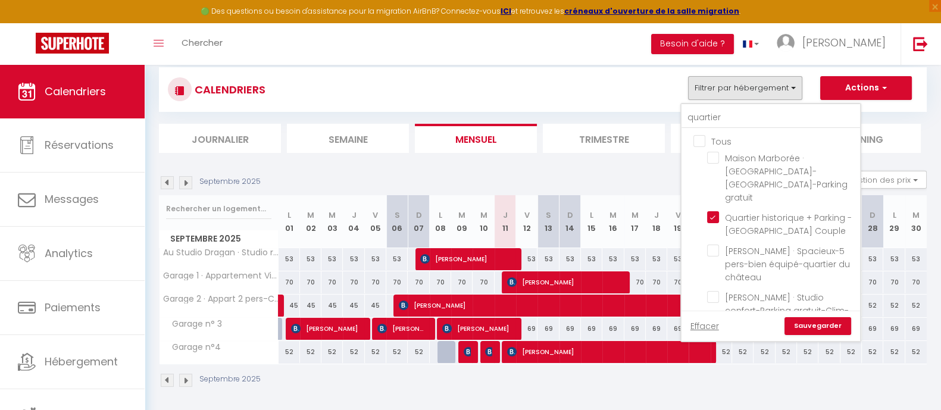
click at [832, 325] on link "Sauvegarder" at bounding box center [817, 326] width 67 height 18
select select
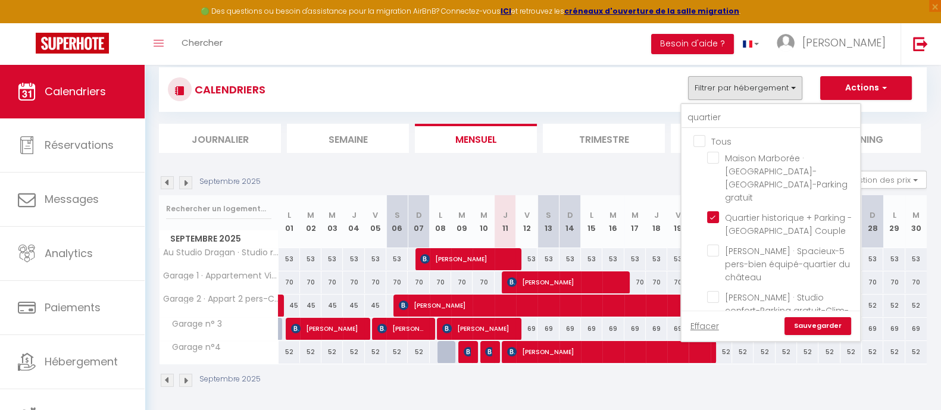
select select
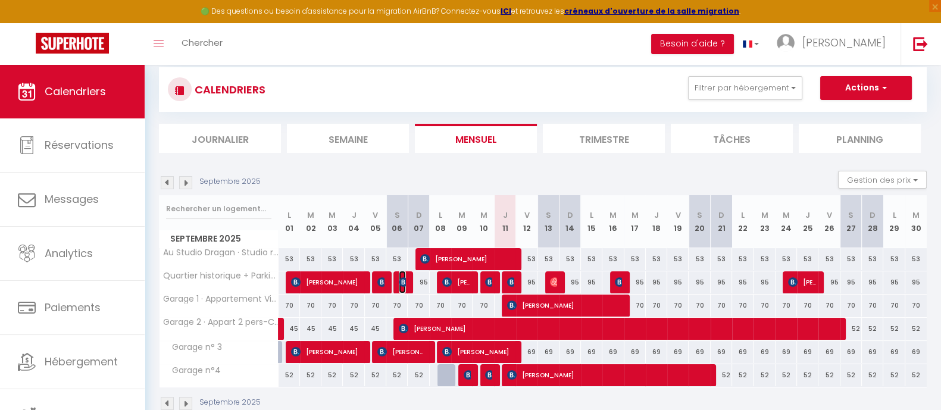
click at [404, 283] on img at bounding box center [404, 282] width 10 height 10
select select "OK"
select select "KO"
select select "0"
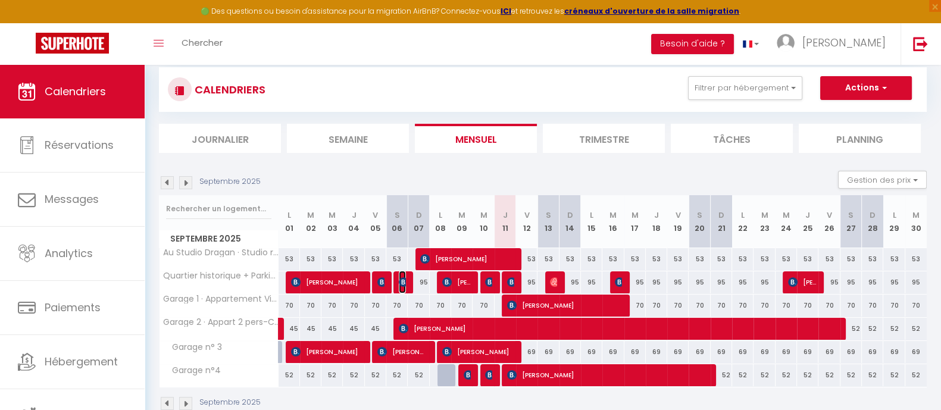
select select "1"
select select
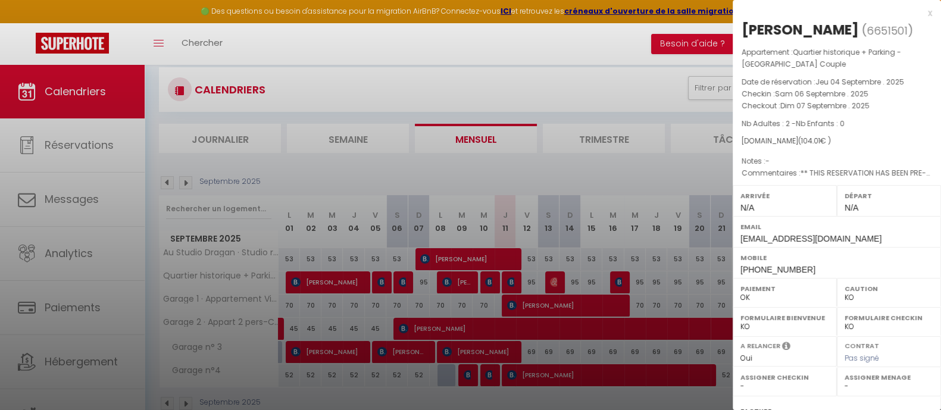
click at [489, 280] on div at bounding box center [470, 205] width 941 height 410
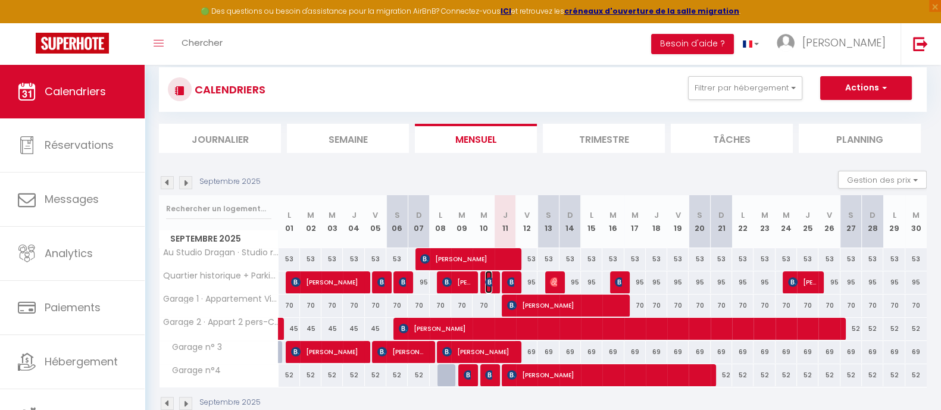
click at [489, 280] on img at bounding box center [490, 282] width 10 height 10
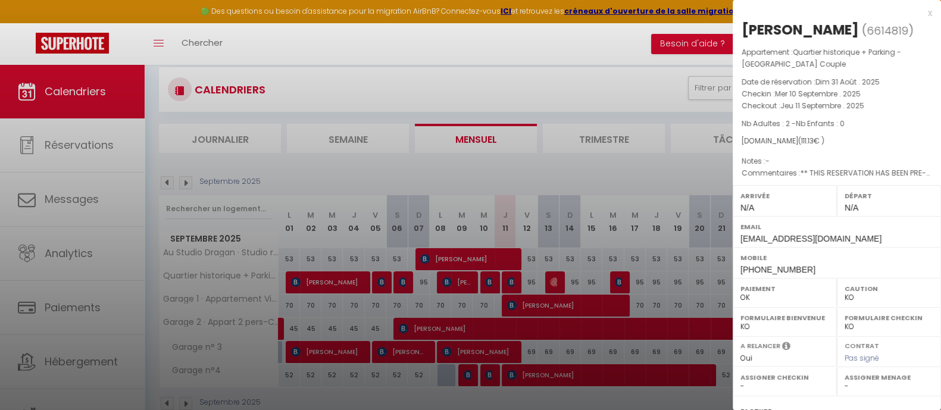
click at [510, 280] on div at bounding box center [470, 205] width 941 height 410
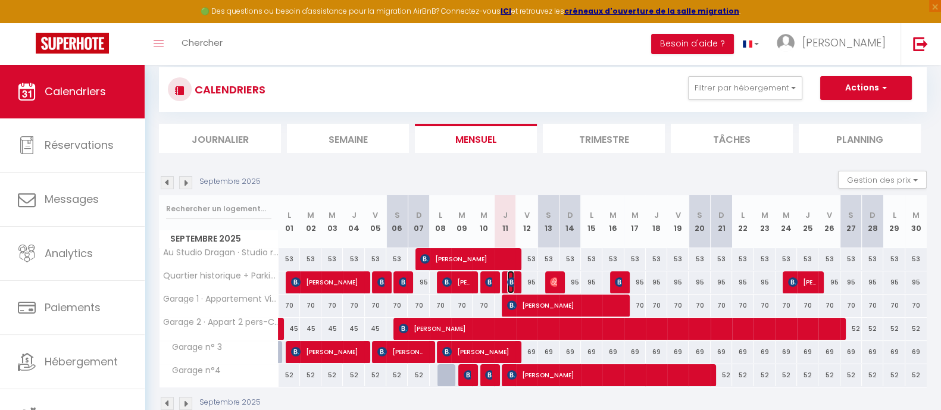
click at [510, 280] on img at bounding box center [512, 282] width 10 height 10
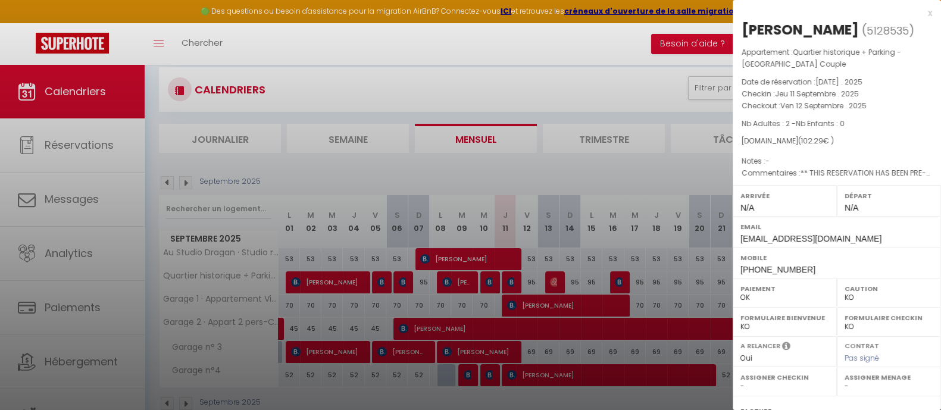
click at [557, 284] on div at bounding box center [470, 205] width 941 height 410
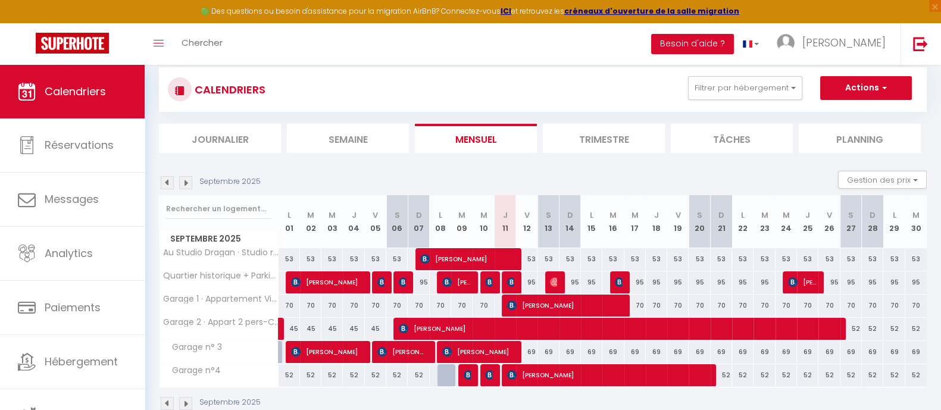
click at [557, 284] on div at bounding box center [555, 282] width 21 height 23
click at [554, 278] on img at bounding box center [555, 282] width 10 height 10
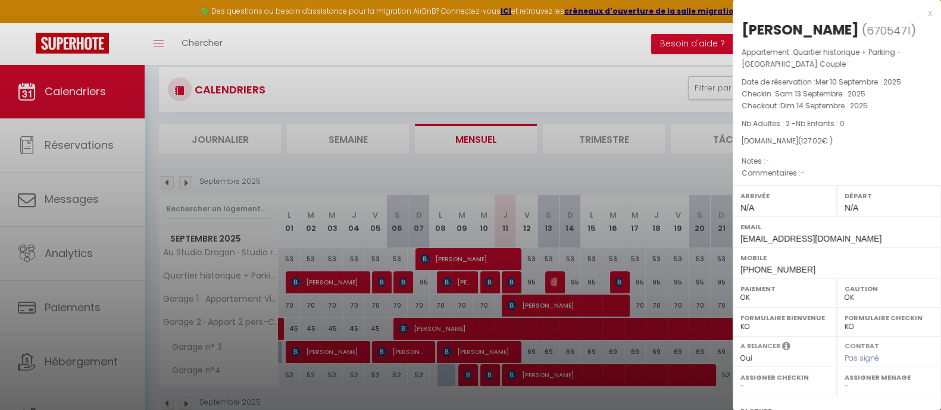
click at [512, 278] on div at bounding box center [470, 205] width 941 height 410
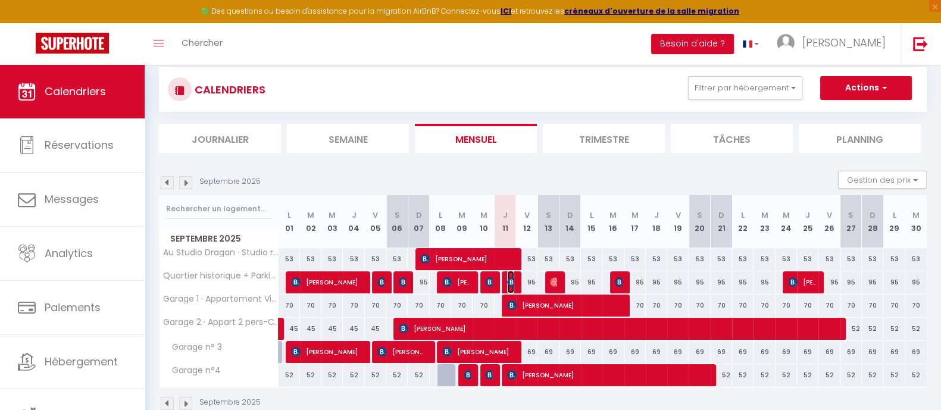
click at [512, 278] on img at bounding box center [512, 282] width 10 height 10
select select "KO"
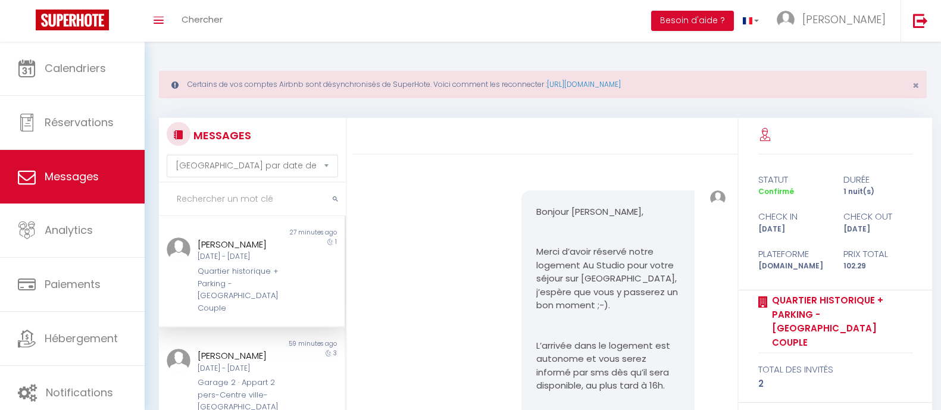
select select "message"
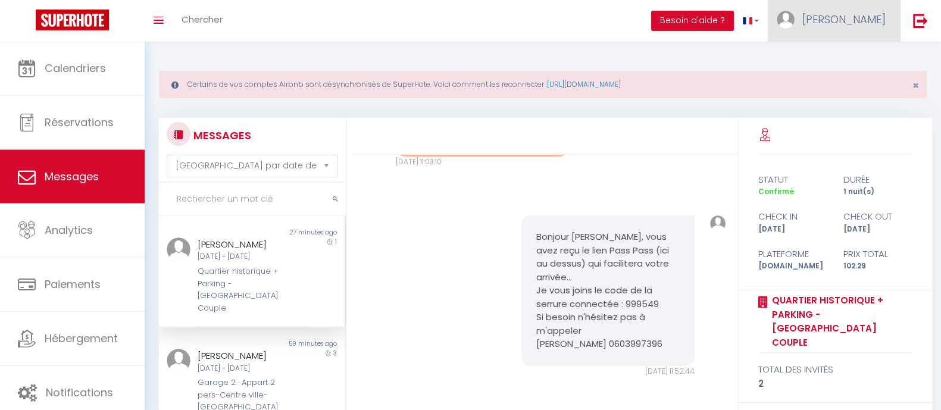
click at [882, 19] on span "[PERSON_NAME]" at bounding box center [843, 19] width 83 height 15
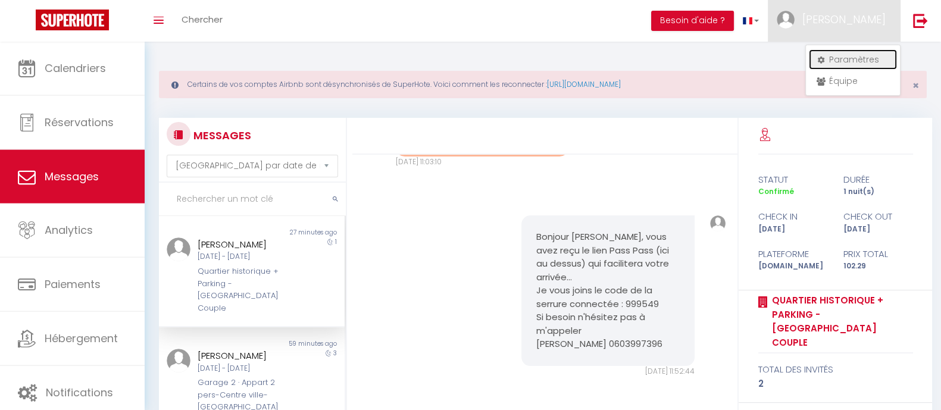
click at [853, 57] on link "Paramètres" at bounding box center [853, 59] width 88 height 20
select select "28"
select select "fr"
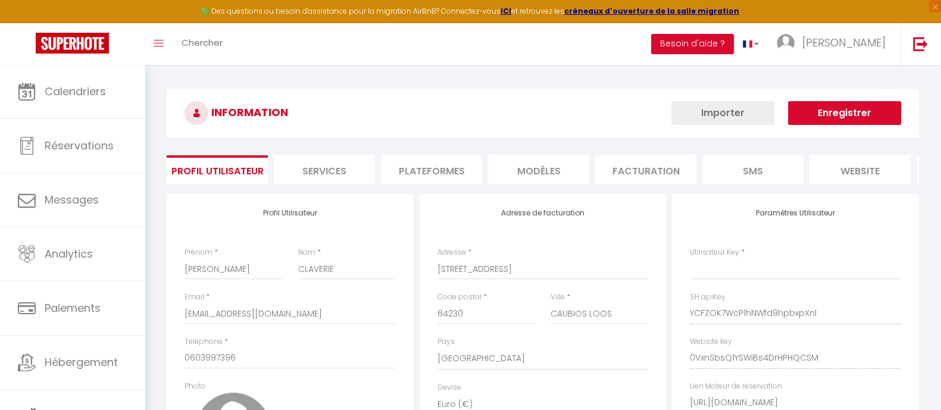
type input "YCFZOK7WcP1hNWfd9hpbxpXnl"
type input "0VxnSbsQ1YSWiBs4DrHPHQCSM"
type input "https://app.superhote.com/#/get-available-rentals/0VxnSbsQ1YSWiBs4DrHPHQCSM"
select select "fr"
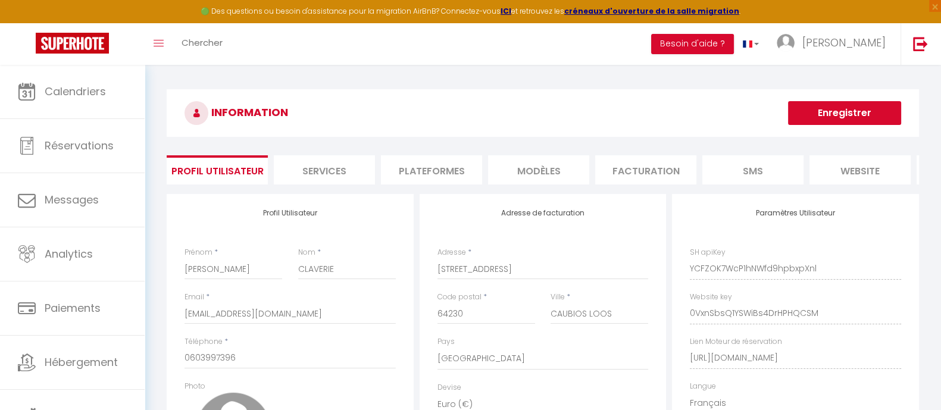
click at [444, 171] on li "Plateformes" at bounding box center [431, 169] width 101 height 29
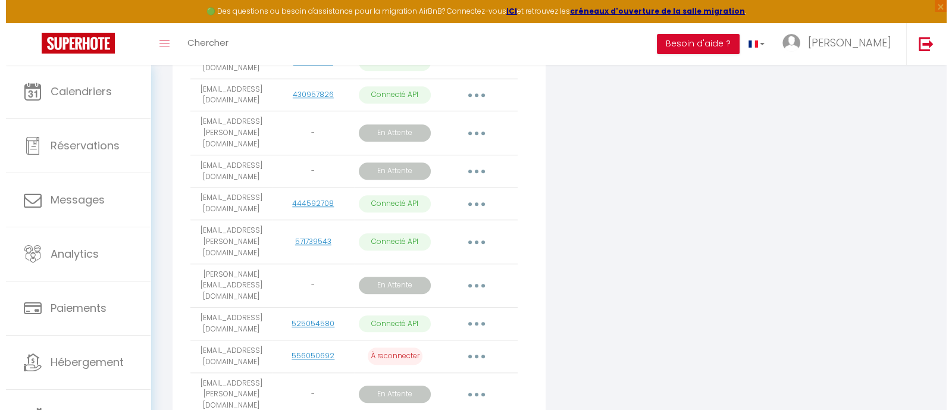
scroll to position [1364, 0]
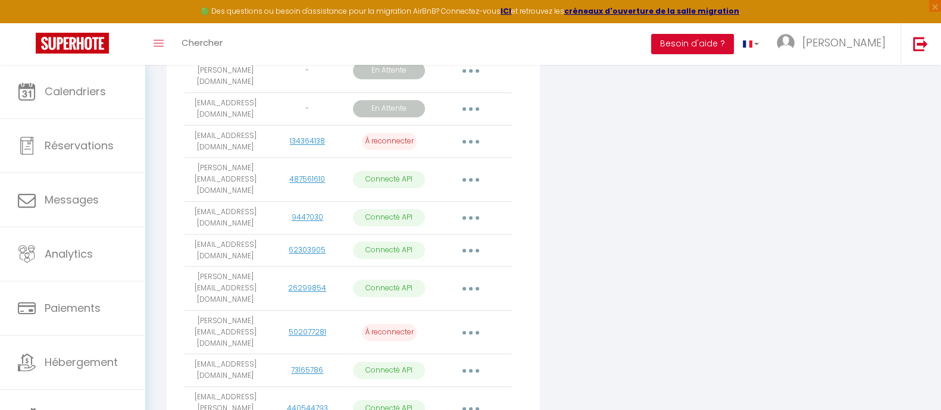
click at [466, 399] on button "button" at bounding box center [470, 408] width 33 height 19
select select
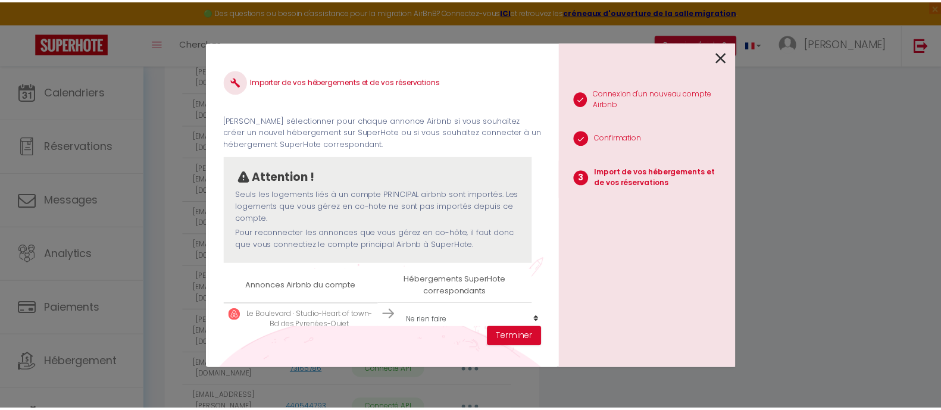
scroll to position [29, 0]
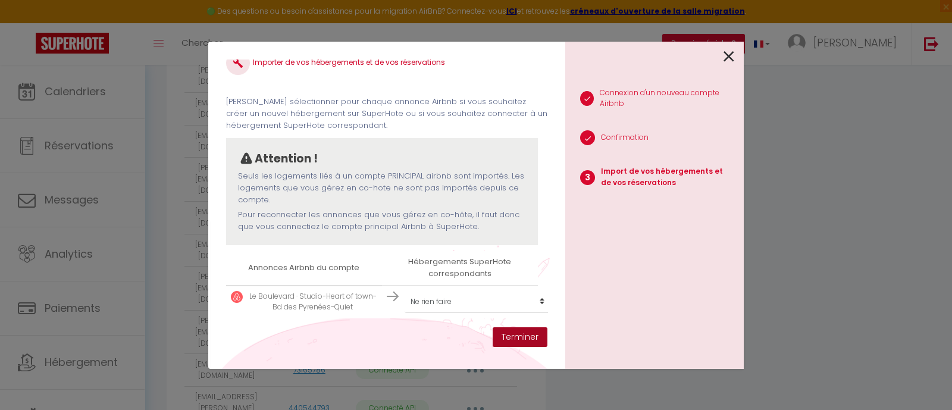
click at [517, 336] on button "Terminer" at bounding box center [520, 337] width 55 height 20
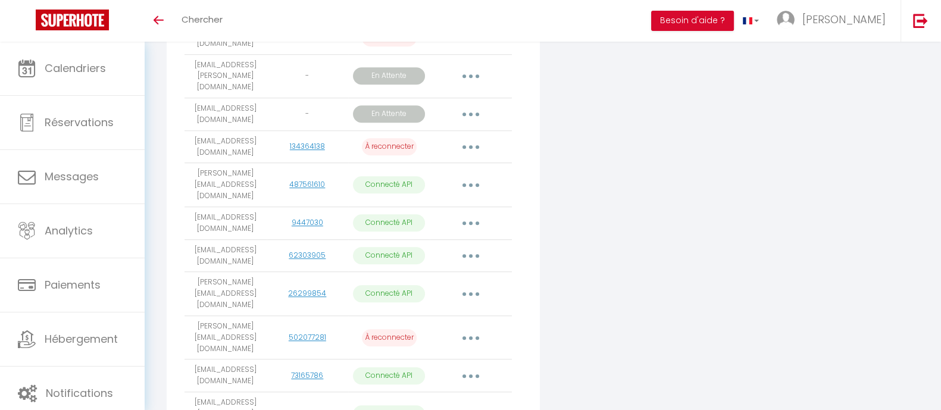
click at [463, 328] on button "button" at bounding box center [470, 337] width 33 height 19
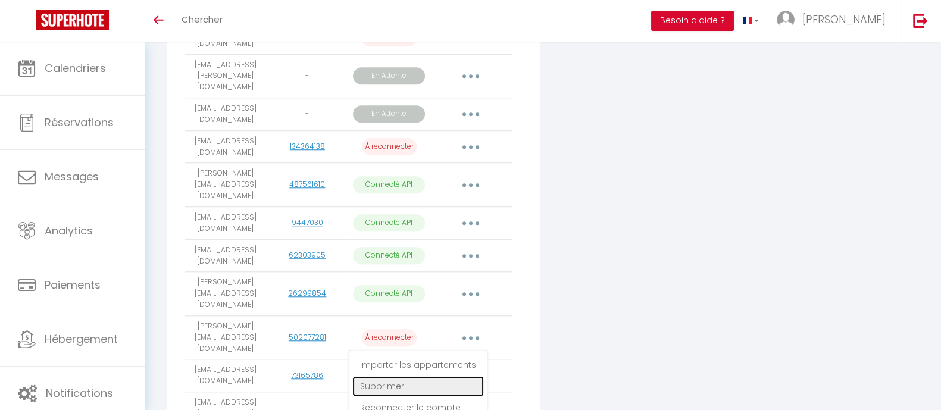
click at [394, 376] on link "Supprimer" at bounding box center [417, 386] width 131 height 20
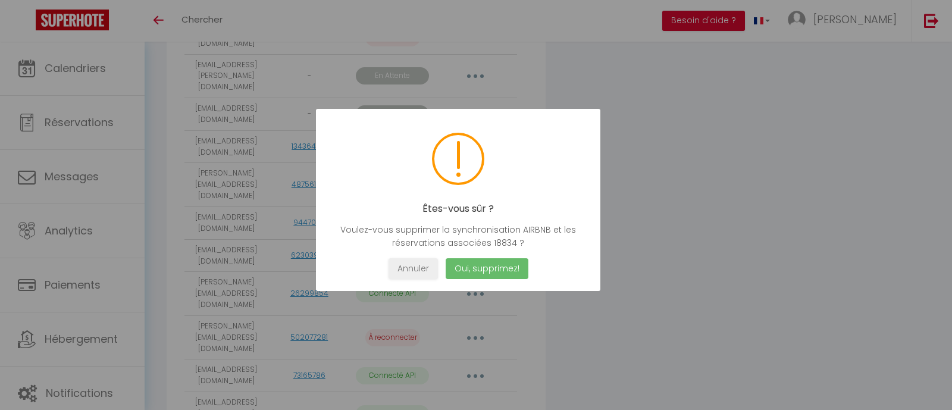
click at [483, 264] on button "Oui, supprimez!" at bounding box center [487, 268] width 83 height 21
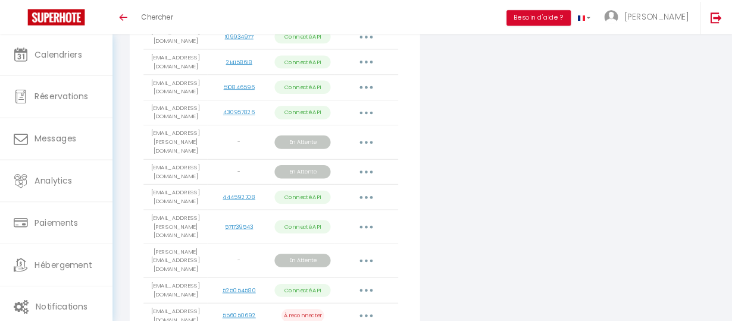
scroll to position [936, 0]
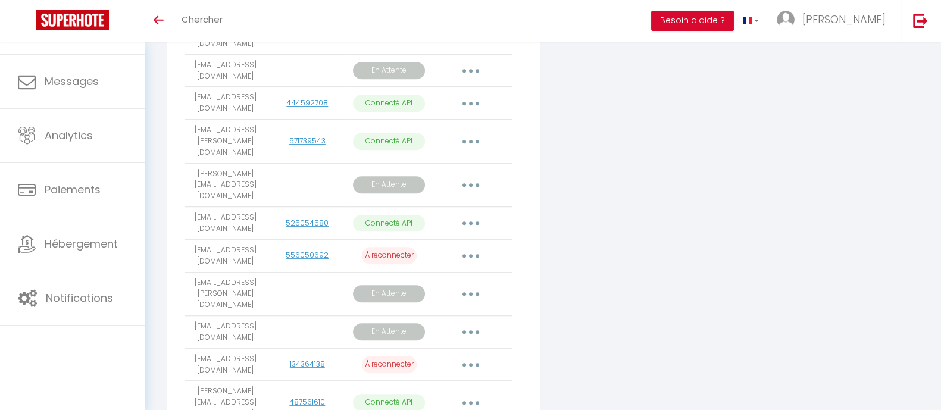
scroll to position [1085, 0]
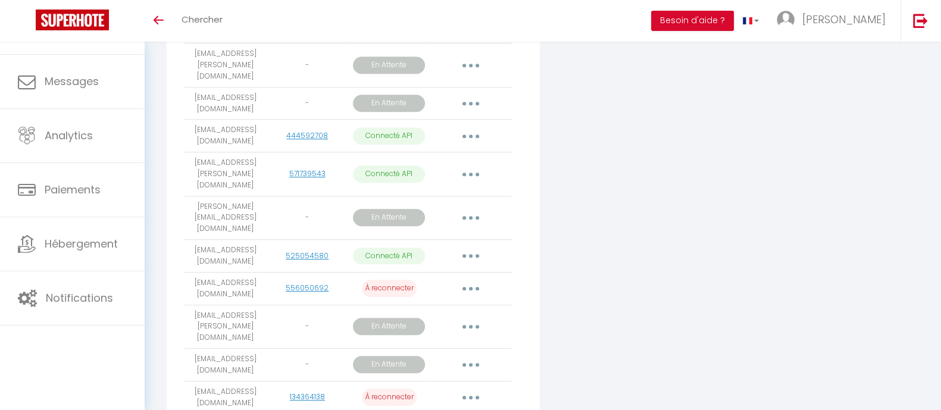
drag, startPoint x: 191, startPoint y: 187, endPoint x: 264, endPoint y: 205, distance: 75.3
click at [264, 272] on td "s6drvndvkr@privaterelay.appleid.com" at bounding box center [225, 288] width 82 height 33
copy td "s6drvndvkr@privaterelay.appleid.com"
click at [464, 279] on button "button" at bounding box center [470, 288] width 33 height 19
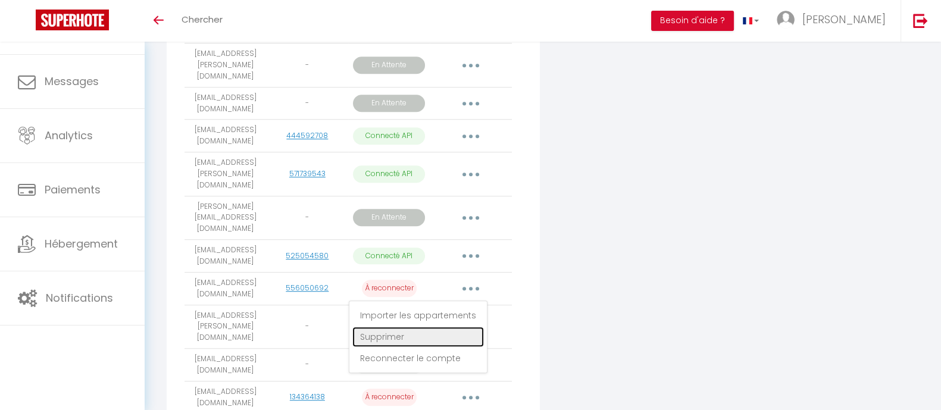
click at [403, 327] on link "Supprimer" at bounding box center [417, 337] width 131 height 20
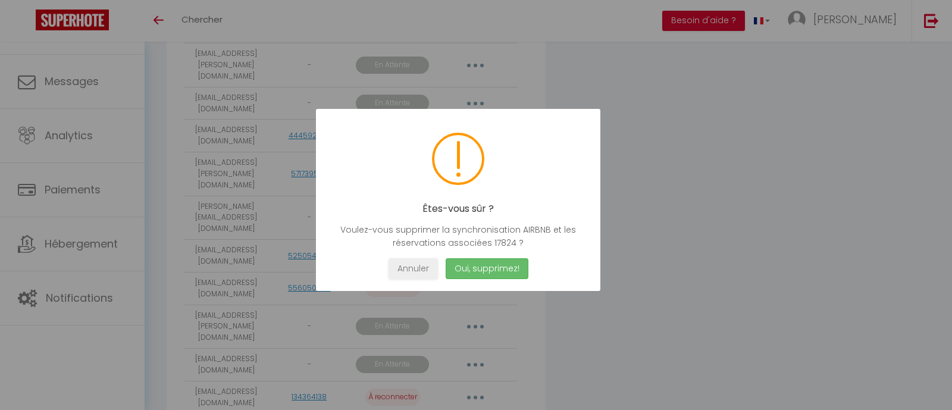
click at [485, 265] on button "Oui, supprimez!" at bounding box center [487, 268] width 83 height 21
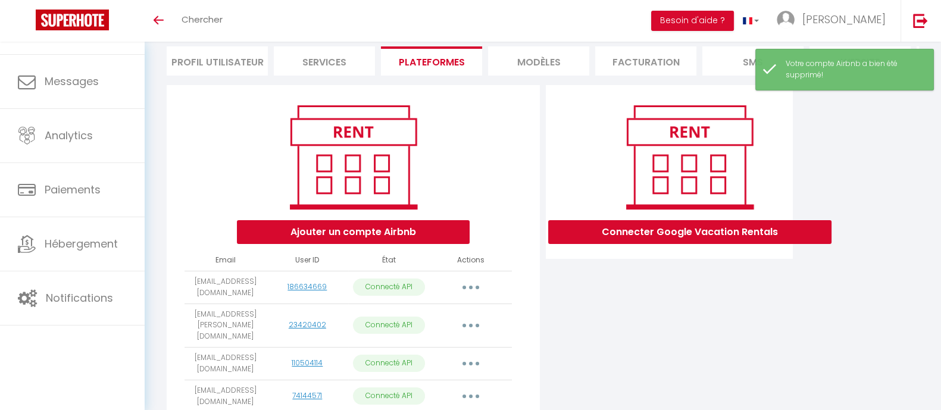
scroll to position [0, 0]
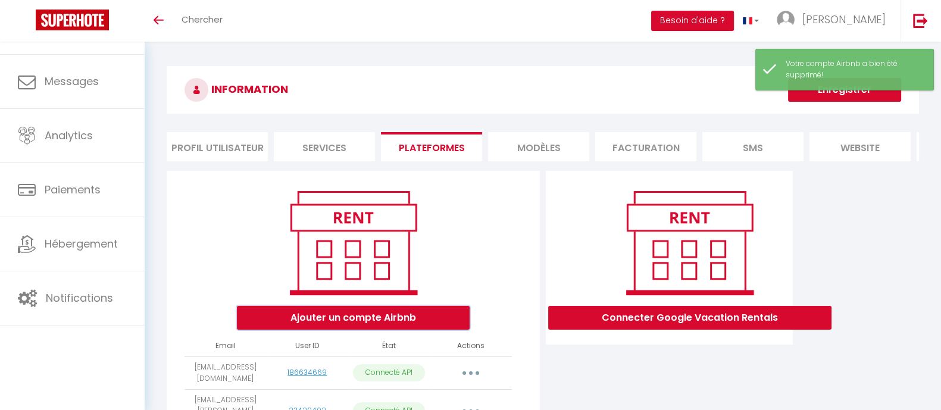
click at [376, 328] on button "Ajouter un compte Airbnb" at bounding box center [353, 318] width 233 height 24
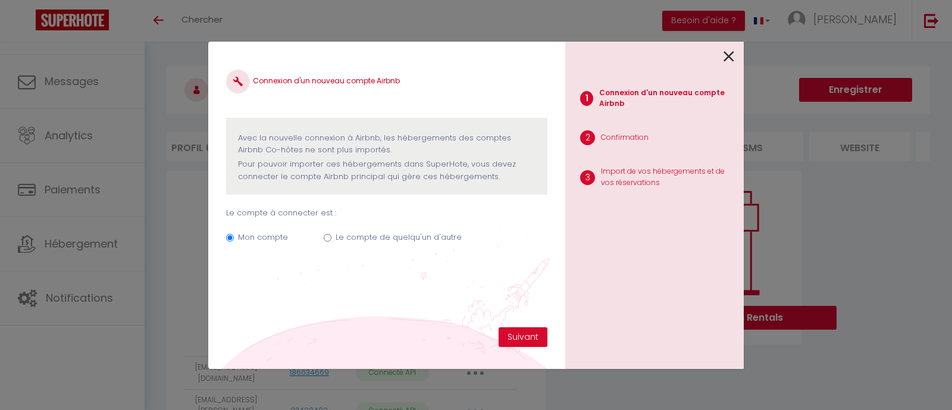
click at [377, 239] on label "Le compte de quelqu'un d'autre" at bounding box center [399, 237] width 126 height 12
click at [331, 239] on input "Le compte de quelqu'un d'autre" at bounding box center [328, 238] width 8 height 8
radio input "true"
radio input "false"
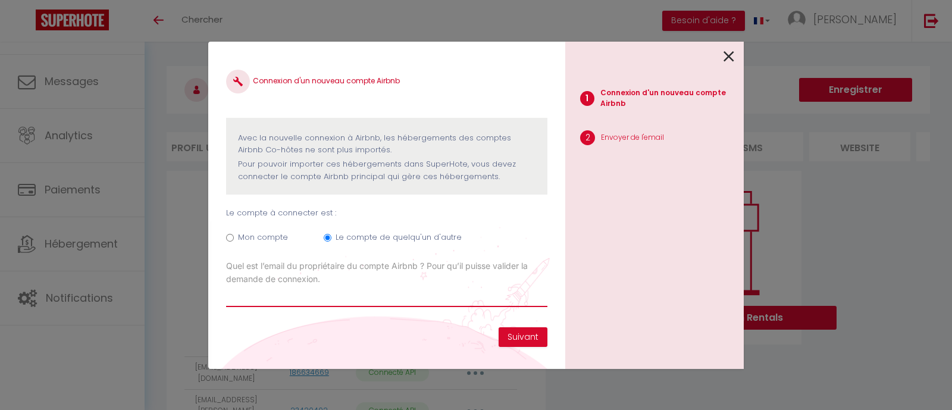
click at [275, 299] on input "Email connexion Airbnb" at bounding box center [386, 296] width 321 height 21
paste input "s6drvndvkr@privaterelay.appleid.com"
type input "s6drvndvkr@privaterelay.appleid.com"
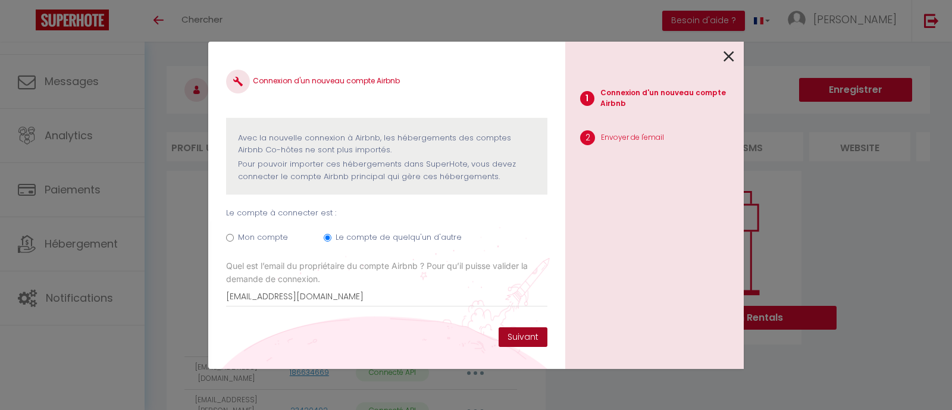
click at [528, 337] on button "Suivant" at bounding box center [523, 337] width 49 height 20
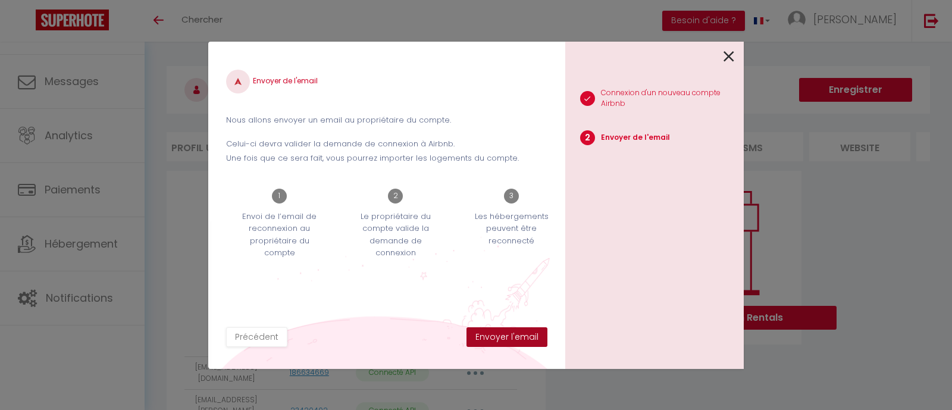
click at [506, 336] on button "Envoyer l'email" at bounding box center [506, 337] width 81 height 20
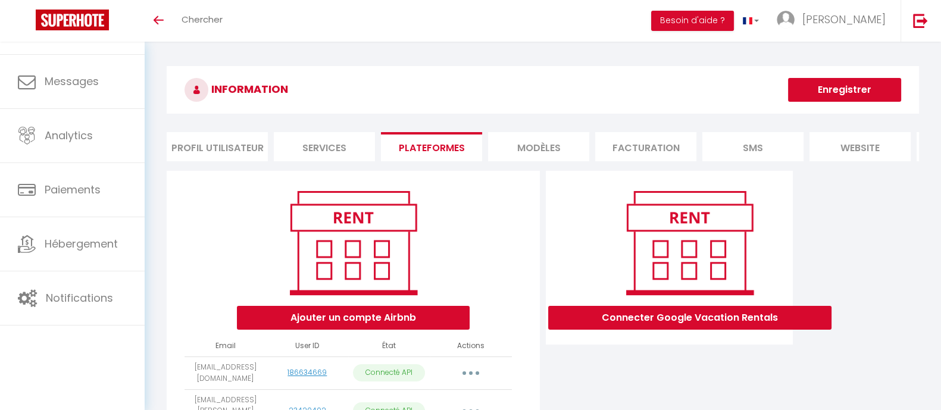
click at [449, 146] on li "Plateformes" at bounding box center [431, 146] width 101 height 29
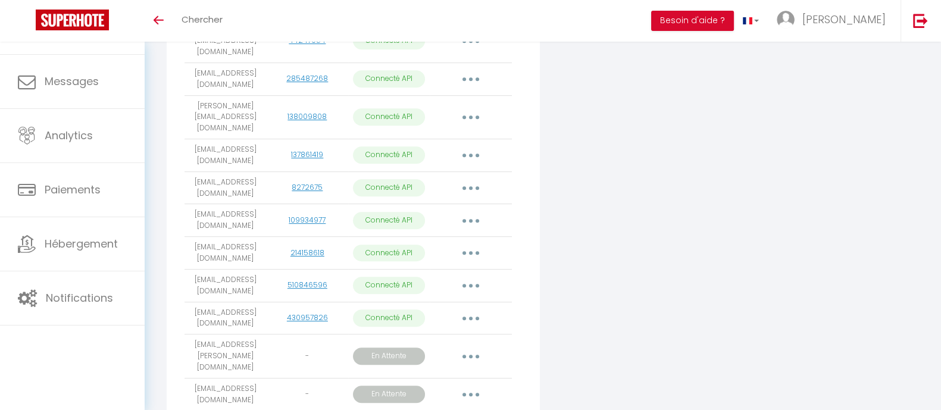
scroll to position [818, 0]
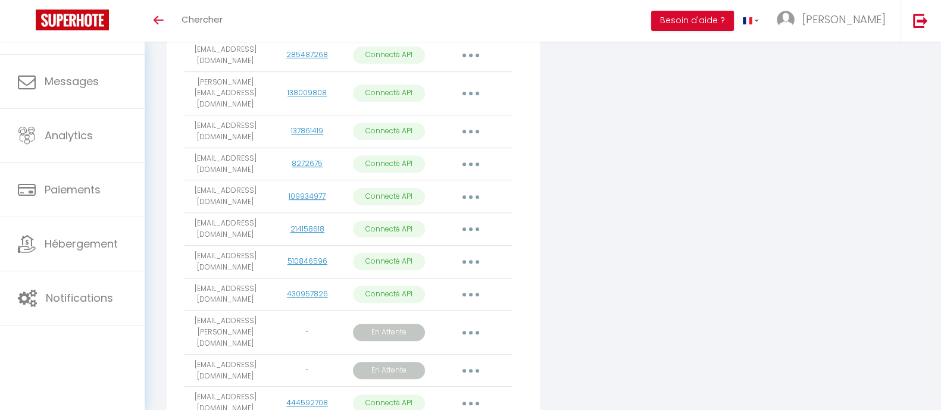
click at [462, 361] on button "button" at bounding box center [470, 370] width 33 height 19
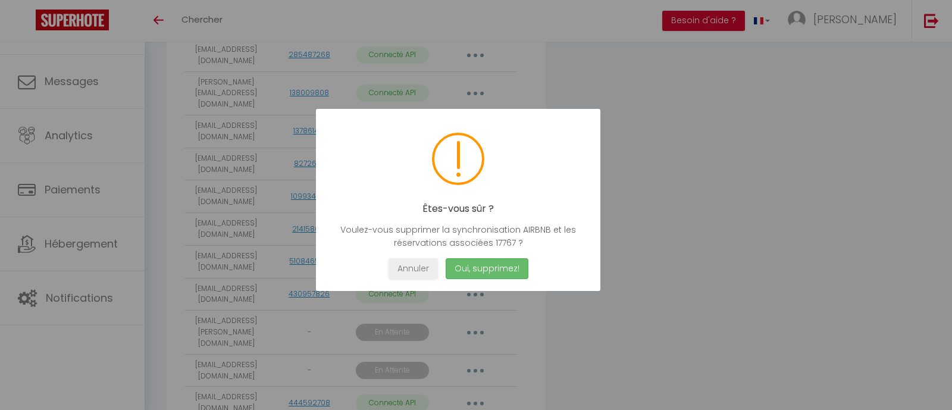
click at [514, 268] on button "Oui, supprimez!" at bounding box center [487, 268] width 83 height 21
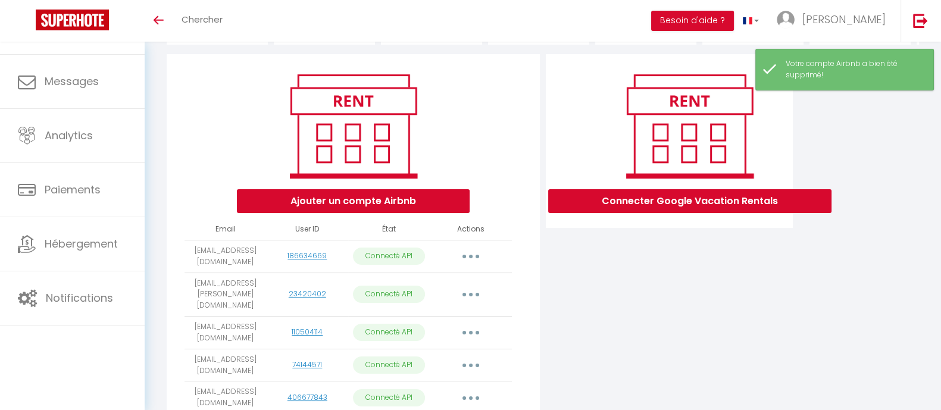
scroll to position [223, 0]
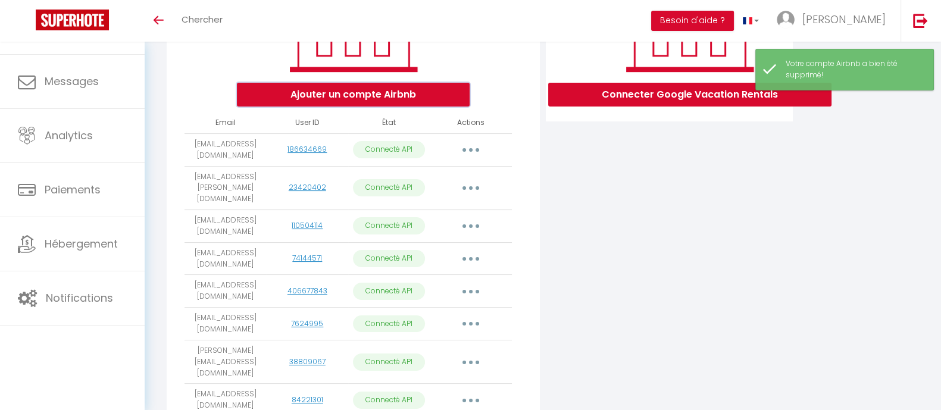
click at [377, 103] on button "Ajouter un compte Airbnb" at bounding box center [353, 95] width 233 height 24
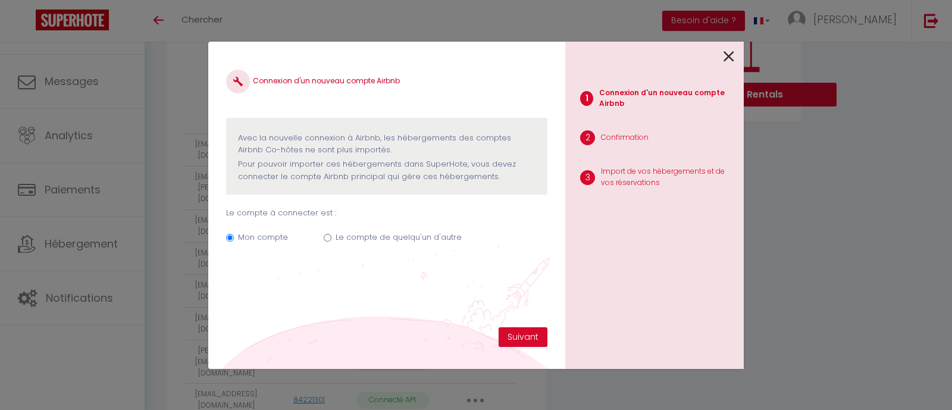
click at [336, 234] on label "Le compte de quelqu'un d'autre" at bounding box center [399, 237] width 126 height 12
click at [331, 234] on input "Le compte de quelqu'un d'autre" at bounding box center [328, 238] width 8 height 8
radio input "true"
radio input "false"
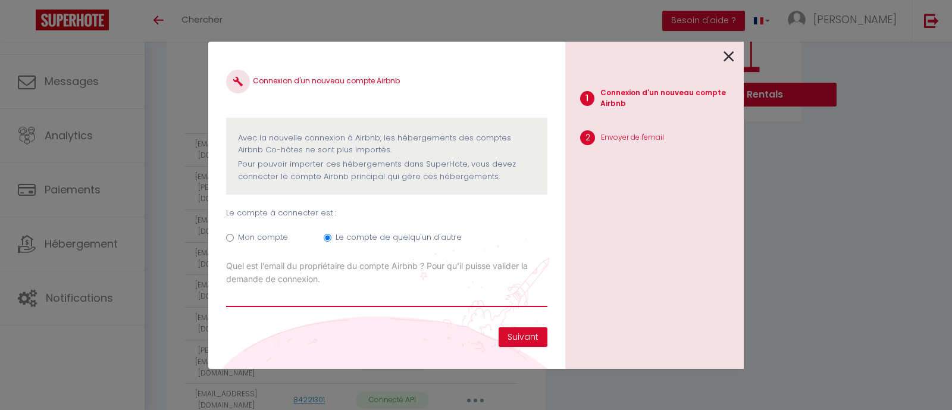
click at [293, 300] on input "Email connexion Airbnb" at bounding box center [386, 296] width 321 height 21
paste input "ferreira.deb64@gmail.com"
type input "ferreira.deb64@gmail.com"
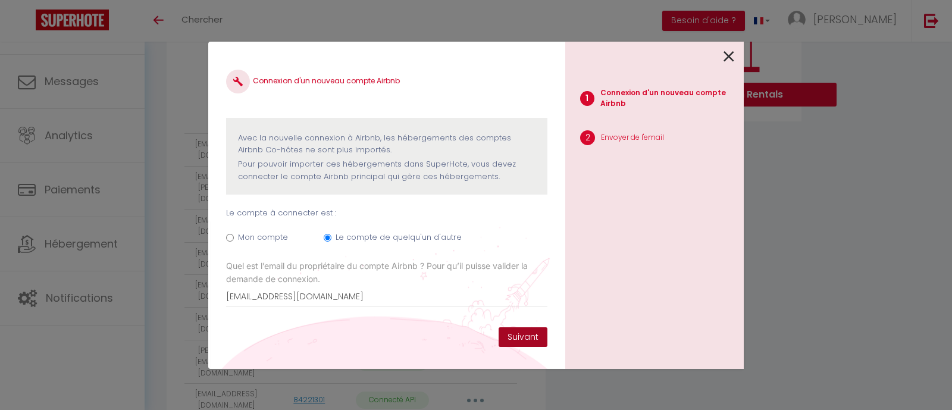
click at [529, 336] on button "Suivant" at bounding box center [523, 337] width 49 height 20
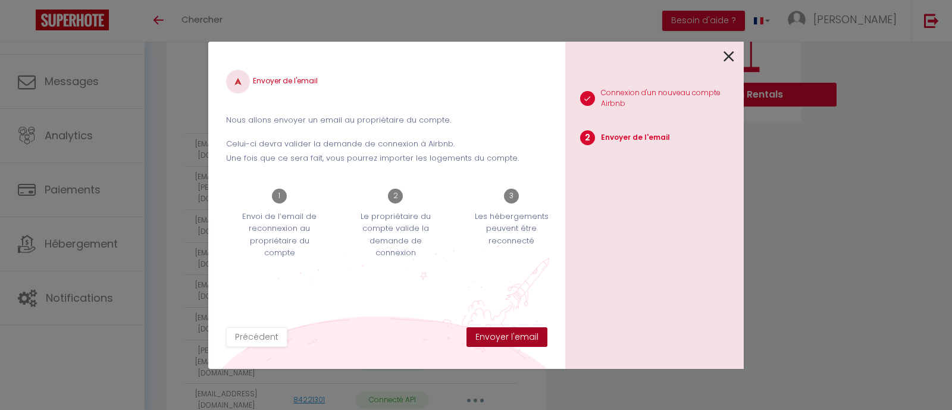
click at [521, 339] on button "Envoyer l'email" at bounding box center [506, 337] width 81 height 20
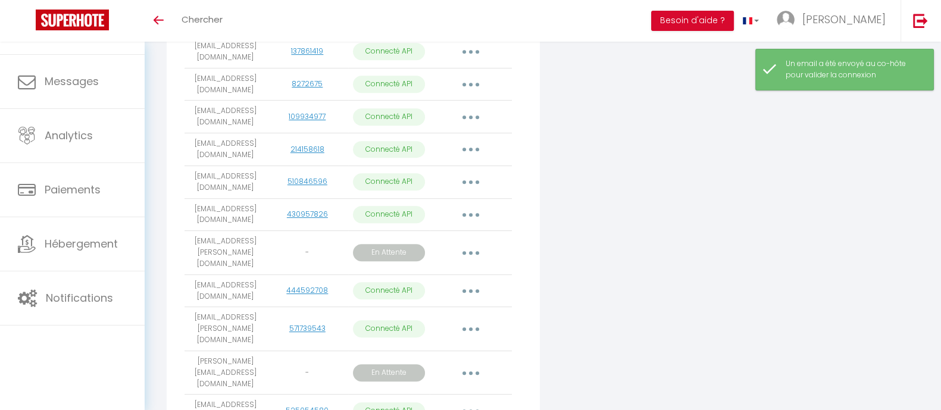
scroll to position [1041, 0]
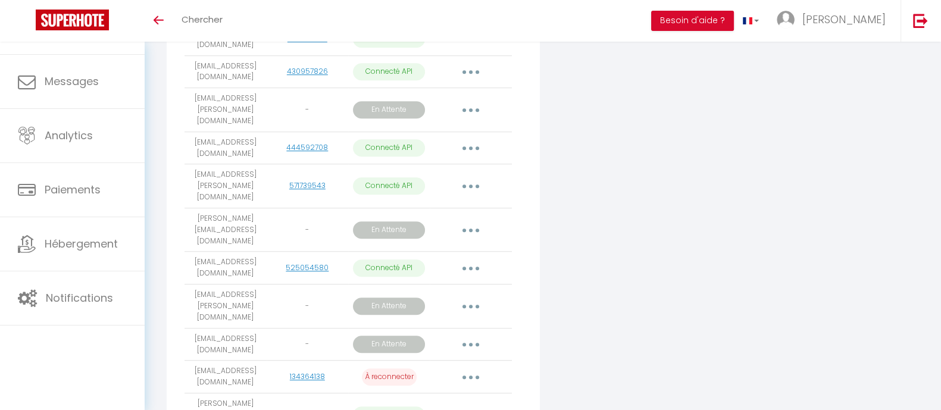
drag, startPoint x: 192, startPoint y: 233, endPoint x: 260, endPoint y: 245, distance: 68.8
click at [260, 328] on td "pierrealexandremondeu@gmail.com" at bounding box center [225, 344] width 82 height 33
copy td "pierrealexandremondeu@gmail.com"
click at [466, 335] on button "button" at bounding box center [470, 344] width 33 height 19
click at [403, 404] on link "Supprimer" at bounding box center [416, 414] width 133 height 20
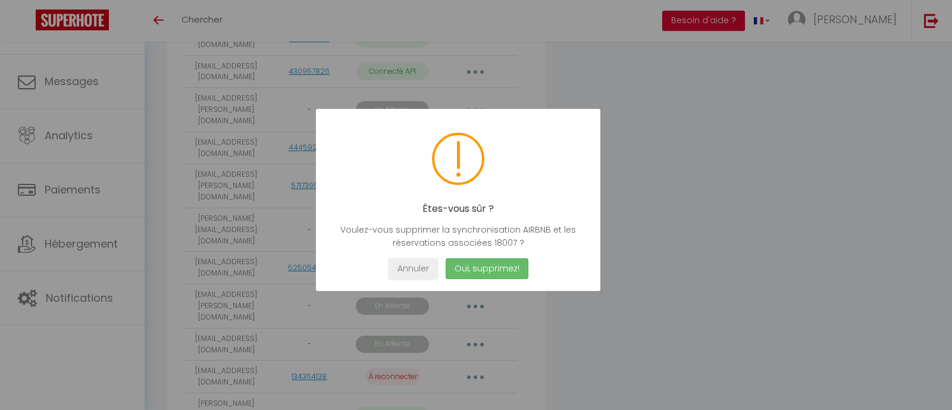
click at [465, 266] on button "Oui, supprimez!" at bounding box center [487, 268] width 83 height 21
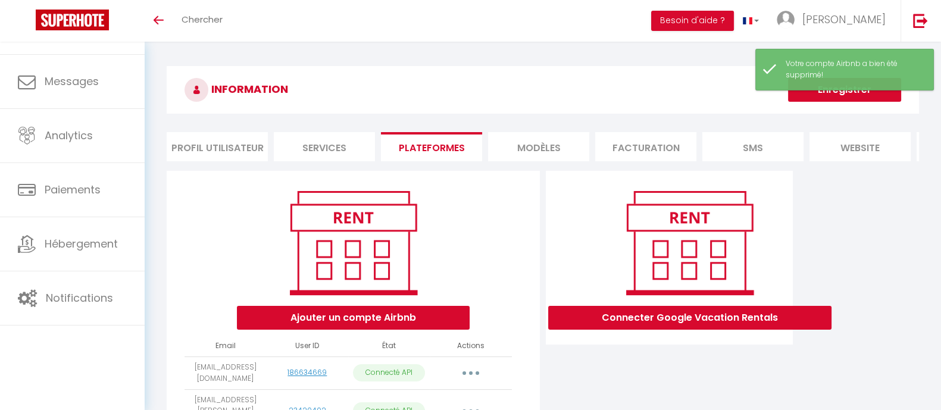
scroll to position [148, 0]
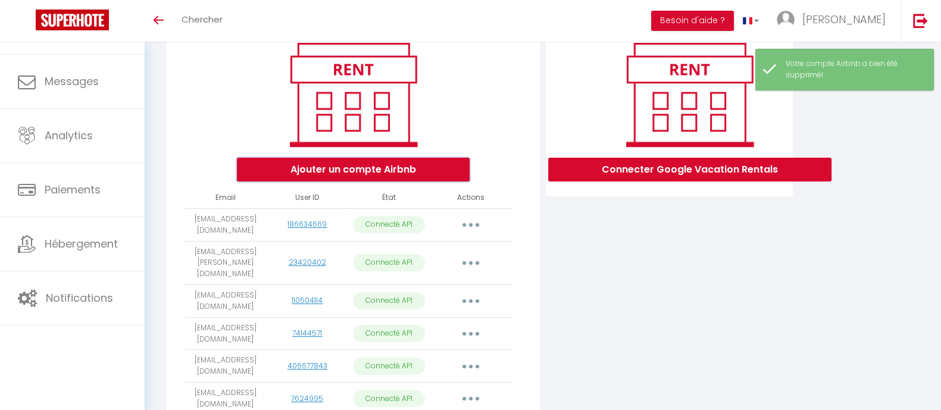
click at [369, 181] on button "Ajouter un compte Airbnb" at bounding box center [353, 170] width 233 height 24
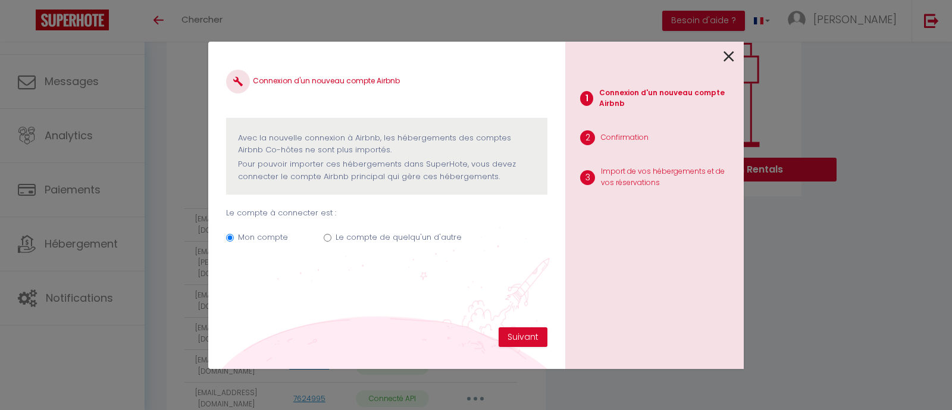
click at [358, 236] on label "Le compte de quelqu'un d'autre" at bounding box center [399, 237] width 126 height 12
click at [331, 236] on input "Le compte de quelqu'un d'autre" at bounding box center [328, 238] width 8 height 8
radio input "true"
radio input "false"
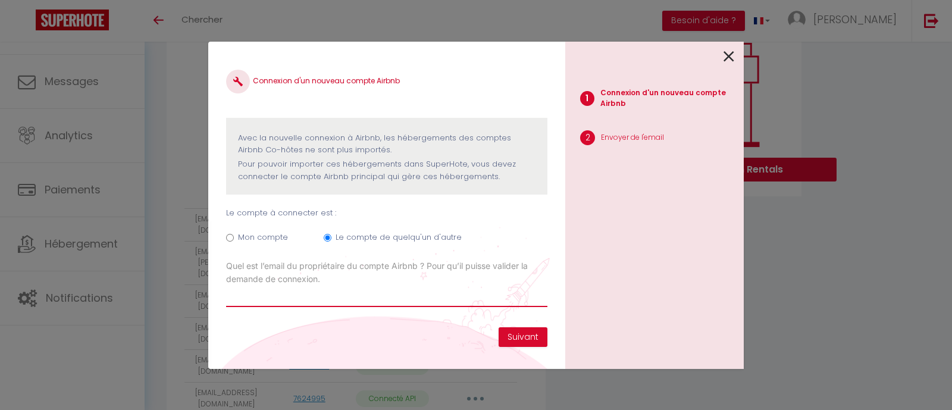
click at [240, 302] on input "Email connexion Airbnb" at bounding box center [386, 296] width 321 height 21
paste input "pierrealexandremondeu@gmail.com"
type input "pierrealexandremondeu@gmail.com"
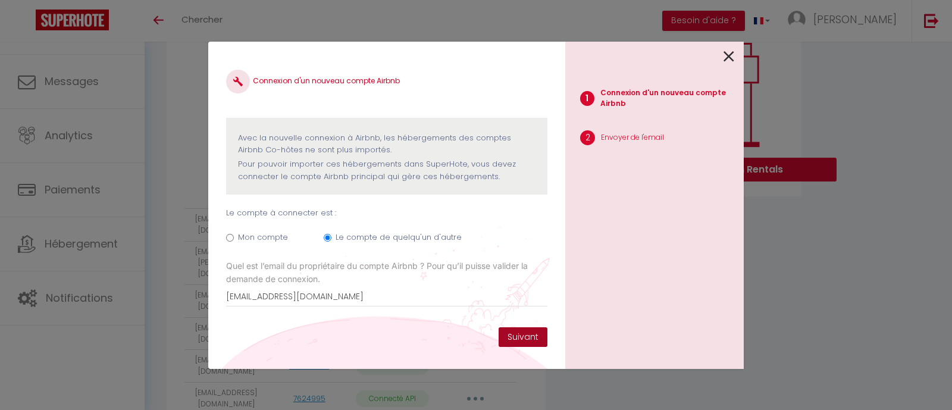
click at [512, 336] on button "Suivant" at bounding box center [523, 337] width 49 height 20
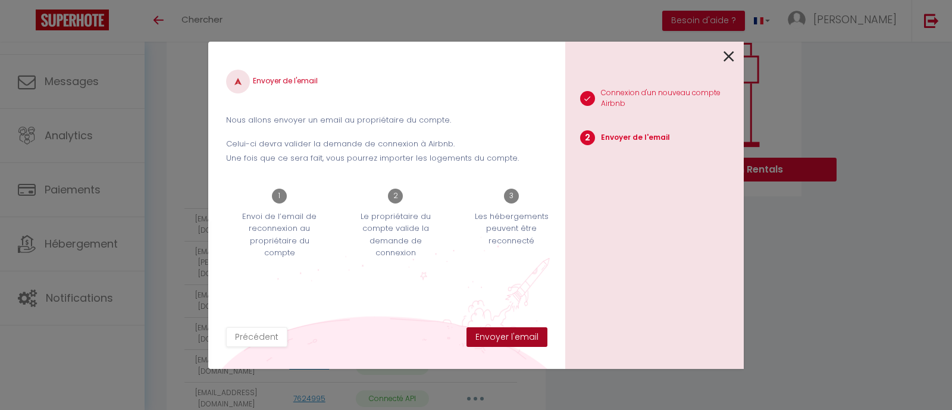
click at [520, 334] on button "Envoyer l'email" at bounding box center [506, 337] width 81 height 20
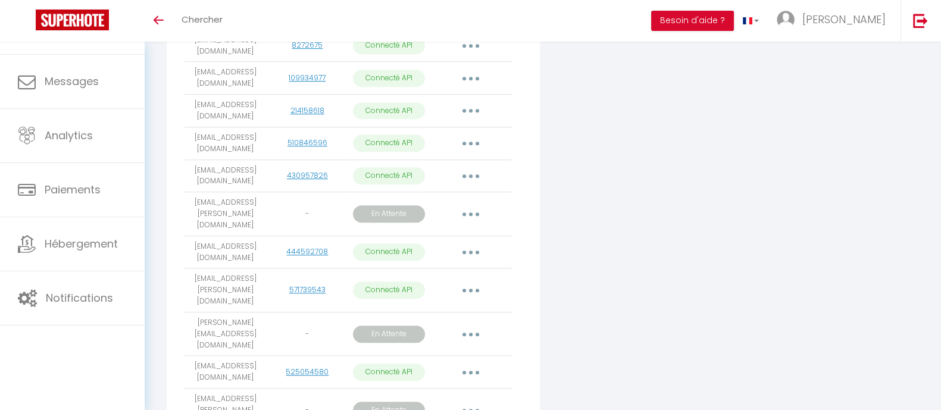
scroll to position [966, 0]
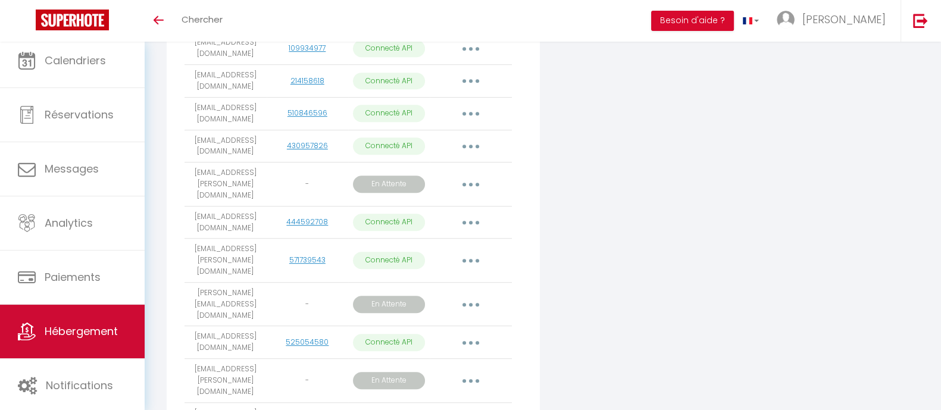
click at [76, 334] on span "Hébergement" at bounding box center [81, 331] width 73 height 15
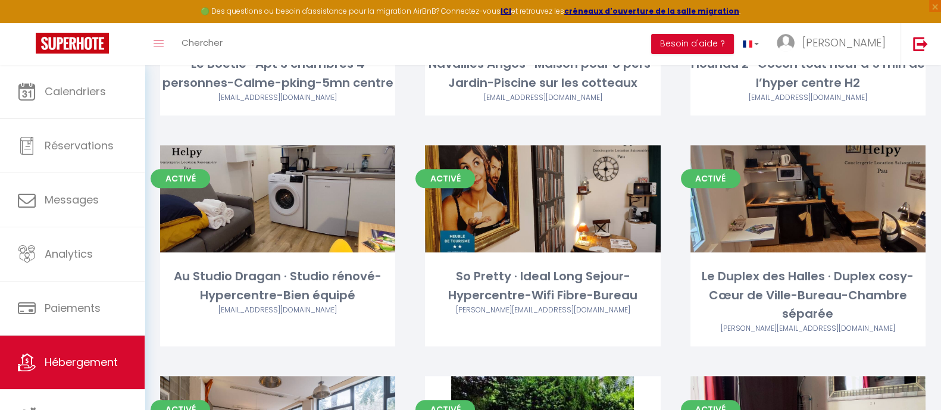
scroll to position [966, 0]
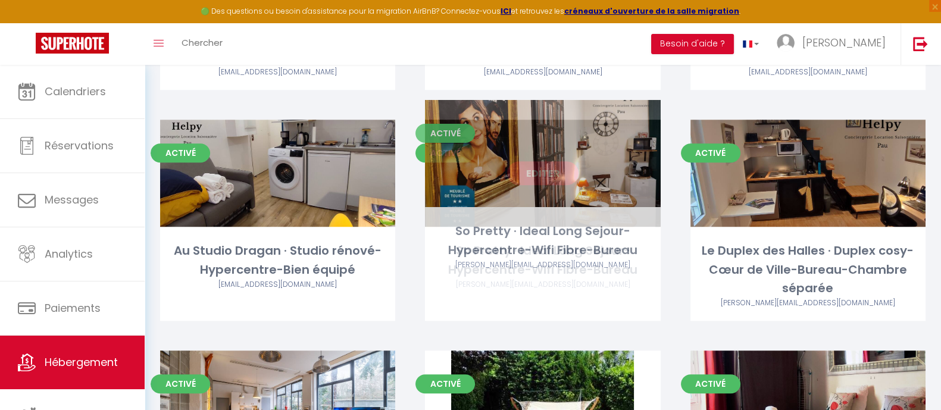
click at [547, 161] on link "Editer" at bounding box center [542, 173] width 71 height 24
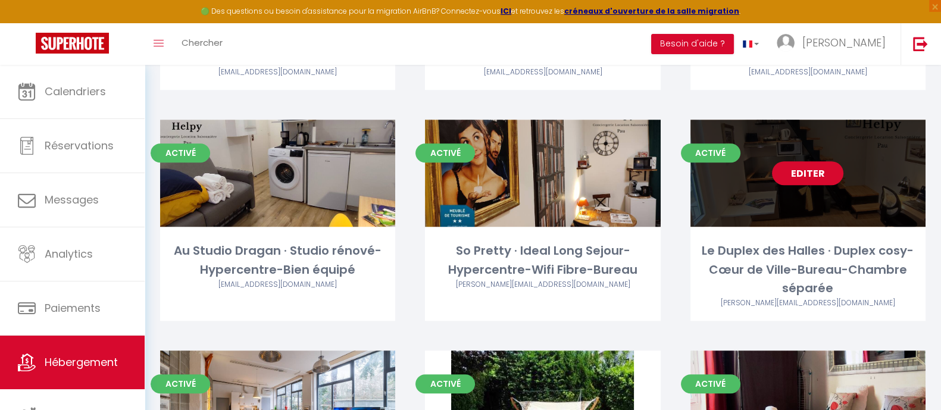
click at [804, 161] on link "Editer" at bounding box center [807, 173] width 71 height 24
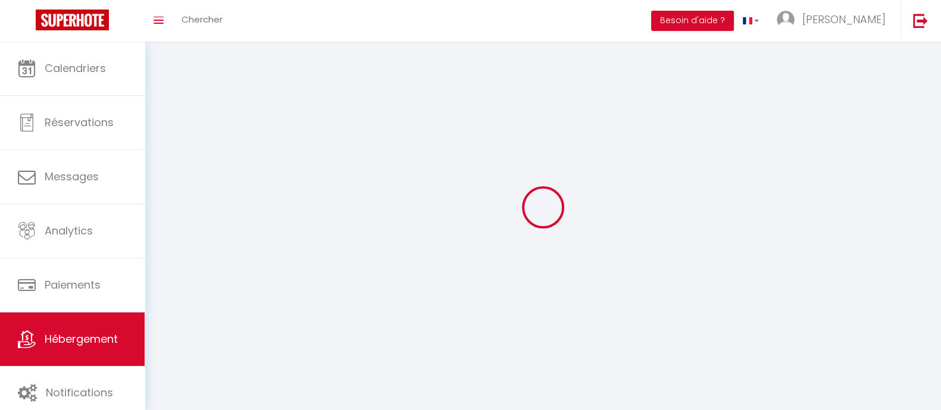
click at [804, 155] on div at bounding box center [542, 207] width 767 height 303
select select "1"
select select "28"
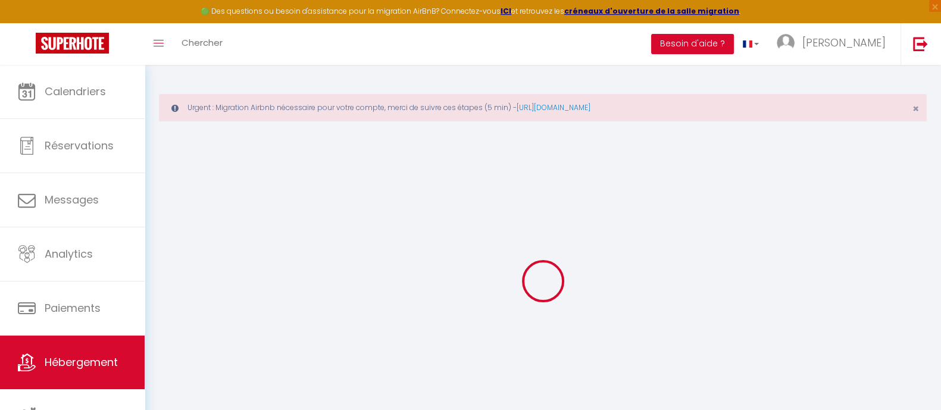
select select
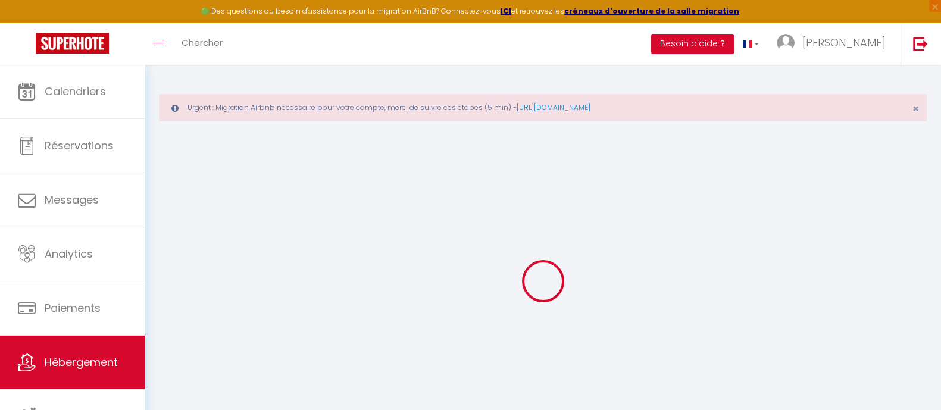
select select
checkbox input "false"
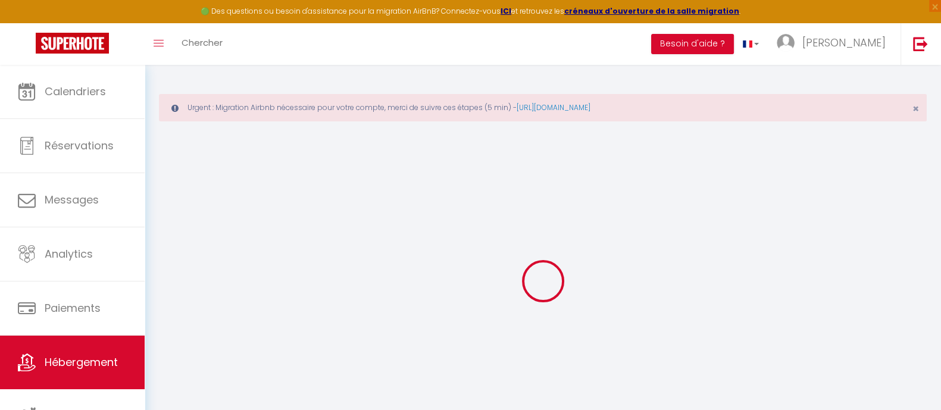
select select
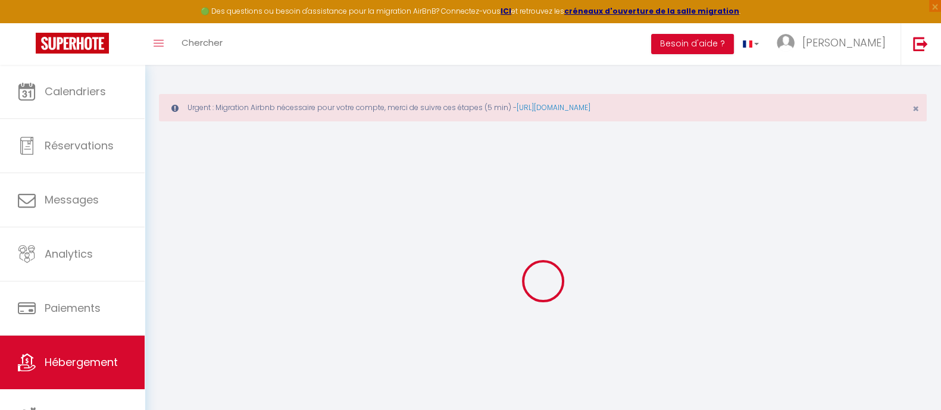
select select
checkbox input "false"
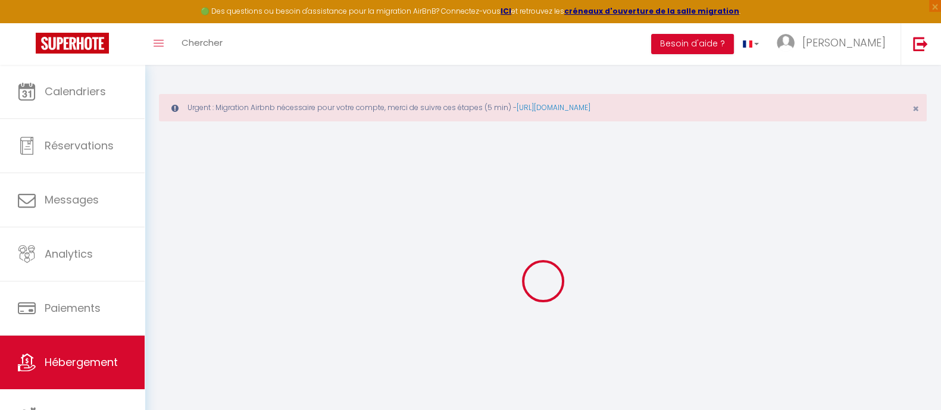
checkbox input "false"
select select
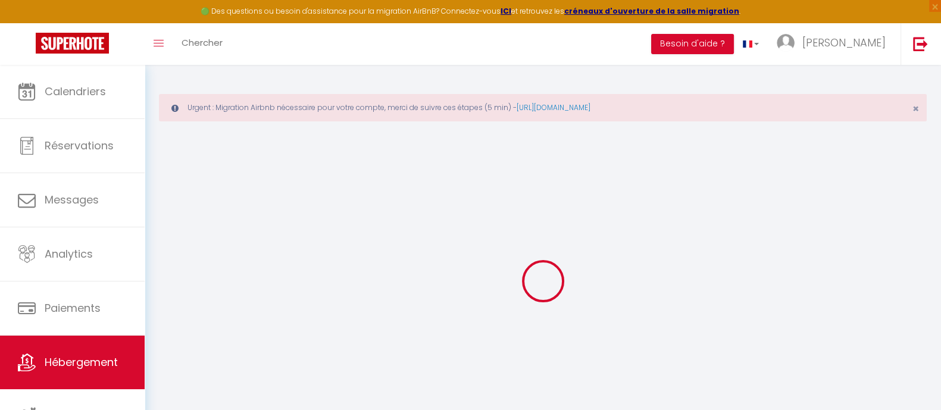
select select
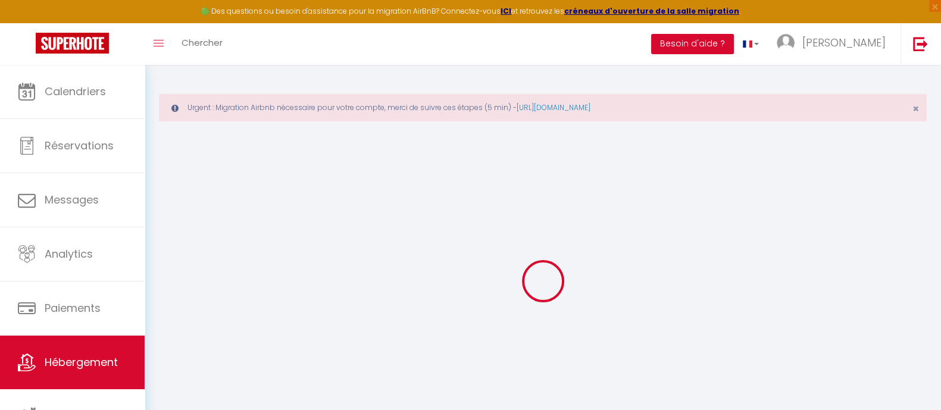
checkbox input "false"
select select
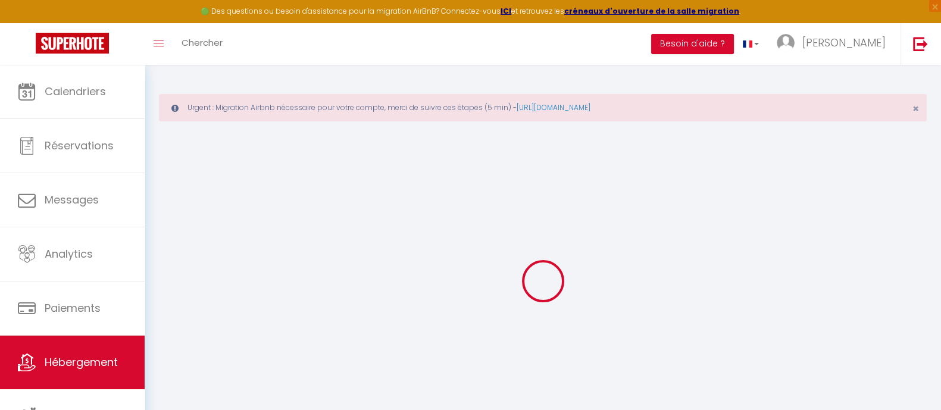
select select
type input "Le Duplex des Halles · Duplex cosy-Cœur de Ville-Bureau-Chambre séparée"
type input "Bernadette"
select select "2"
type input "29"
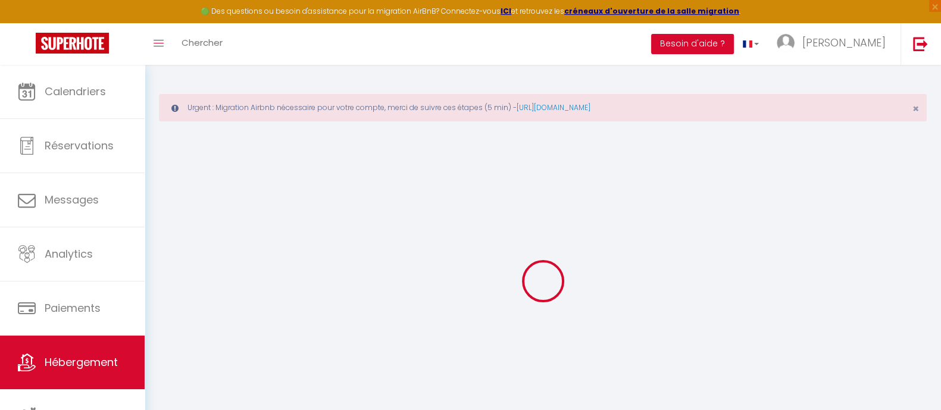
type input "15"
select select
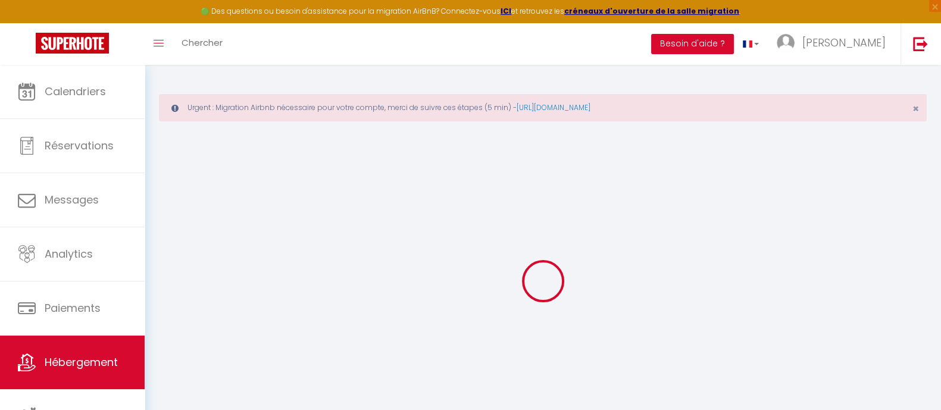
select select
type input "64000"
type input "Pau"
type input "[EMAIL_ADDRESS][DOMAIN_NAME]"
select select
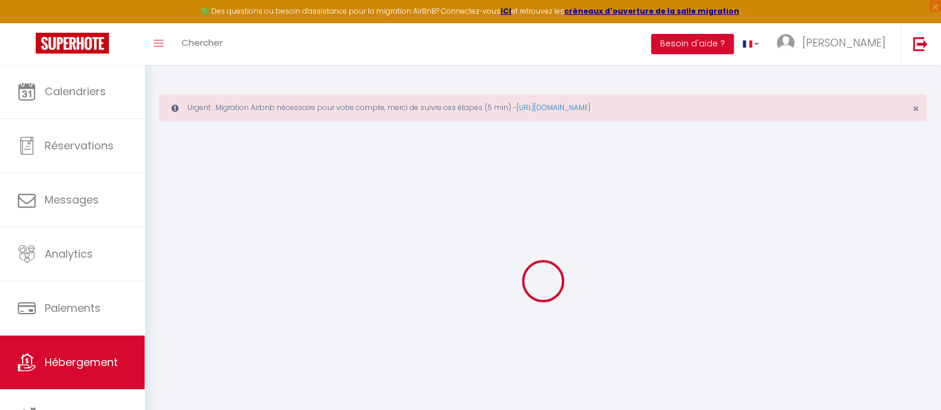
checkbox input "false"
type input "0"
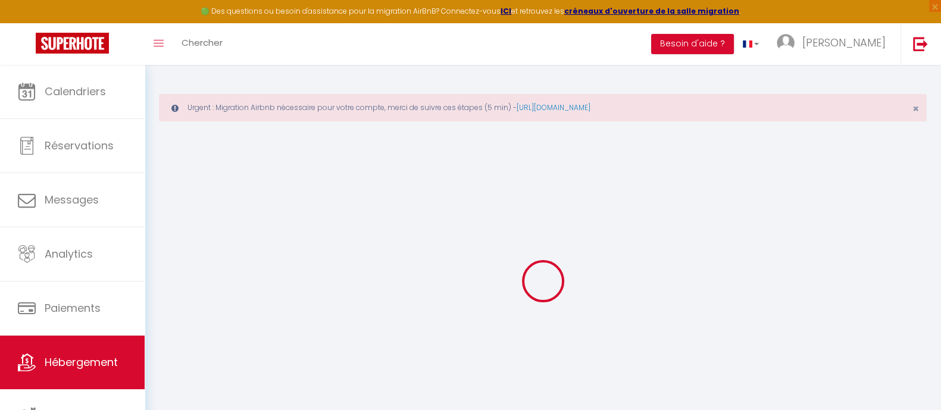
type input "0"
select select
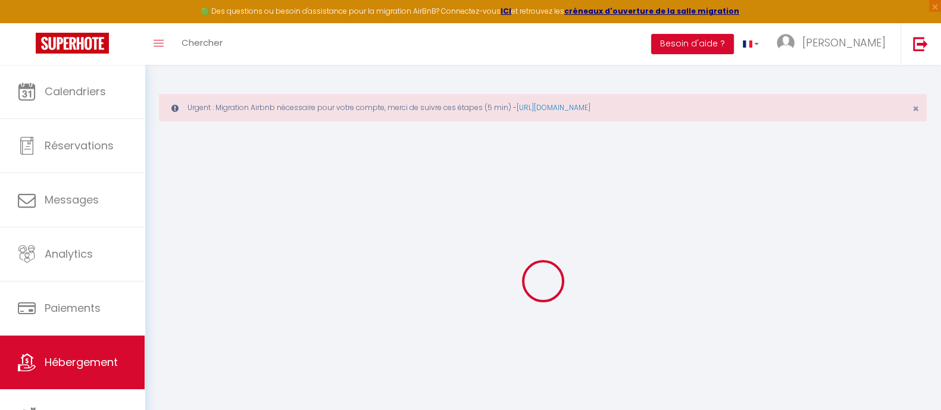
select select
checkbox input "false"
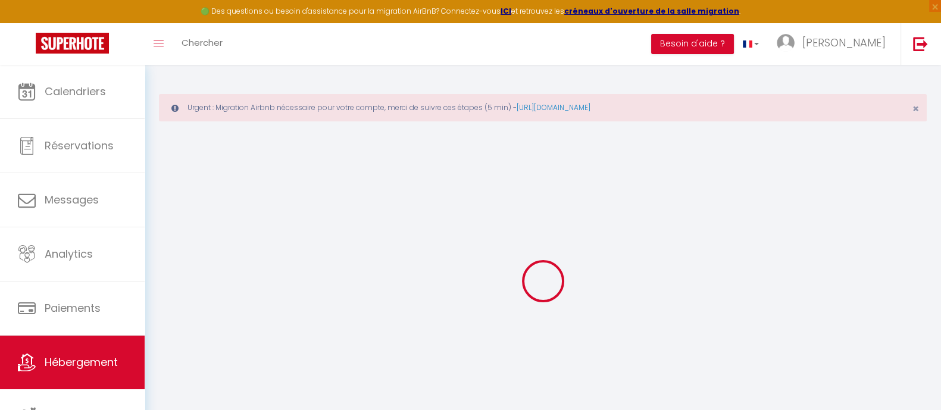
checkbox input "false"
select select
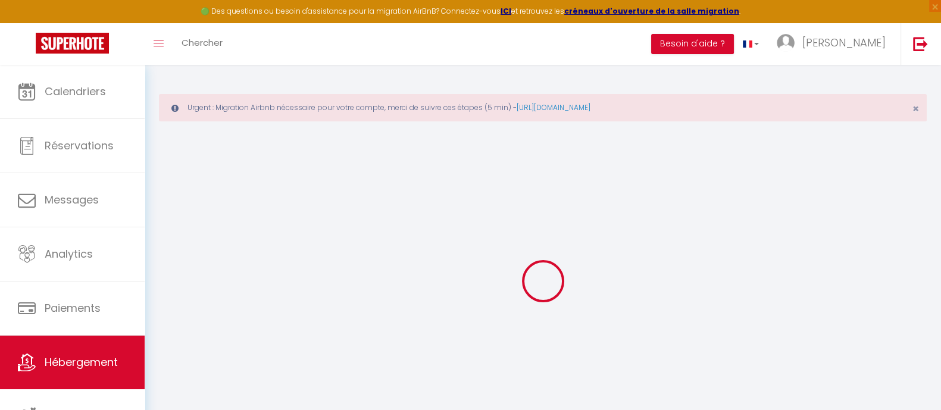
select select
checkbox input "false"
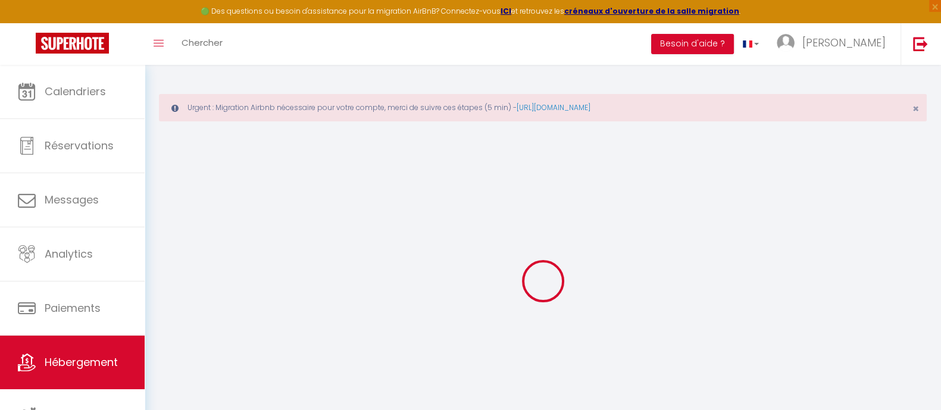
checkbox input "false"
select select
checkbox input "false"
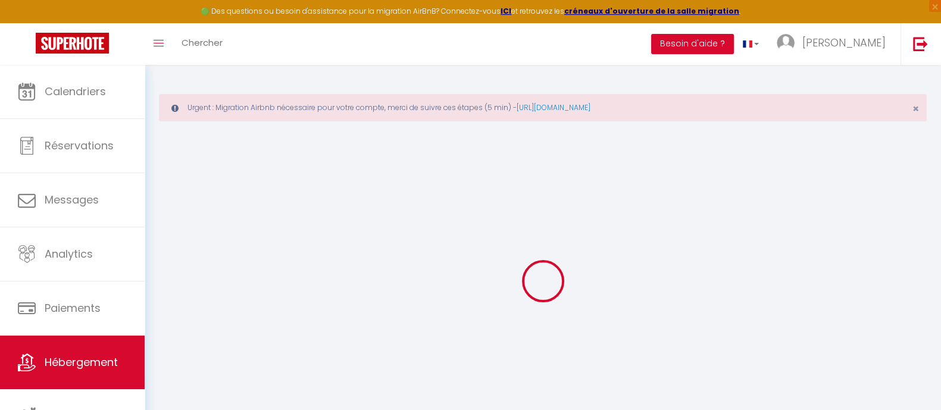
checkbox input "false"
select select "14:00"
select select
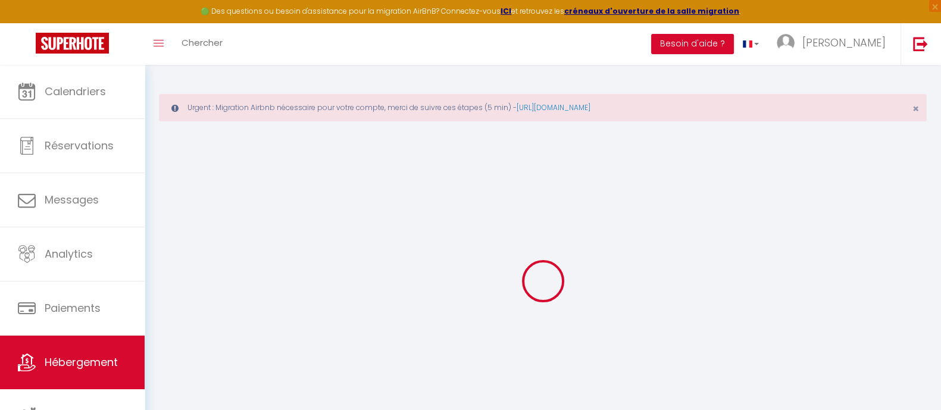
select select "11:00"
select select "30"
select select "120"
select select
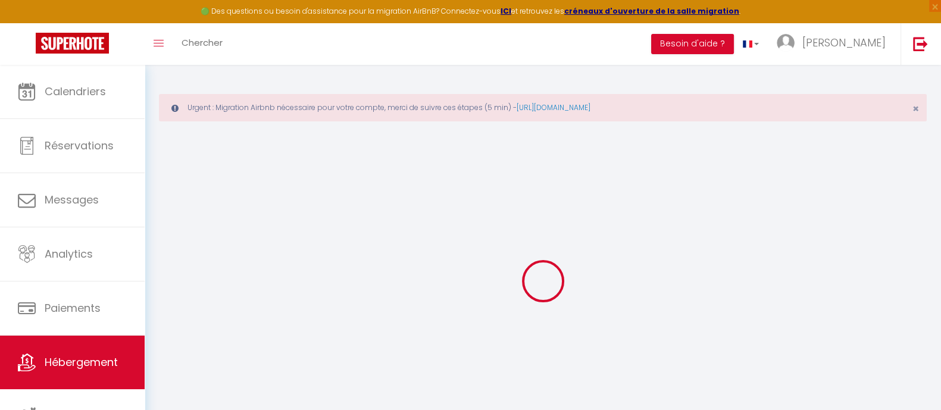
checkbox input "false"
select select
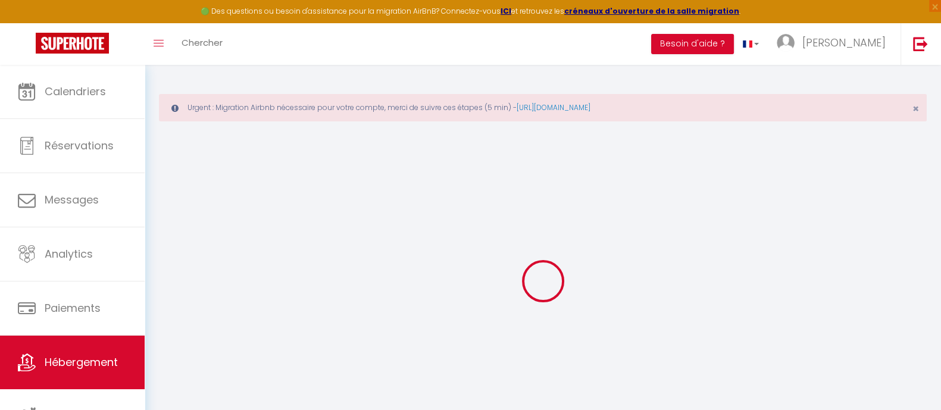
select select
checkbox input "false"
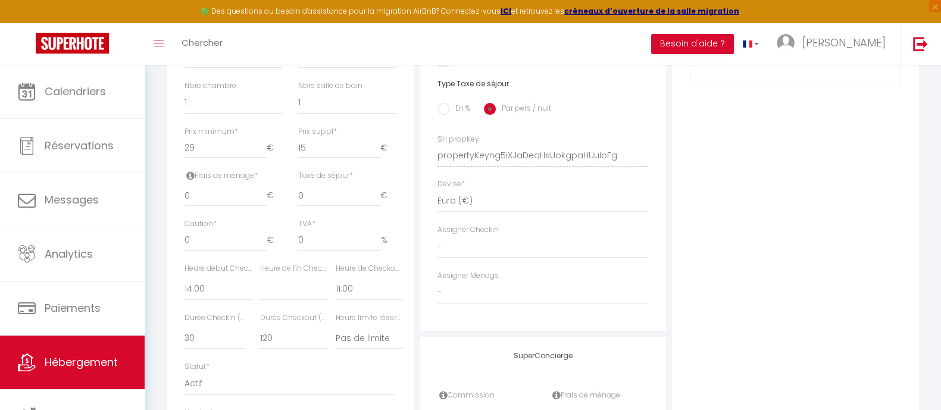
scroll to position [699, 0]
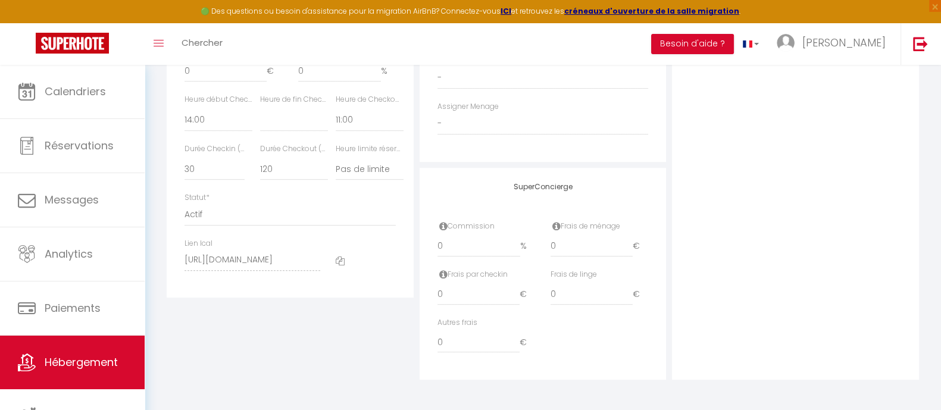
click at [339, 263] on icon at bounding box center [340, 260] width 9 height 9
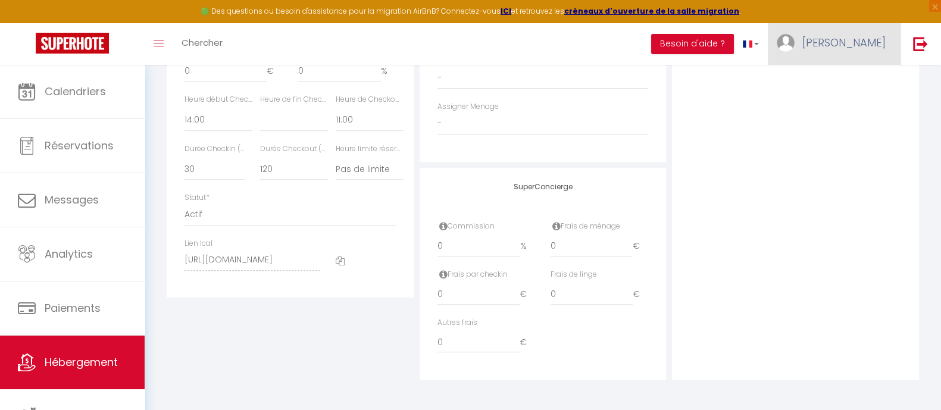
click at [875, 47] on span "[PERSON_NAME]" at bounding box center [843, 42] width 83 height 15
click at [855, 82] on link "Paramètres" at bounding box center [853, 83] width 88 height 20
select select "fr"
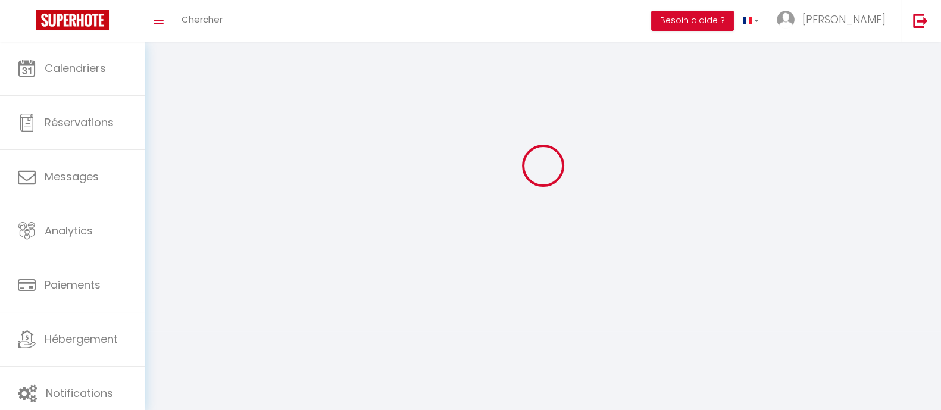
type input "[PERSON_NAME]"
type input "CLAVERIE"
type input "0603997396"
type input "180 CHEMIN DE BORDENAVE"
type input "64230"
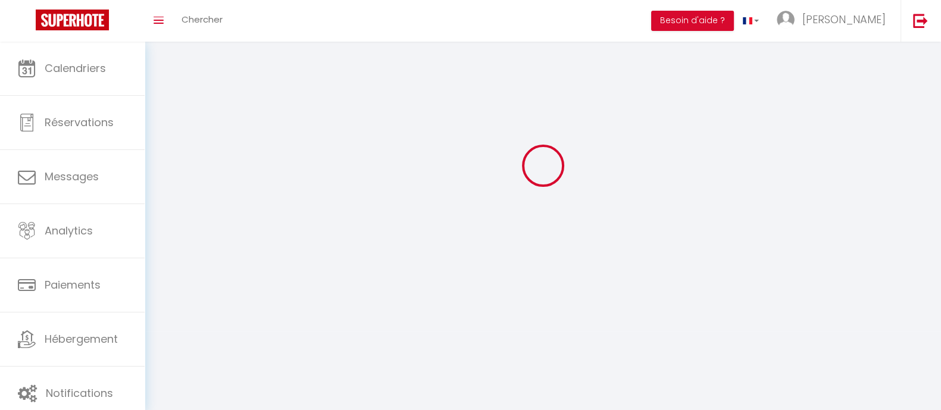
type input "CAUBIOS LOOS"
type input "YCFZOK7WcP1hNWfd9hpbxpXnl"
type input "0VxnSbsQ1YSWiBs4DrHPHQCSM"
type input "https://app.superhote.com/#/get-available-rentals/0VxnSbsQ1YSWiBs4DrHPHQCSM"
select select "28"
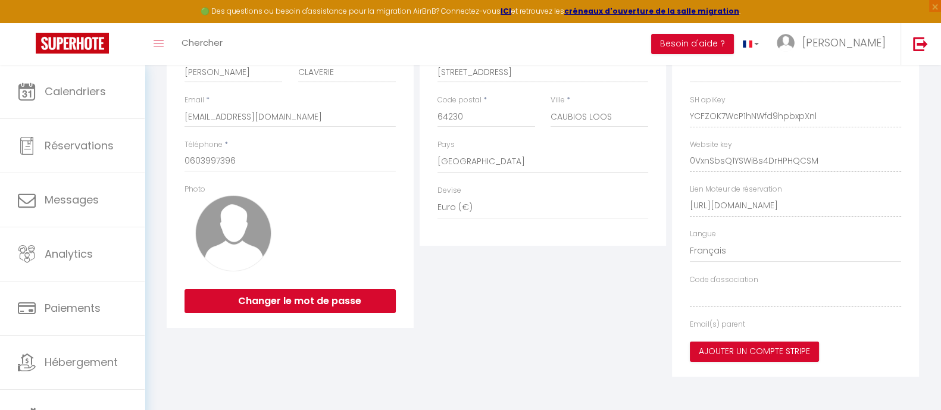
type input "YCFZOK7WcP1hNWfd9hpbxpXnl"
type input "0VxnSbsQ1YSWiBs4DrHPHQCSM"
type input "https://app.superhote.com/#/get-available-rentals/0VxnSbsQ1YSWiBs4DrHPHQCSM"
select select "fr"
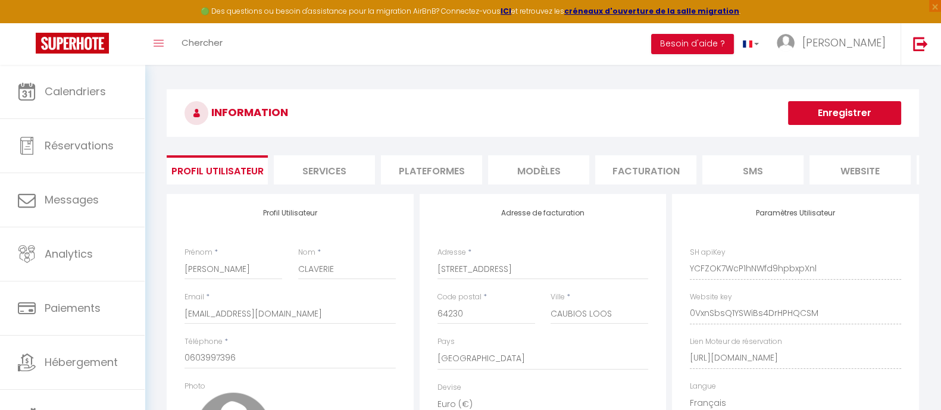
click at [425, 166] on li "Plateformes" at bounding box center [431, 169] width 101 height 29
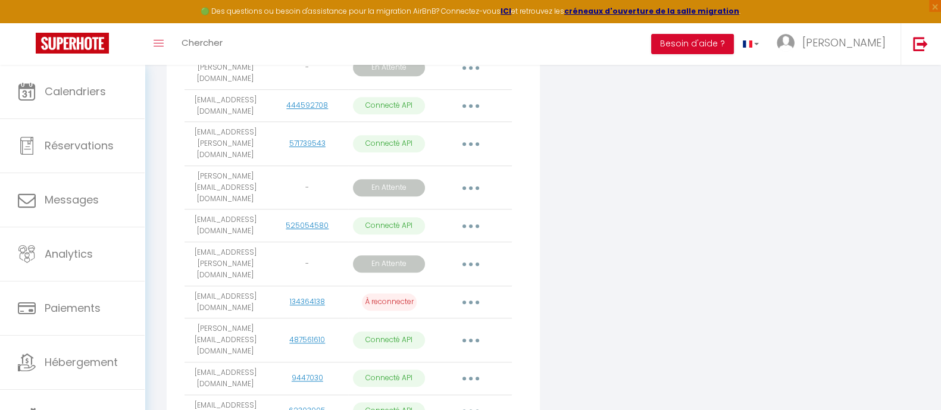
scroll to position [1339, 0]
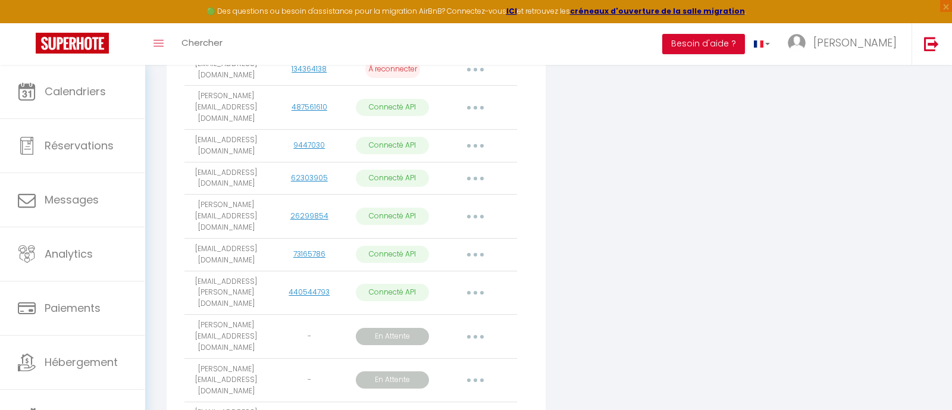
select select
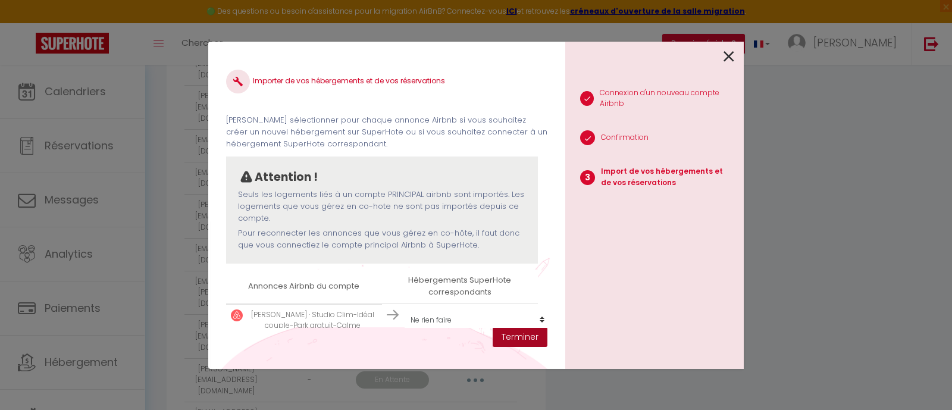
click at [538, 330] on button "Terminer" at bounding box center [520, 337] width 55 height 20
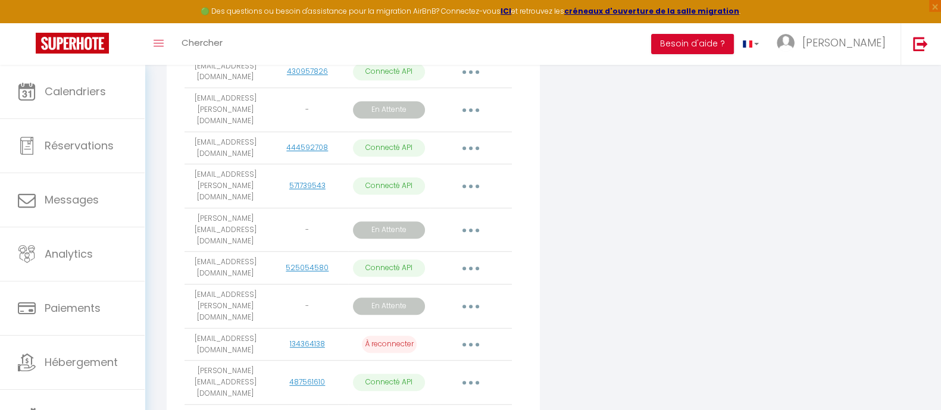
scroll to position [1041, 0]
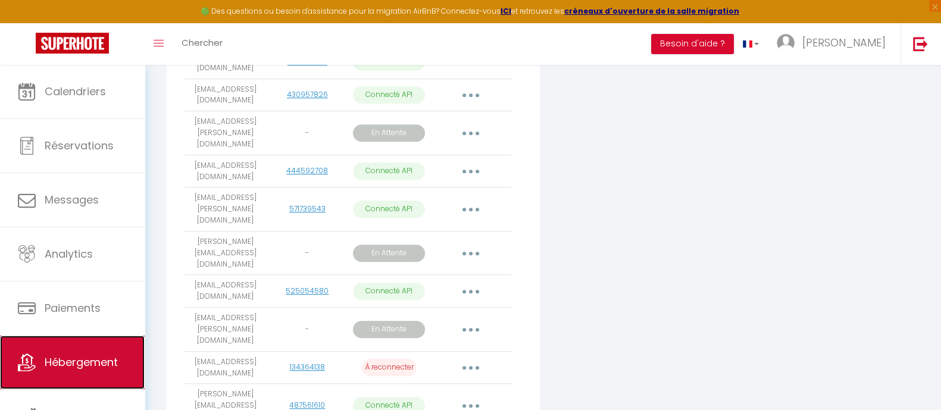
click at [86, 352] on link "Hébergement" at bounding box center [72, 363] width 145 height 54
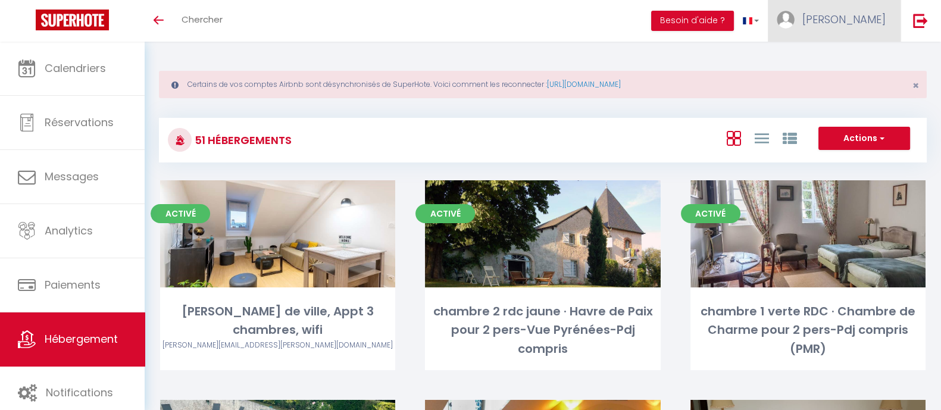
click at [879, 23] on span "[PERSON_NAME]" at bounding box center [843, 19] width 83 height 15
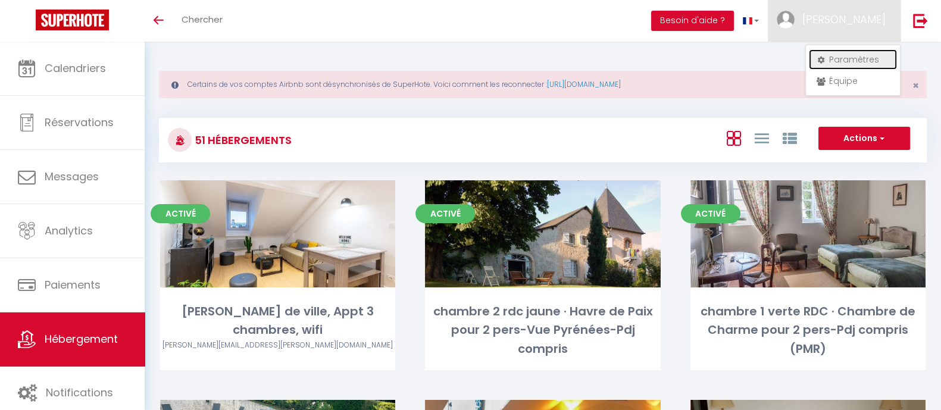
click at [863, 60] on link "Paramètres" at bounding box center [853, 59] width 88 height 20
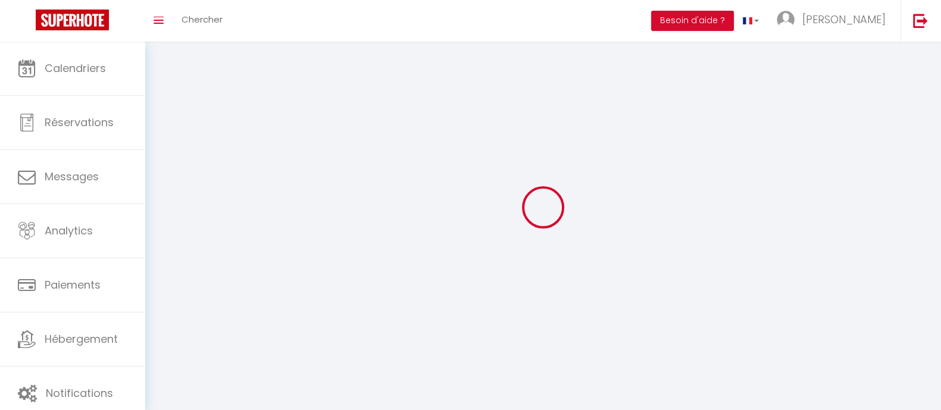
select select "28"
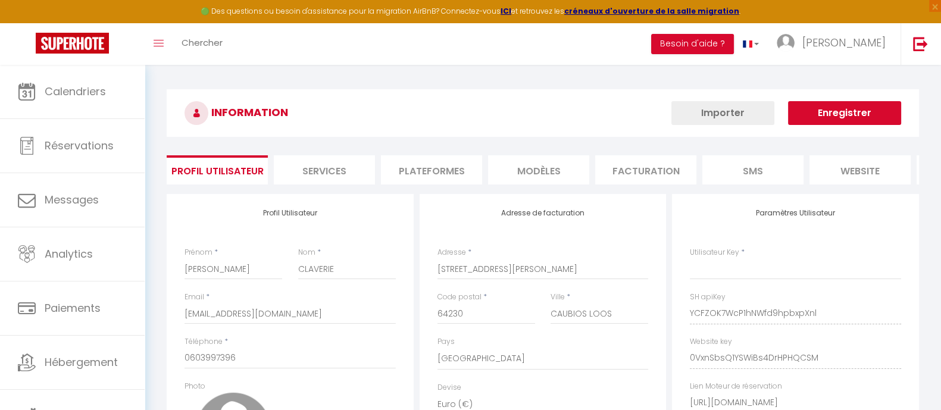
type input "YCFZOK7WcP1hNWfd9hpbxpXnl"
type input "0VxnSbsQ1YSWiBs4DrHPHQCSM"
type input "[URL][DOMAIN_NAME]"
select select "fr"
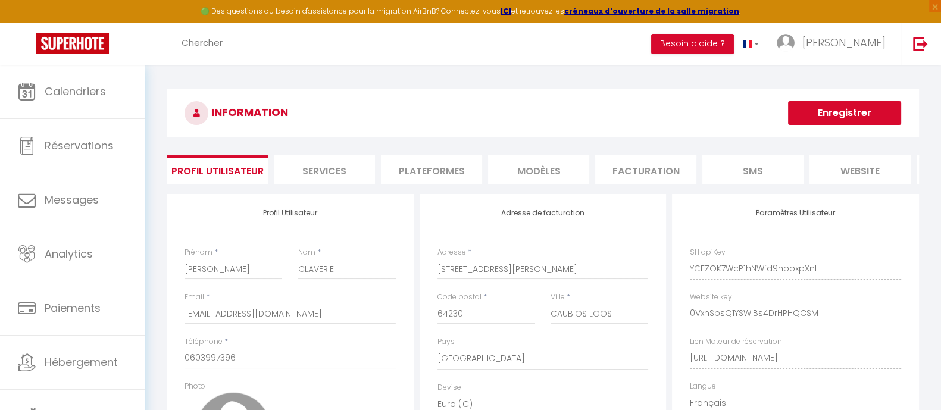
click at [435, 167] on li "Plateformes" at bounding box center [431, 169] width 101 height 29
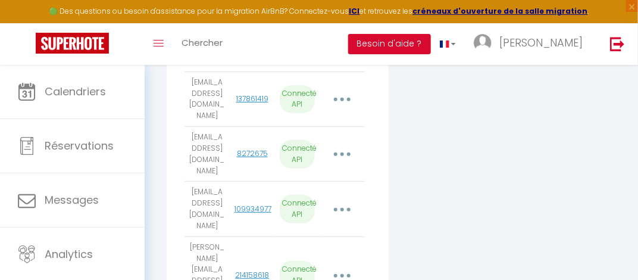
scroll to position [1264, 0]
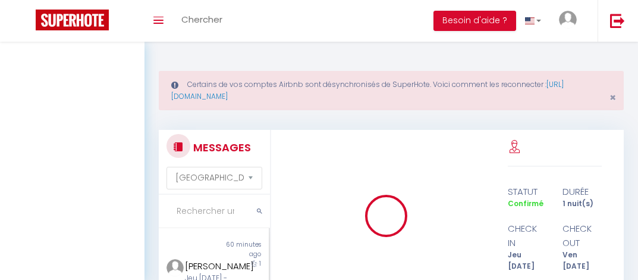
select select "message"
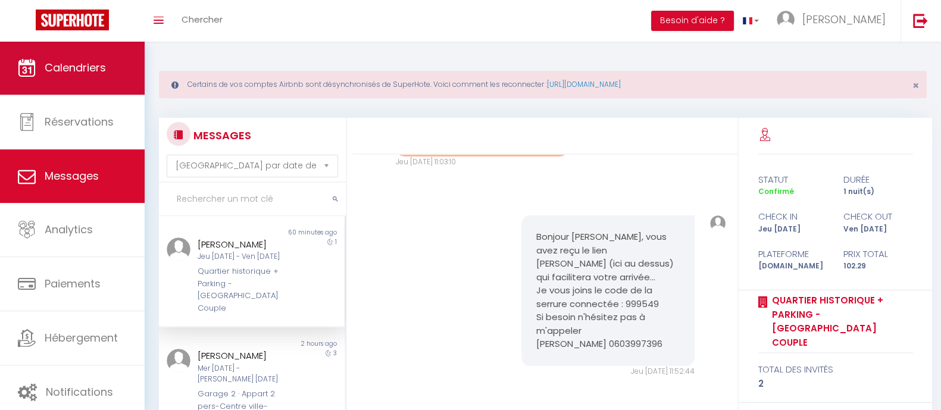
click at [92, 80] on link "Calendriers" at bounding box center [72, 68] width 145 height 54
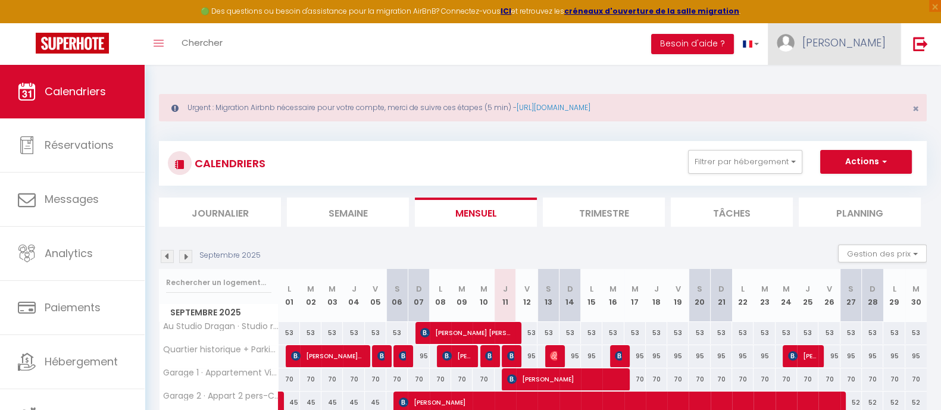
click at [638, 37] on span "[PERSON_NAME]" at bounding box center [843, 42] width 83 height 15
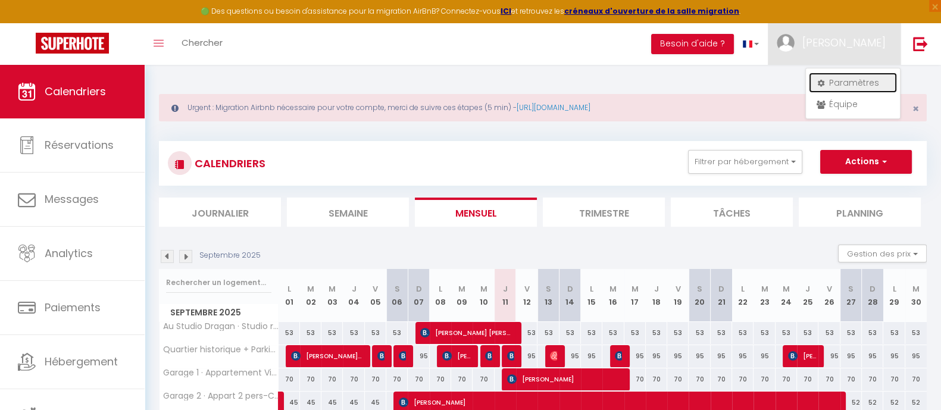
click at [638, 87] on link "Paramètres" at bounding box center [853, 83] width 88 height 20
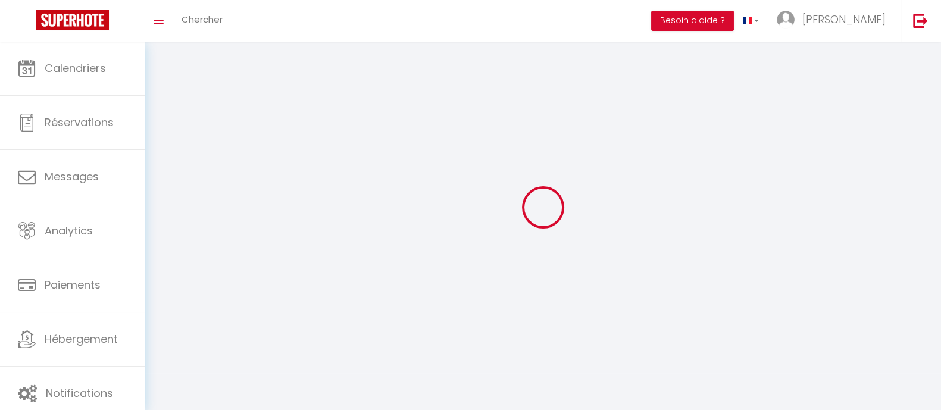
select select "28"
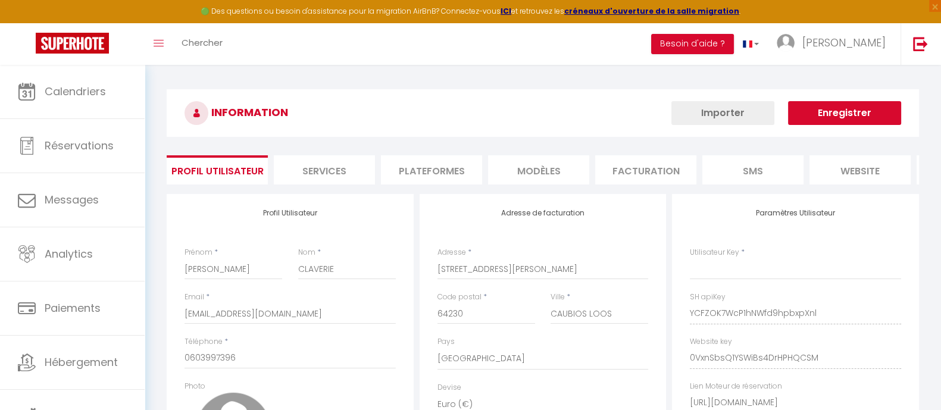
type input "YCFZOK7WcP1hNWfd9hpbxpXnl"
type input "0VxnSbsQ1YSWiBs4DrHPHQCSM"
type input "[URL][DOMAIN_NAME]"
select select "fr"
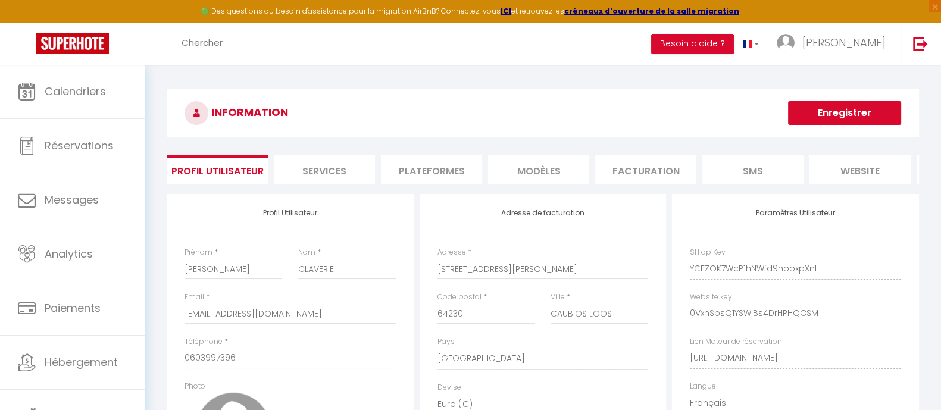
click at [433, 170] on li "Plateformes" at bounding box center [431, 169] width 101 height 29
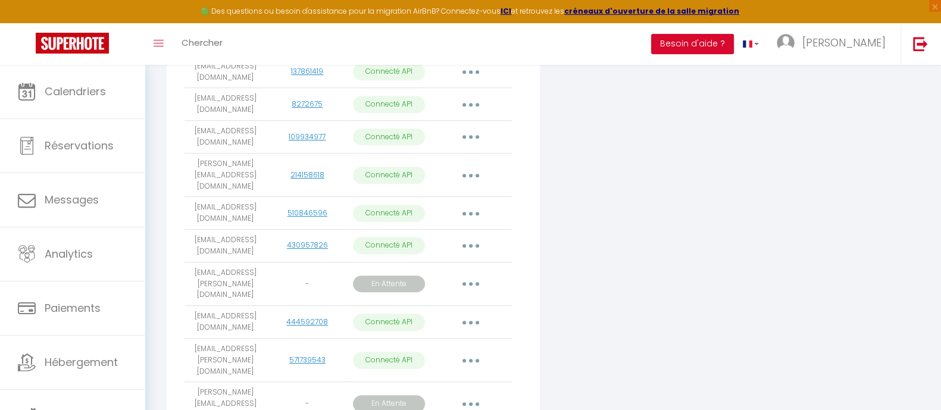
scroll to position [892, 0]
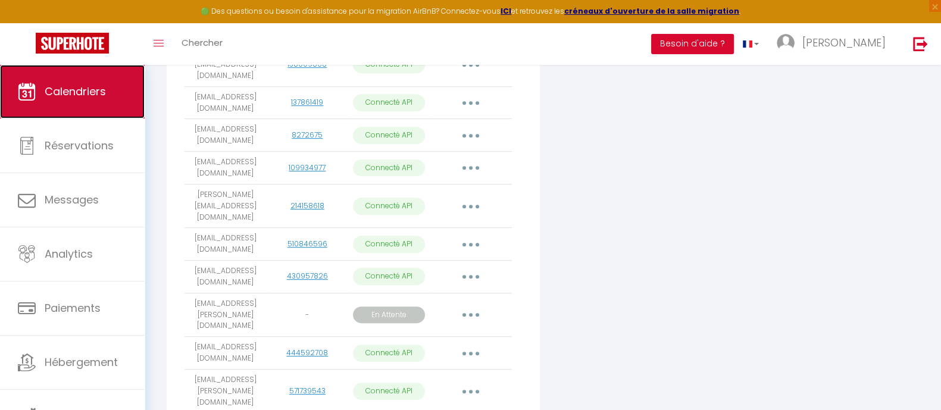
click at [104, 95] on span "Calendriers" at bounding box center [75, 91] width 61 height 15
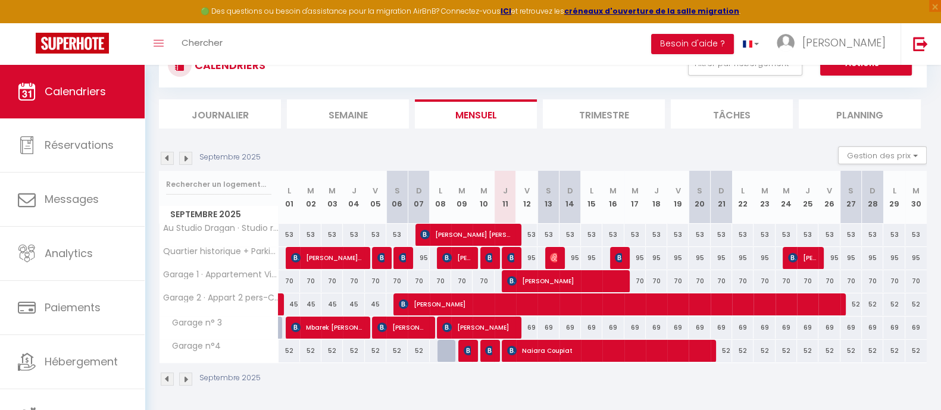
scroll to position [24, 0]
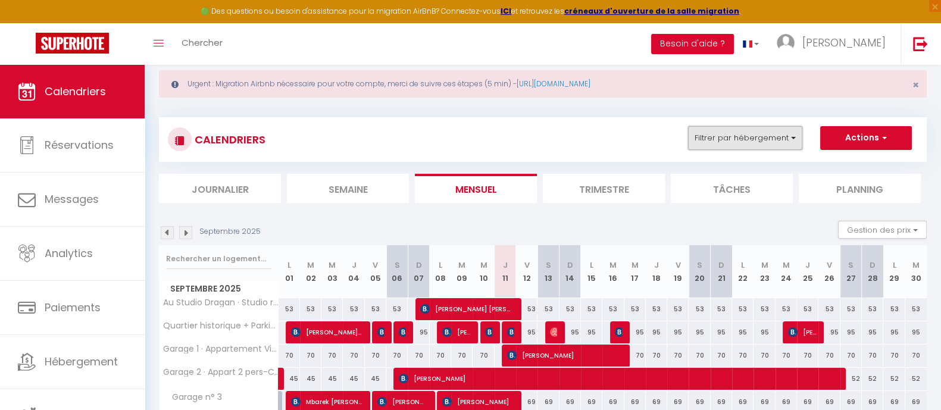
click at [638, 136] on button "Filtrer par hébergement" at bounding box center [745, 138] width 114 height 24
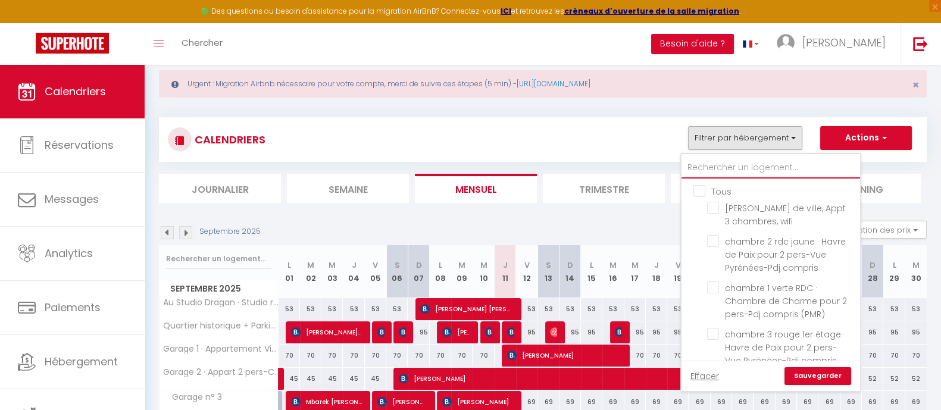
click at [638, 168] on input "text" at bounding box center [770, 167] width 178 height 21
type input "j"
checkbox input "false"
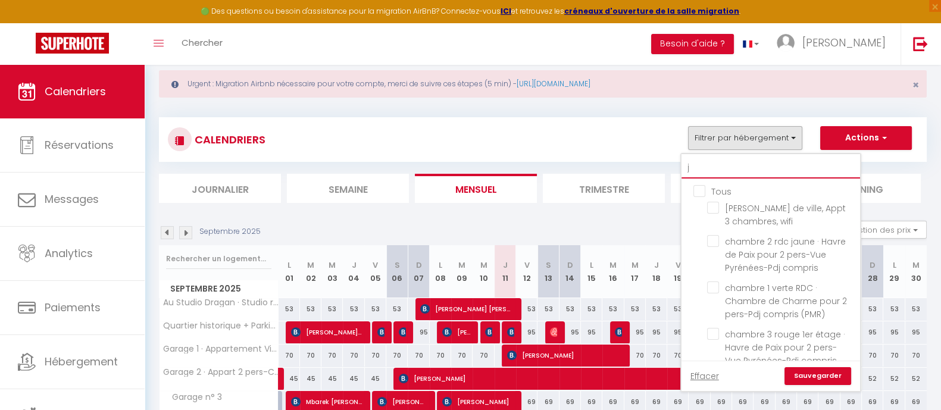
checkbox input "false"
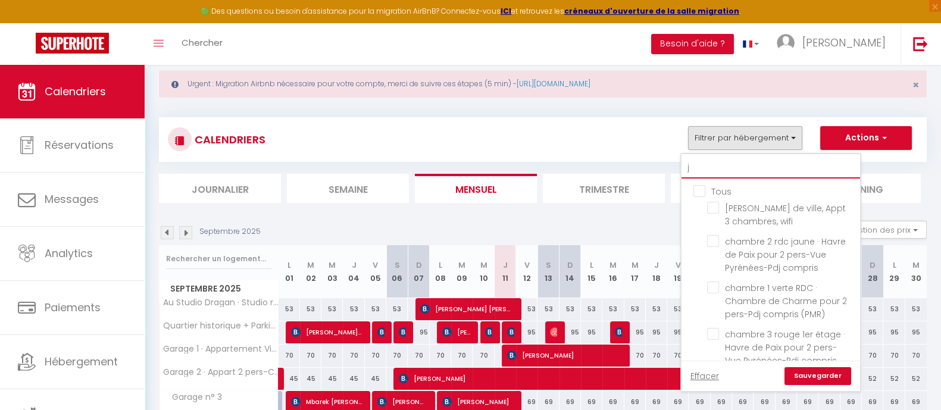
checkbox input "false"
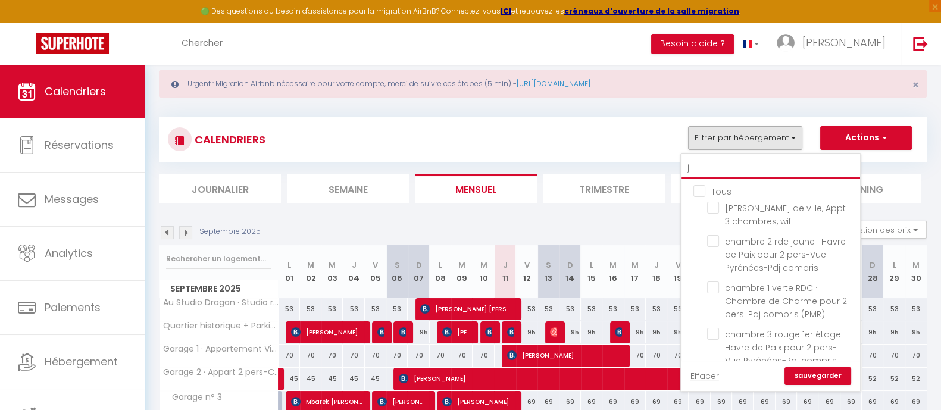
checkbox input "false"
type input "je"
checkbox input "false"
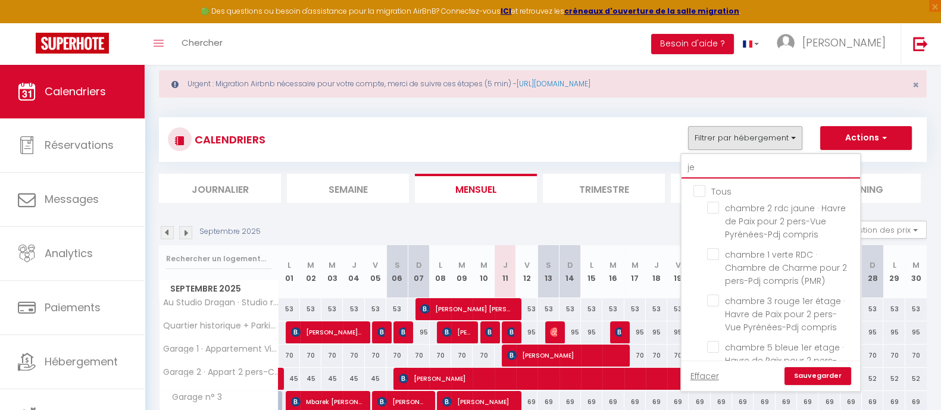
checkbox input "false"
type input "jea"
checkbox input "false"
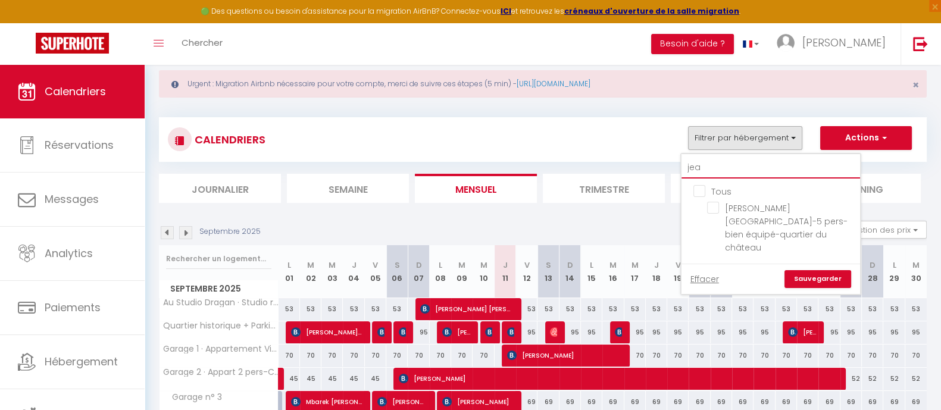
type input "[PERSON_NAME]"
checkbox input "false"
type input "[PERSON_NAME]"
checkbox input "false"
type input "[PERSON_NAME]"
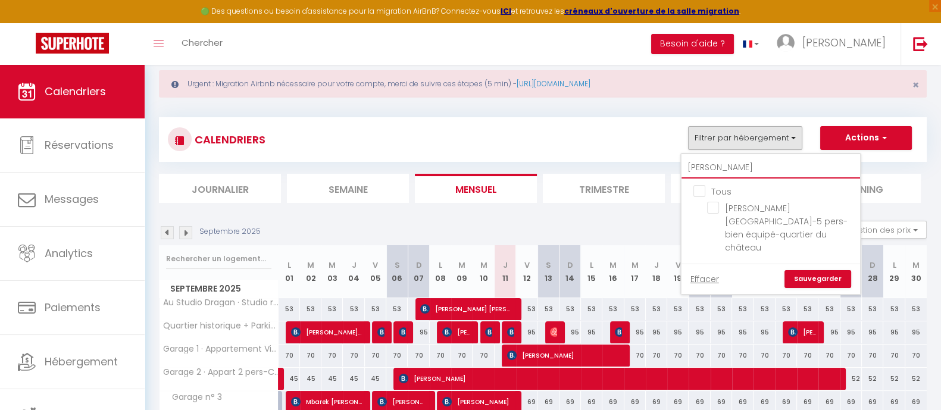
checkbox input "false"
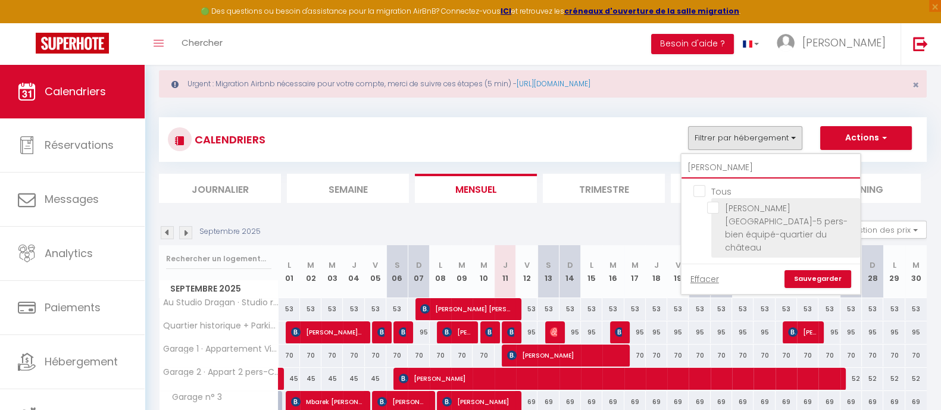
type input "[PERSON_NAME]"
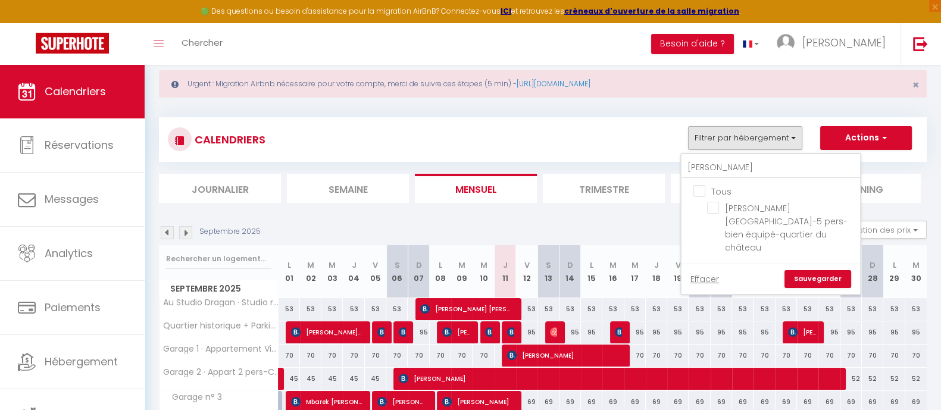
drag, startPoint x: 716, startPoint y: 204, endPoint x: 840, endPoint y: 246, distance: 130.8
click at [638, 204] on input "[PERSON_NAME][GEOGRAPHIC_DATA]-5 pers-bien équipé-quartier du château" at bounding box center [781, 208] width 149 height 12
checkbox input "true"
click at [638, 270] on link "Sauvegarder" at bounding box center [817, 279] width 67 height 18
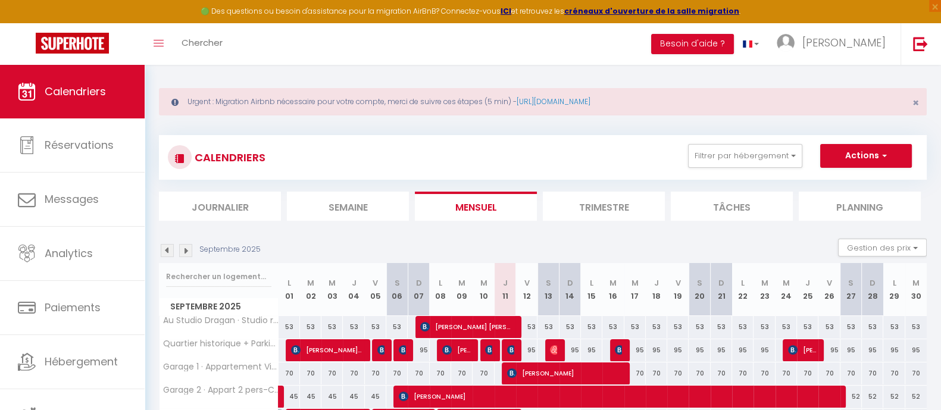
scroll to position [0, 0]
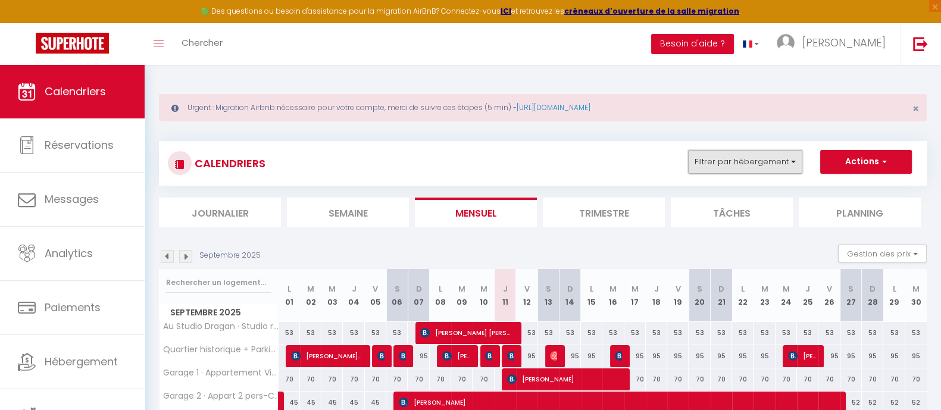
click at [638, 158] on button "Filtrer par hébergement" at bounding box center [745, 162] width 114 height 24
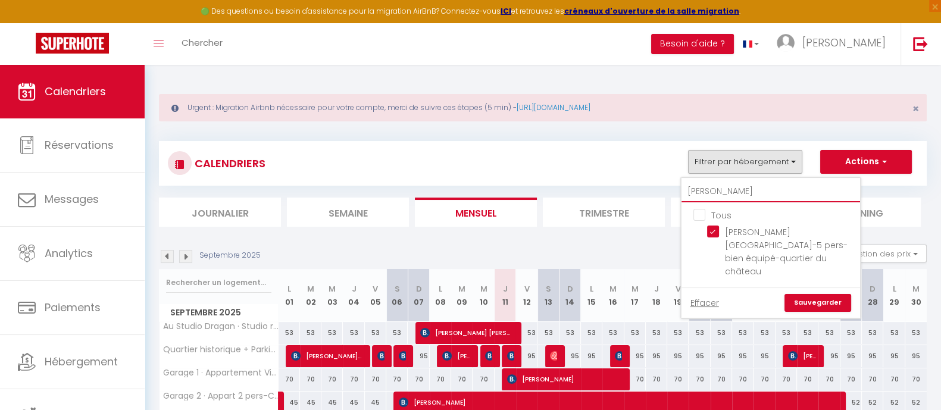
click at [638, 189] on input "[PERSON_NAME]" at bounding box center [770, 191] width 178 height 21
type input "je"
checkbox input "false"
type input "j"
checkbox input "false"
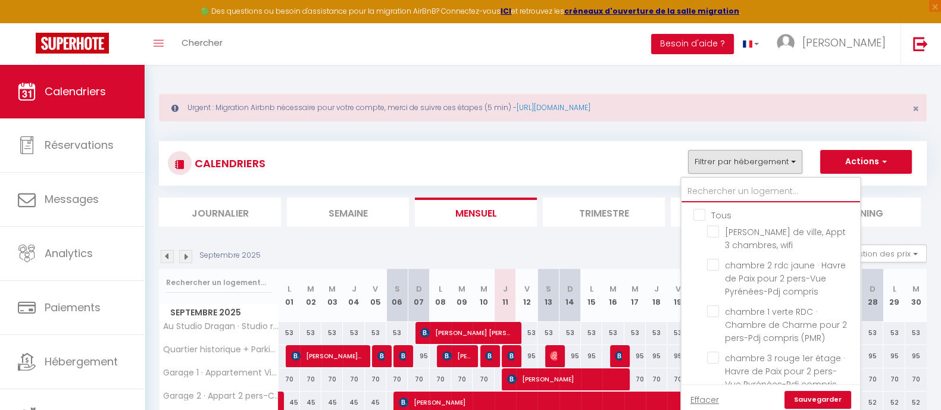
type input "b"
checkbox input "false"
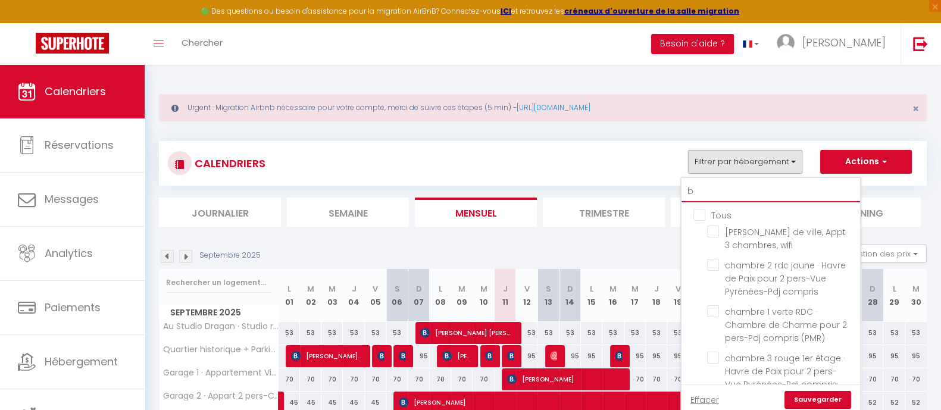
checkbox input "false"
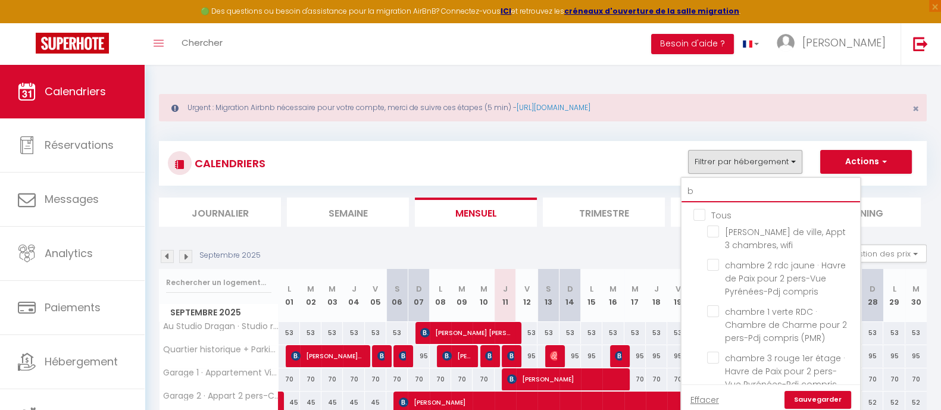
checkbox input "false"
checkbox input "true"
checkbox input "false"
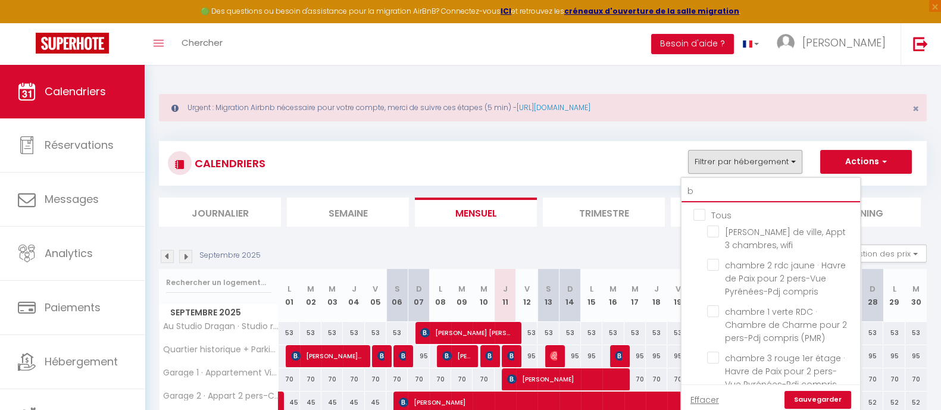
checkbox input "false"
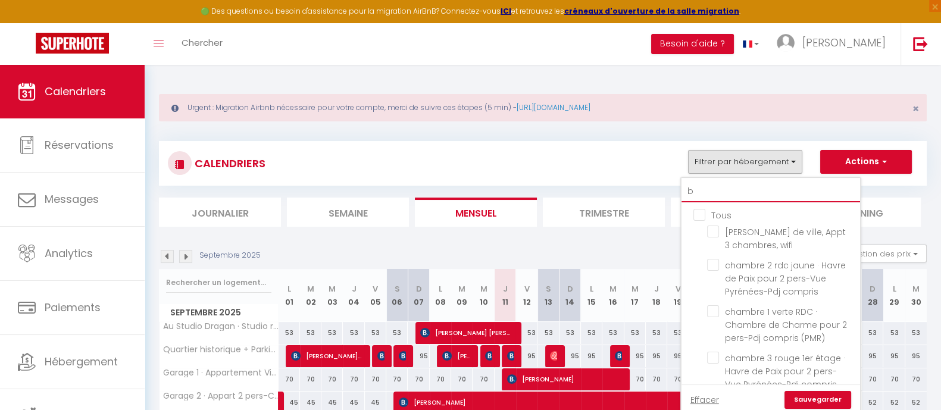
checkbox input "false"
checkbox input "true"
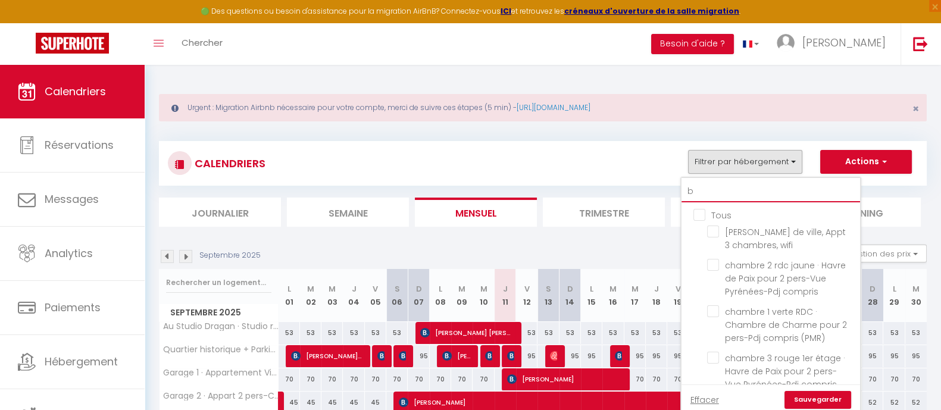
checkbox input "false"
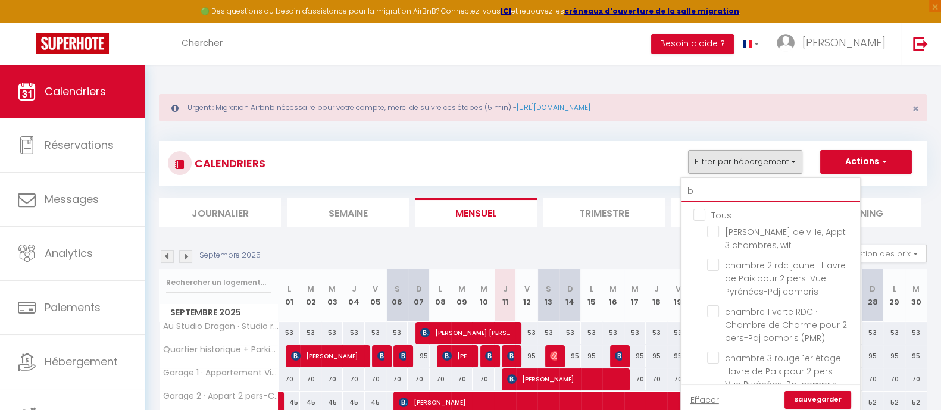
type input "be"
checkbox input "false"
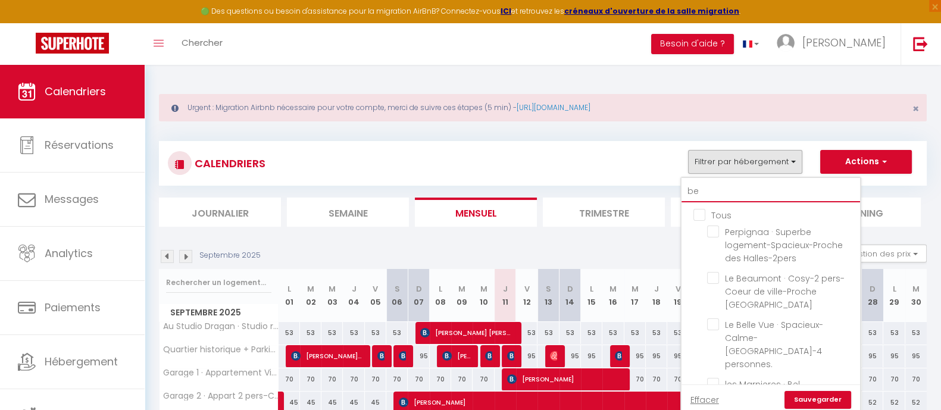
type input "bea"
checkbox input "false"
type input "beau"
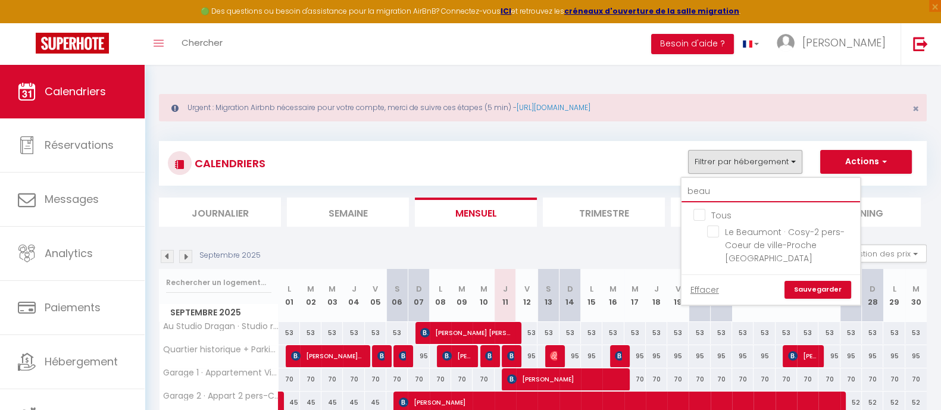
checkbox input "false"
type input "beaum"
checkbox input "false"
type input "beaumo"
checkbox input "false"
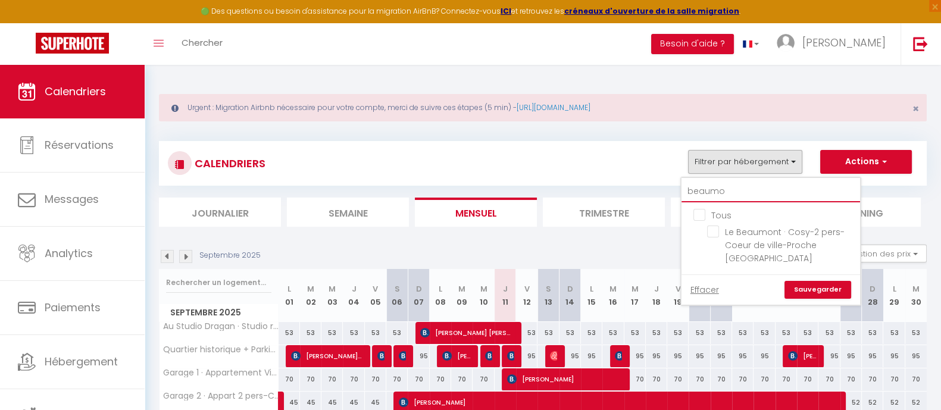
type input "beaumon"
checkbox input "false"
type input "[PERSON_NAME]"
checkbox input "false"
type input "[PERSON_NAME]"
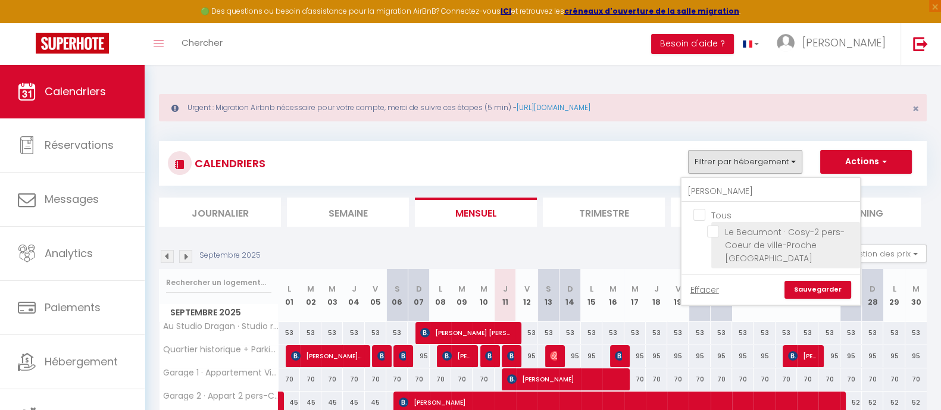
click at [638, 236] on input "Le Beaumont · Cosy-2 pers-Coeur de ville-Proche [GEOGRAPHIC_DATA]" at bounding box center [781, 231] width 149 height 12
checkbox input "true"
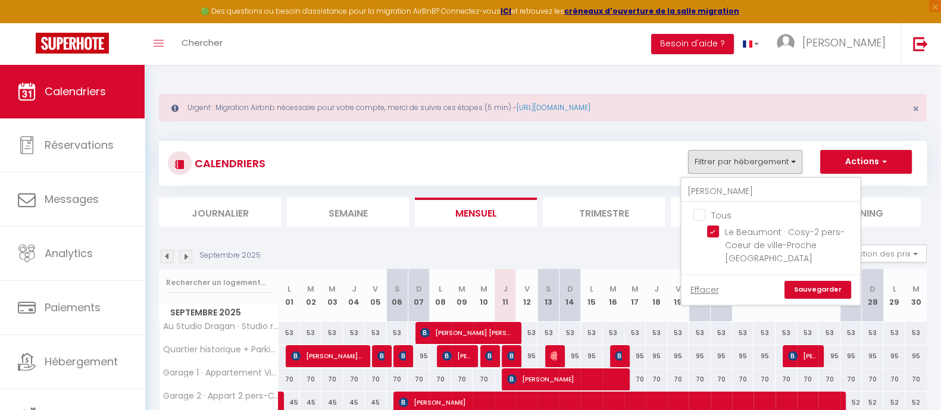
click at [638, 279] on link "Sauvegarder" at bounding box center [817, 290] width 67 height 18
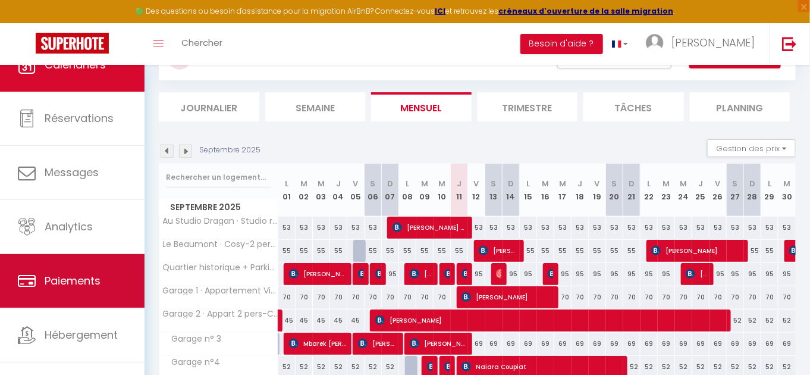
scroll to position [42, 0]
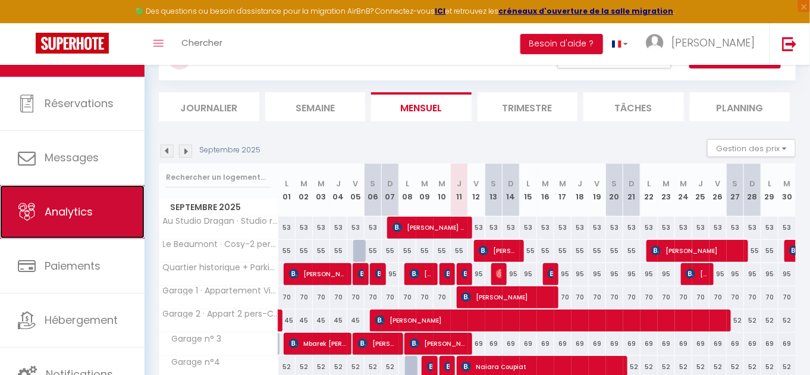
click at [80, 218] on link "Analytics" at bounding box center [72, 212] width 145 height 54
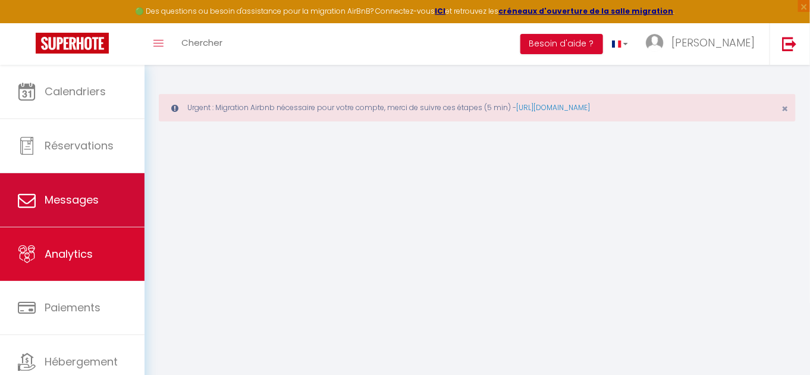
select select "2025"
select select "9"
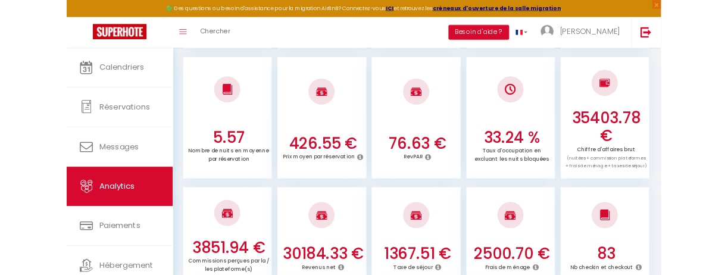
scroll to position [446, 0]
